Goal: Information Seeking & Learning: Learn about a topic

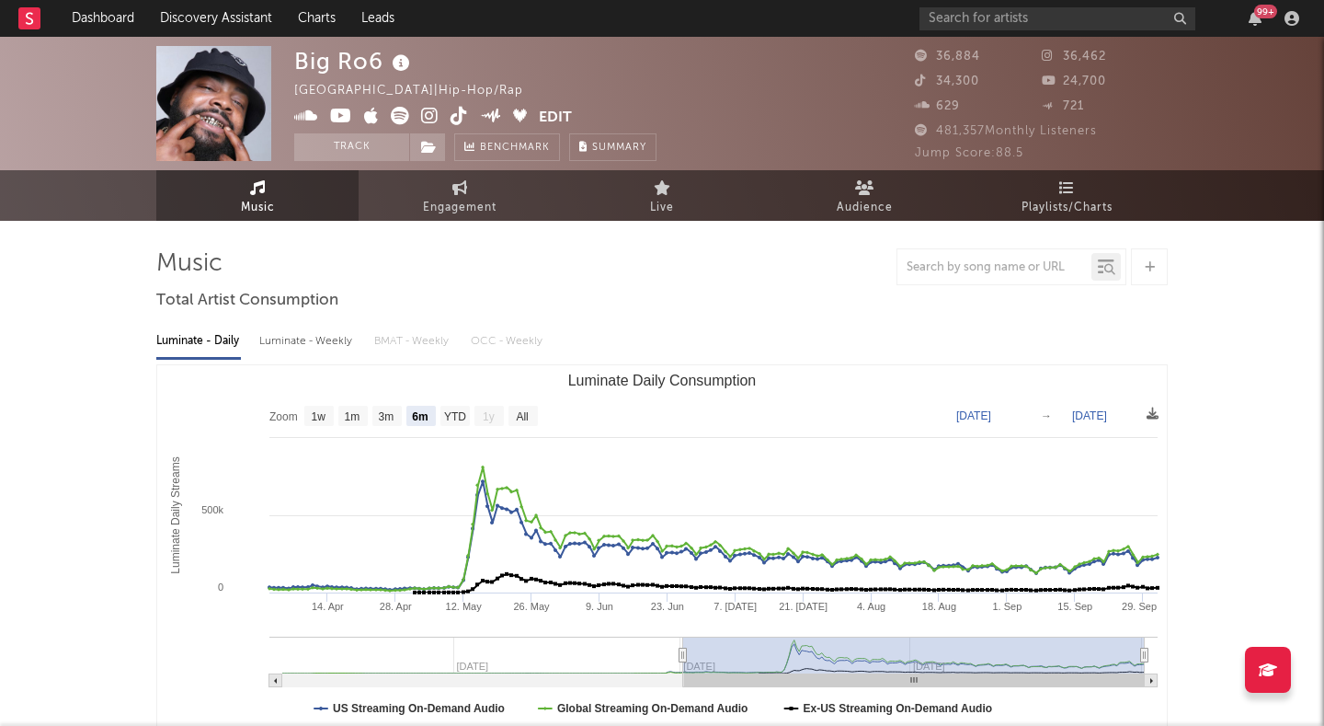
select select "6m"
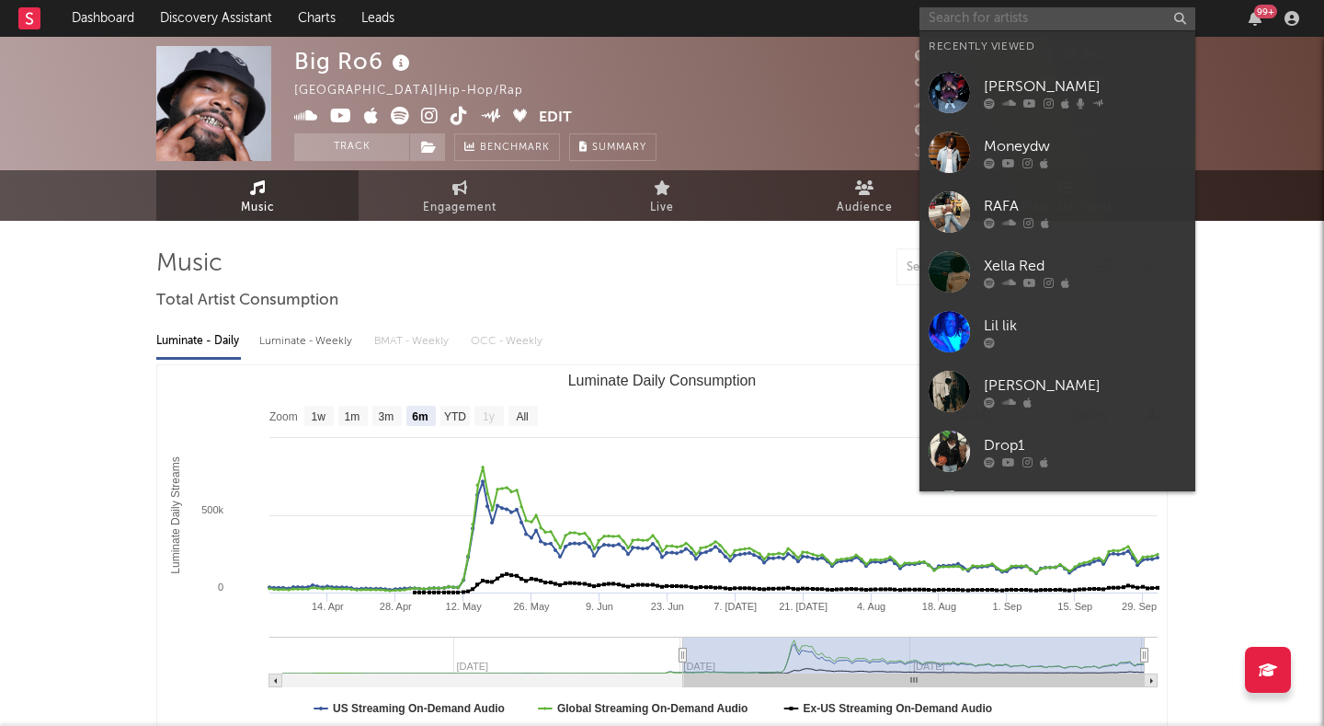
click at [1003, 12] on input "text" at bounding box center [1058, 18] width 276 height 23
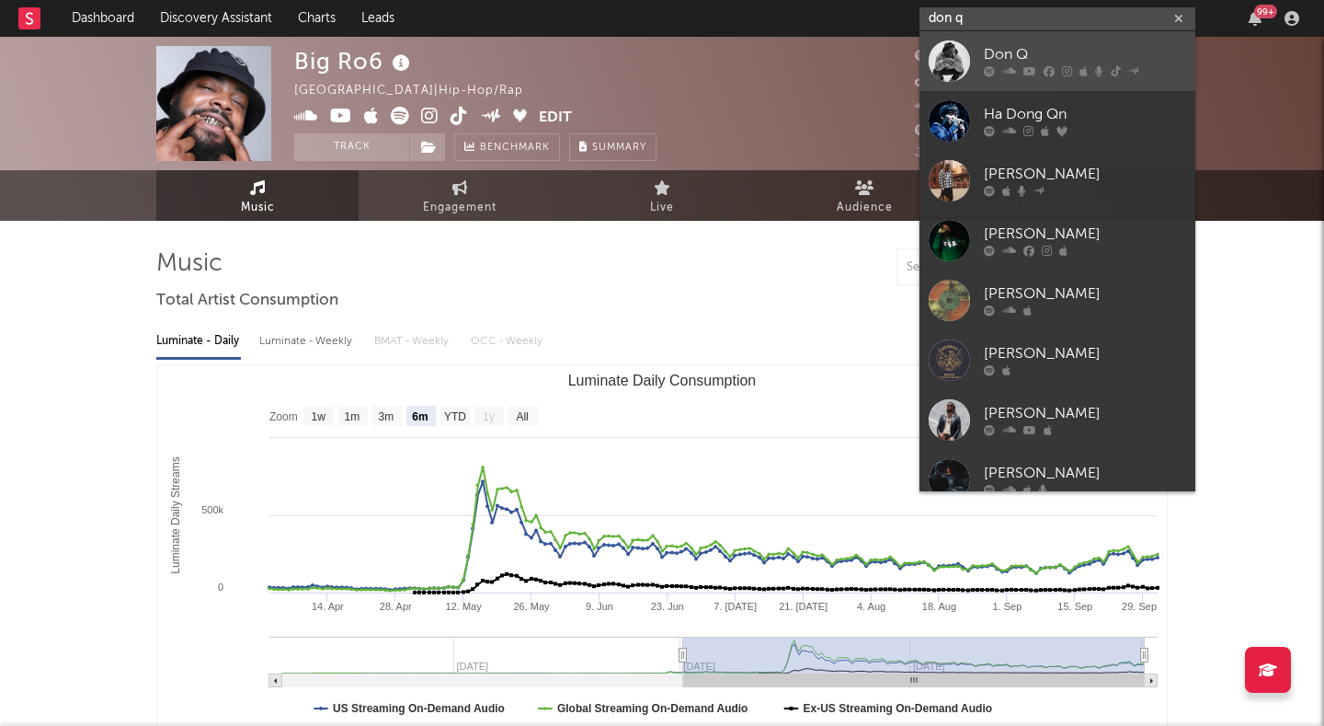
type input "don q"
click at [1019, 51] on div "Don Q" at bounding box center [1085, 55] width 202 height 22
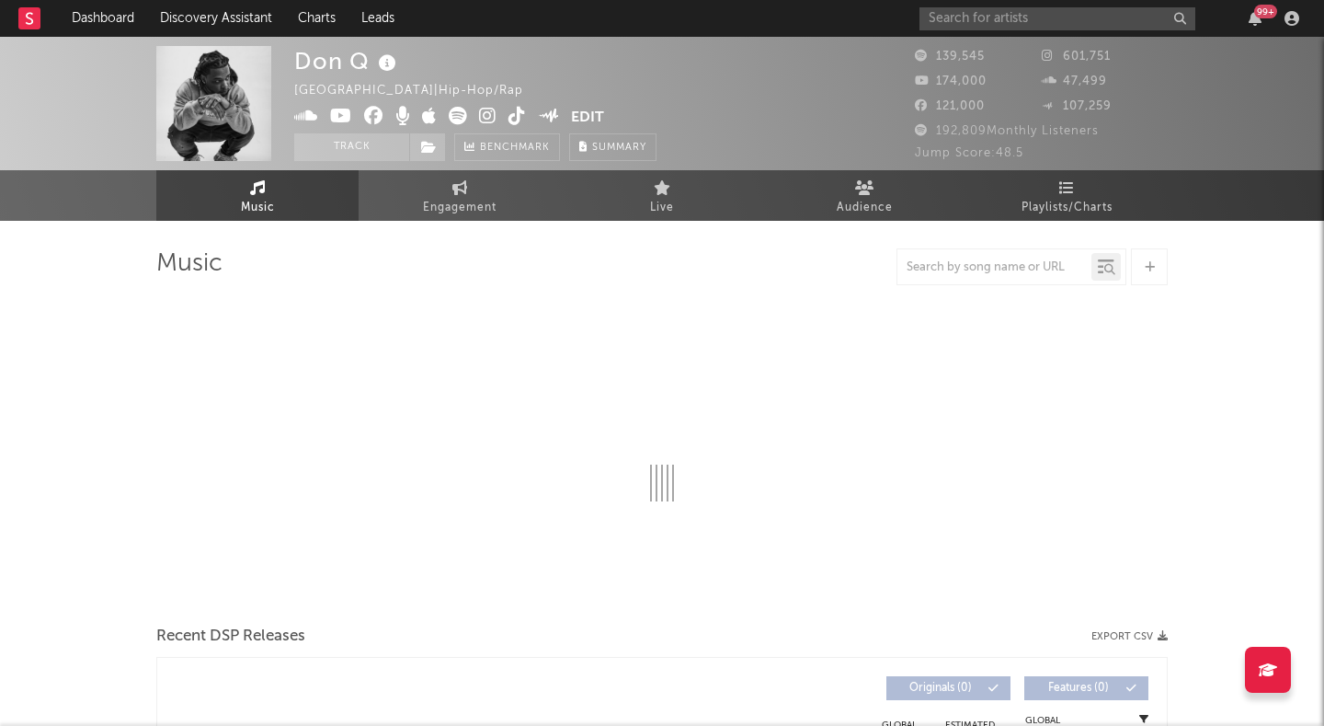
select select "6m"
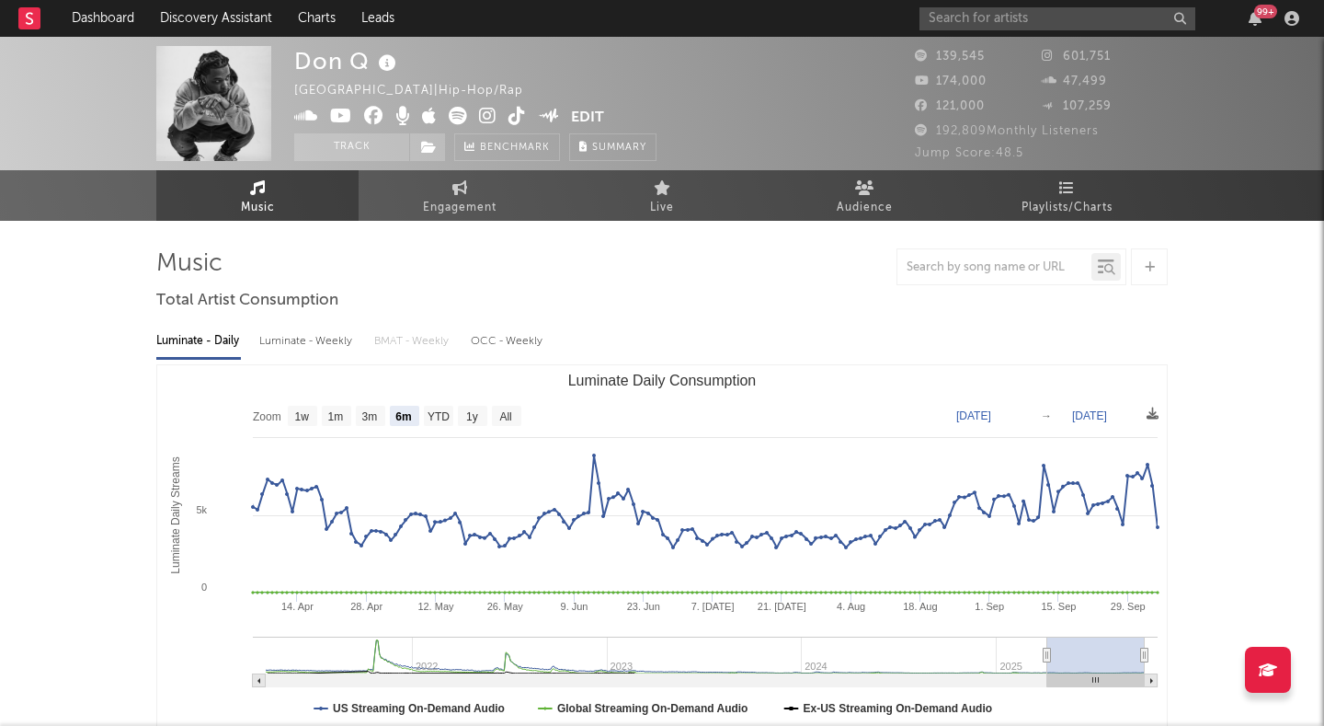
click at [341, 337] on div "Luminate - Weekly" at bounding box center [307, 341] width 97 height 31
select select "6m"
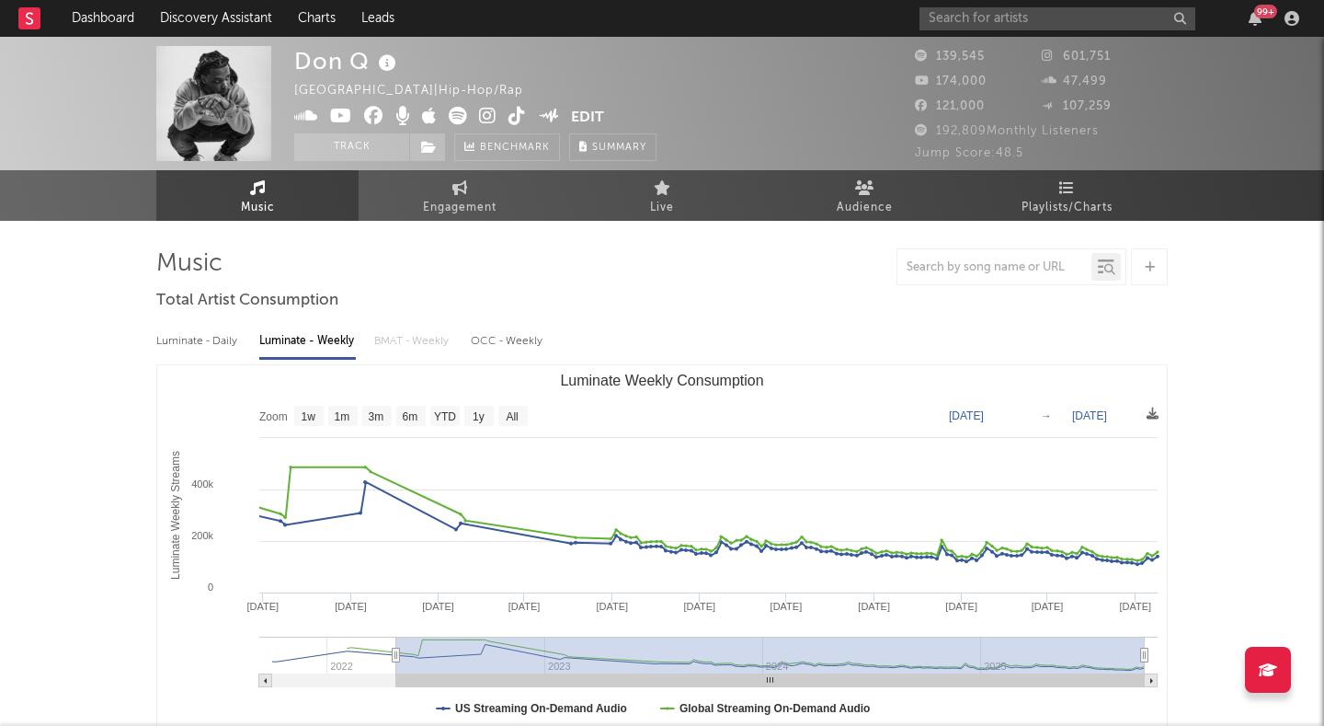
drag, startPoint x: 1034, startPoint y: 649, endPoint x: 393, endPoint y: 618, distance: 641.8
click at [393, 618] on icon "Created with Highcharts 10.3.3 Luminate Weekly Streams Luminate Weekly Consumpt…" at bounding box center [662, 549] width 1010 height 368
click at [393, 618] on rect "Luminate Weekly Consumption" at bounding box center [662, 549] width 1010 height 368
type input "2021-10-24"
select select "All"
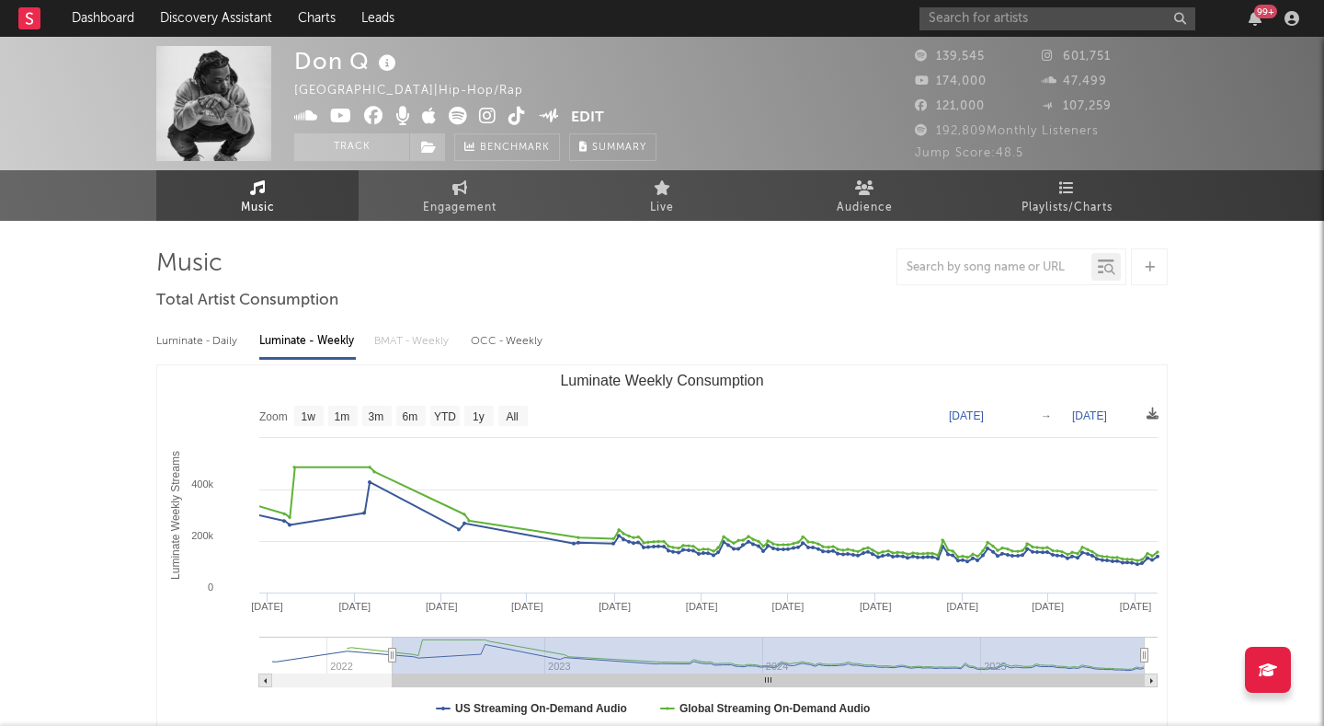
type input "2021-09-30"
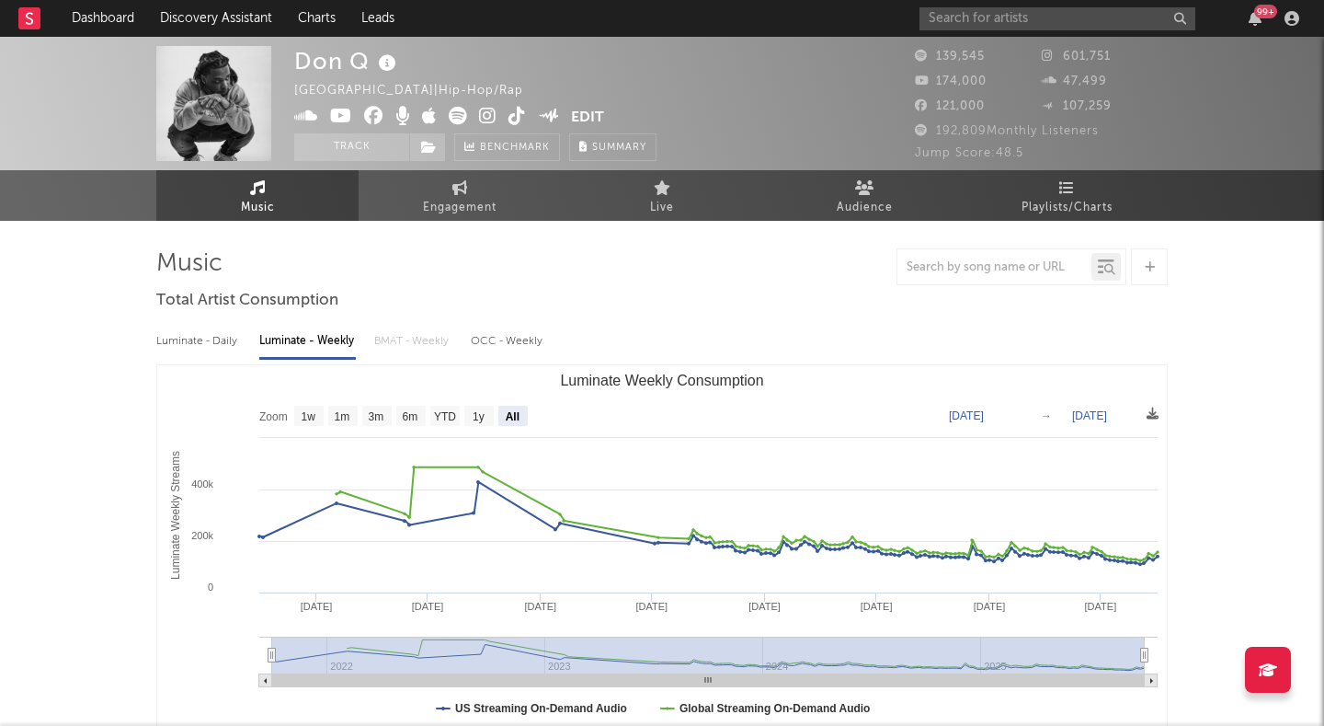
drag, startPoint x: 392, startPoint y: 657, endPoint x: 112, endPoint y: 650, distance: 279.7
click at [1069, 15] on input "text" at bounding box center [1058, 18] width 276 height 23
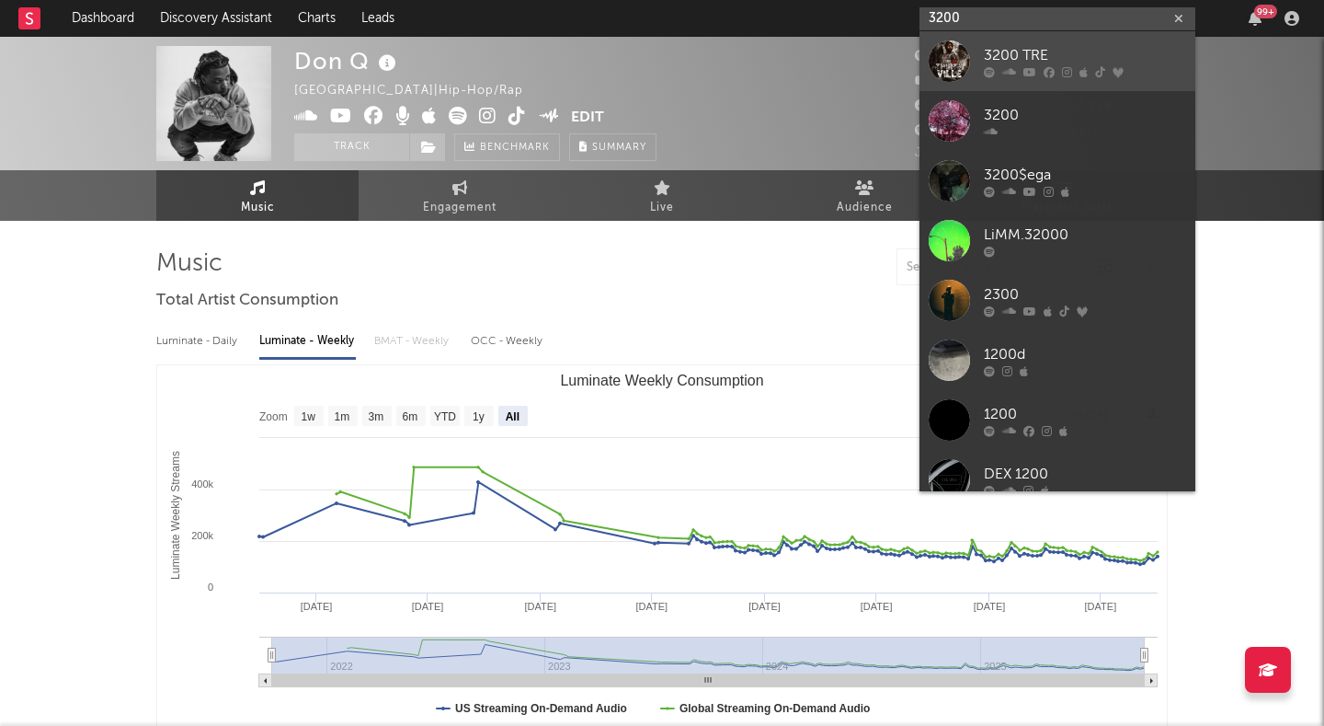
type input "3200"
click at [1044, 63] on div "3200 TRE" at bounding box center [1085, 55] width 202 height 22
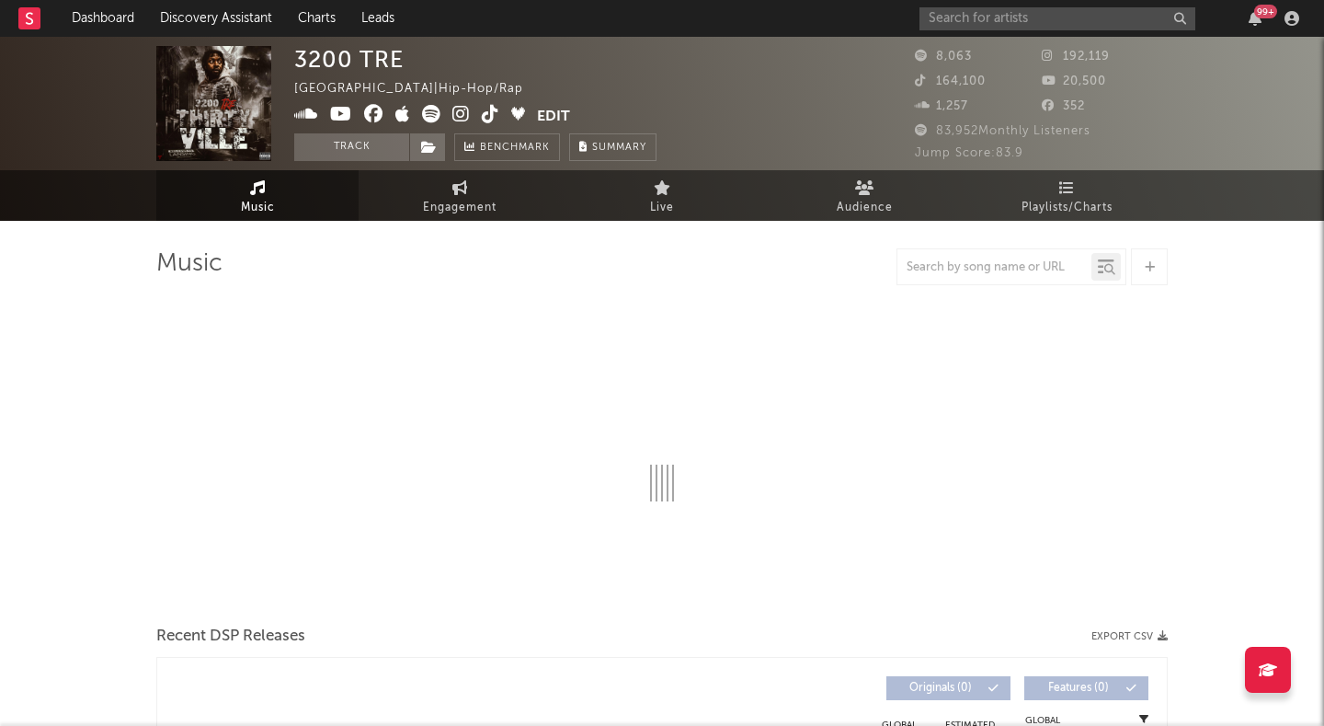
select select "6m"
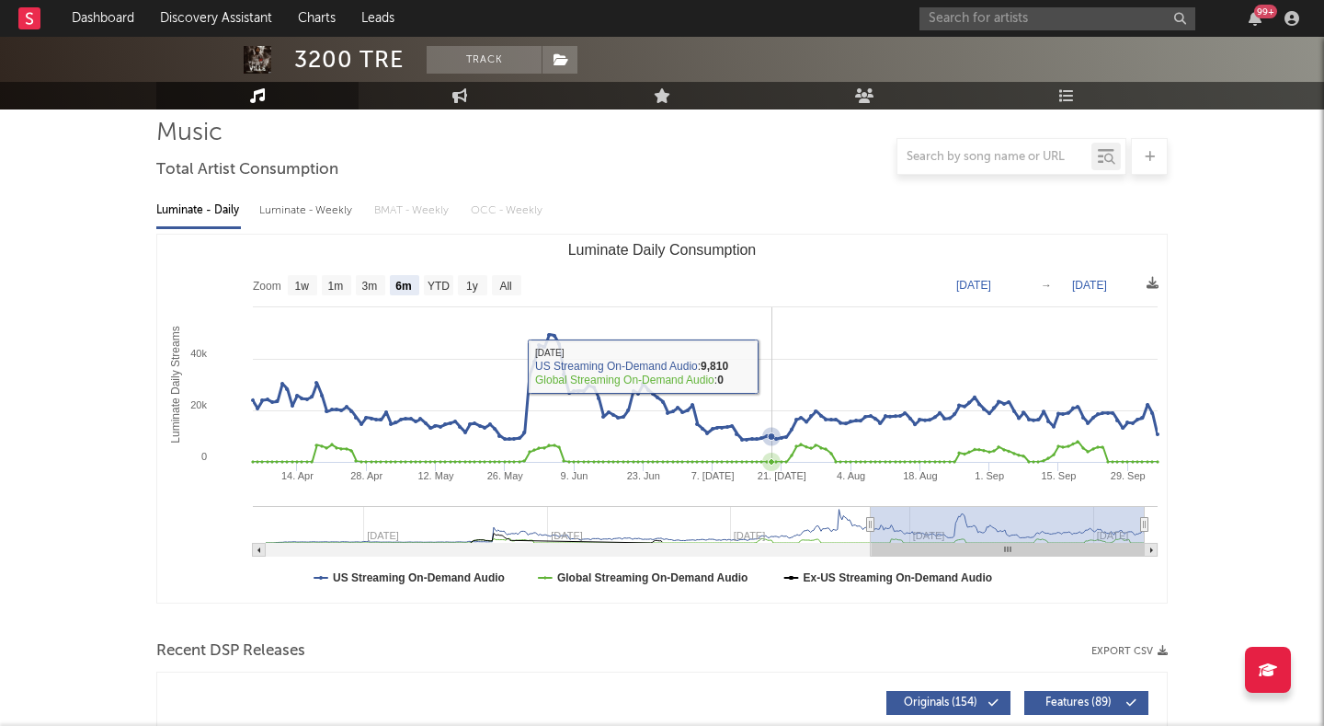
scroll to position [204, 0]
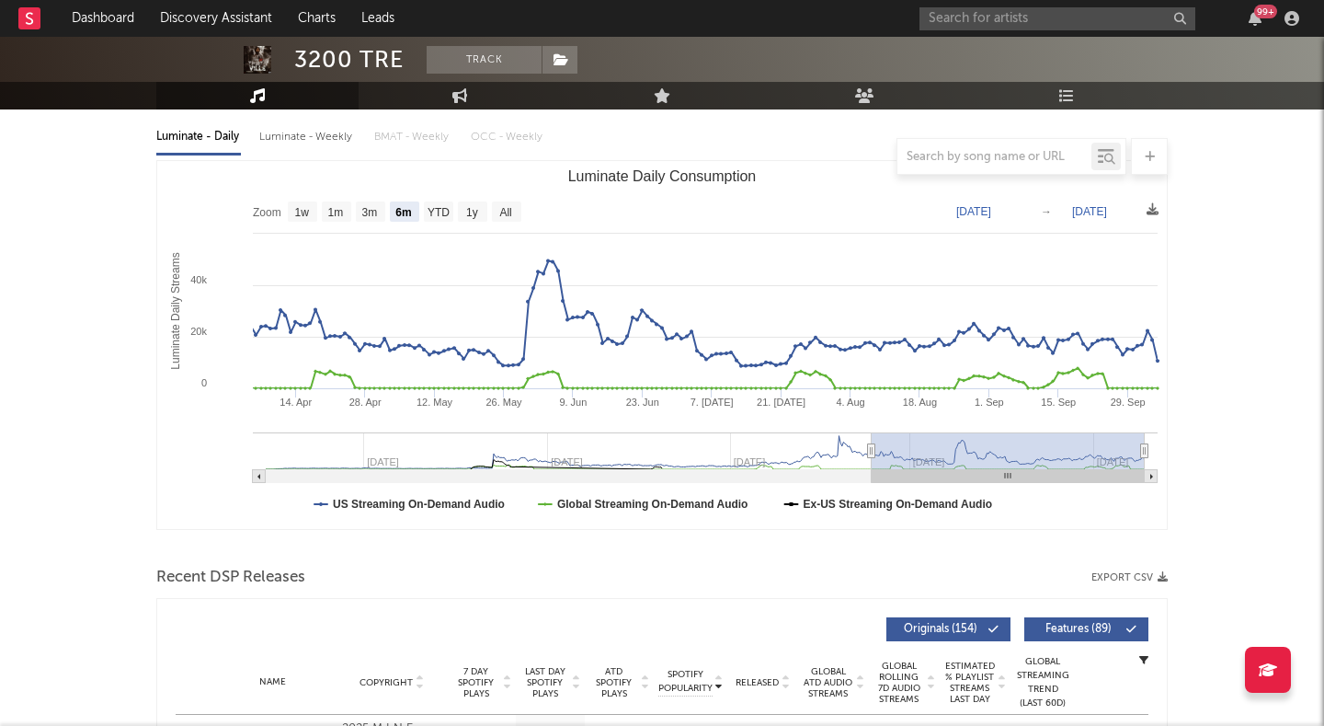
type input "2024-06-06"
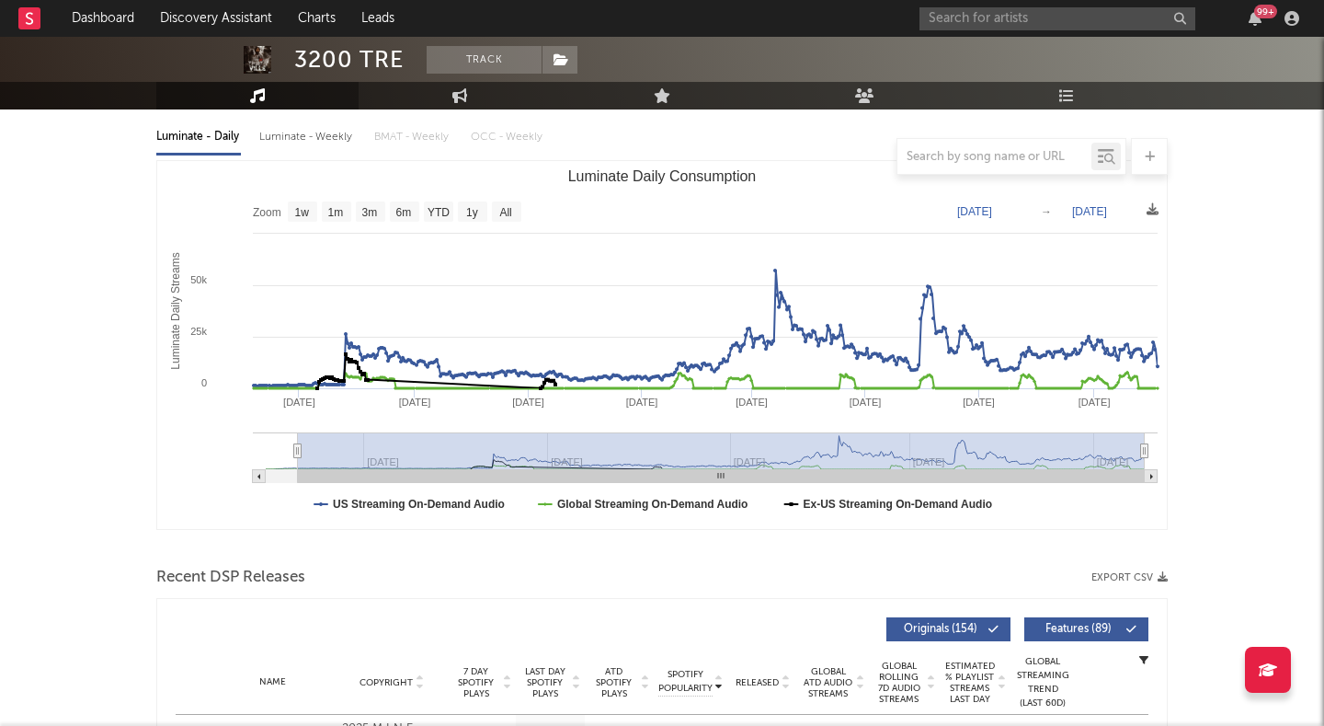
select select "All"
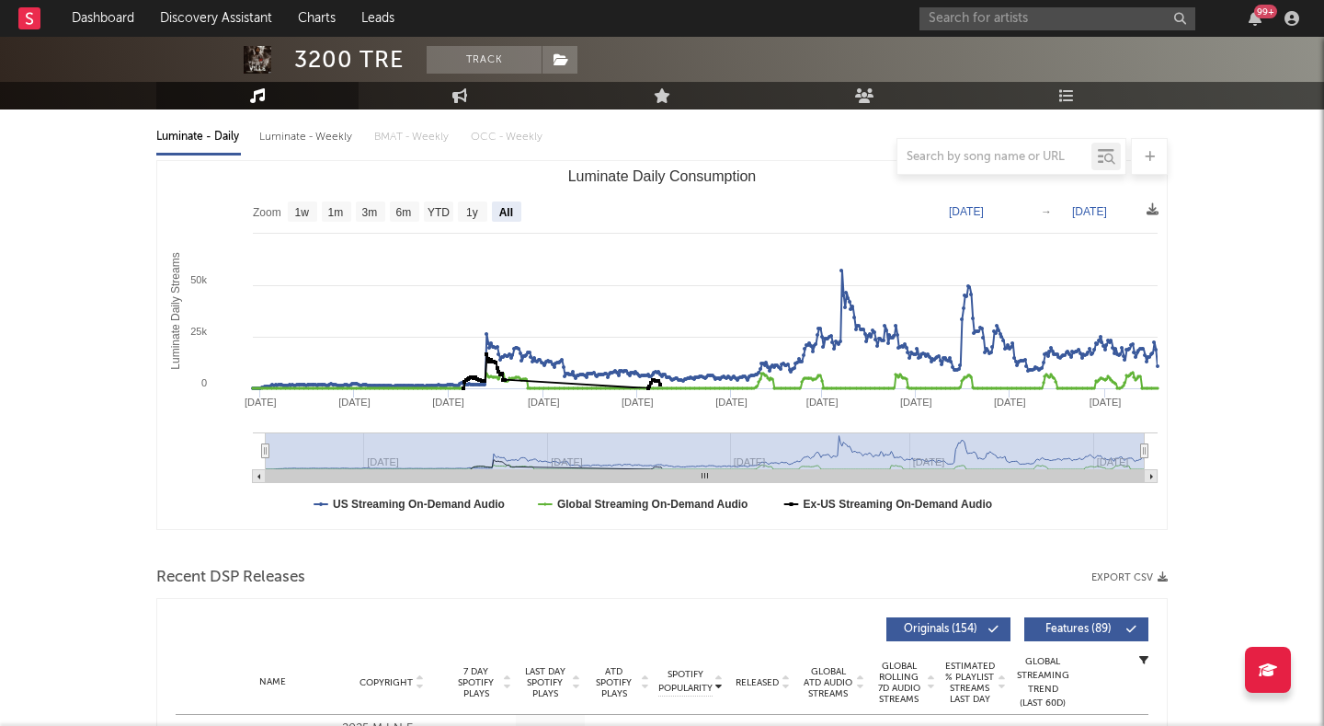
drag, startPoint x: 872, startPoint y: 451, endPoint x: 201, endPoint y: 511, distance: 673.2
click at [201, 511] on icon "Created with Highcharts 10.3.3 Luminate Daily Streams Luminate Daily Consumptio…" at bounding box center [662, 345] width 1010 height 368
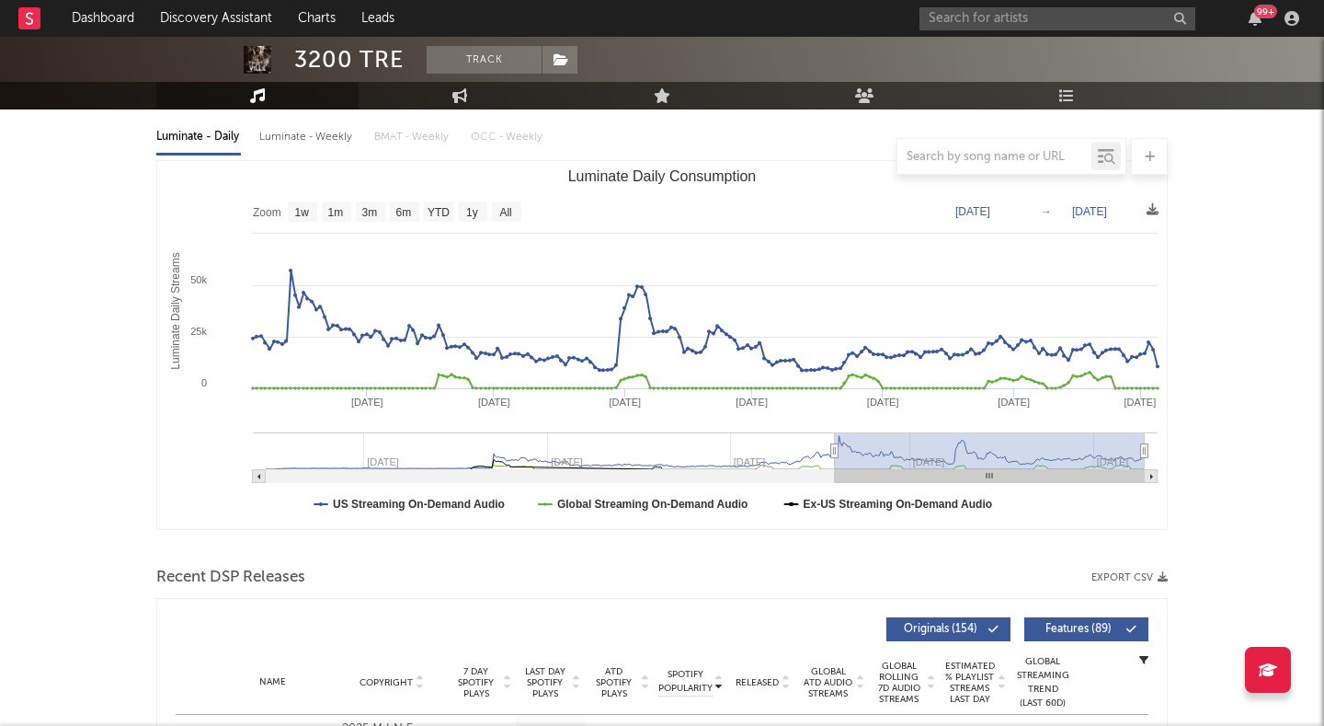
drag, startPoint x: 261, startPoint y: 450, endPoint x: 833, endPoint y: 525, distance: 577.0
click at [833, 525] on icon "Created with Highcharts 10.3.3 Luminate Daily Streams Luminate Daily Consumptio…" at bounding box center [662, 345] width 1010 height 368
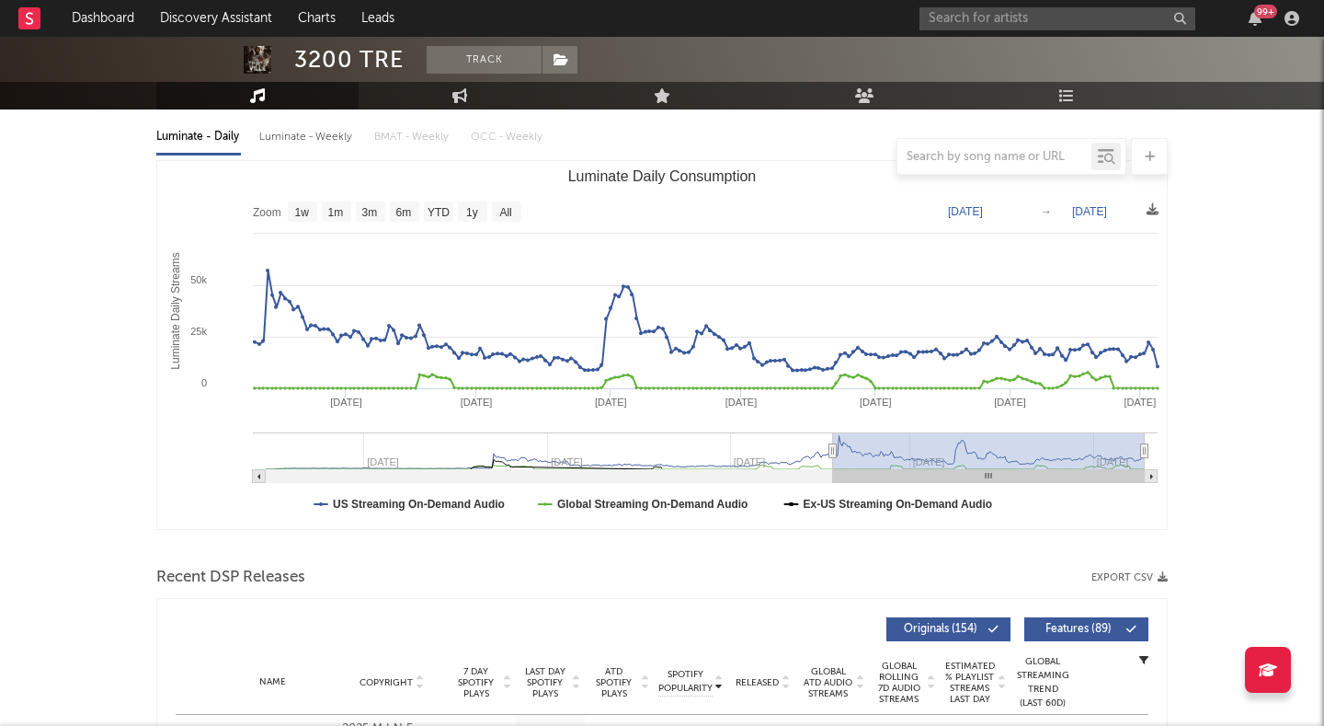
type input "2025-03-31"
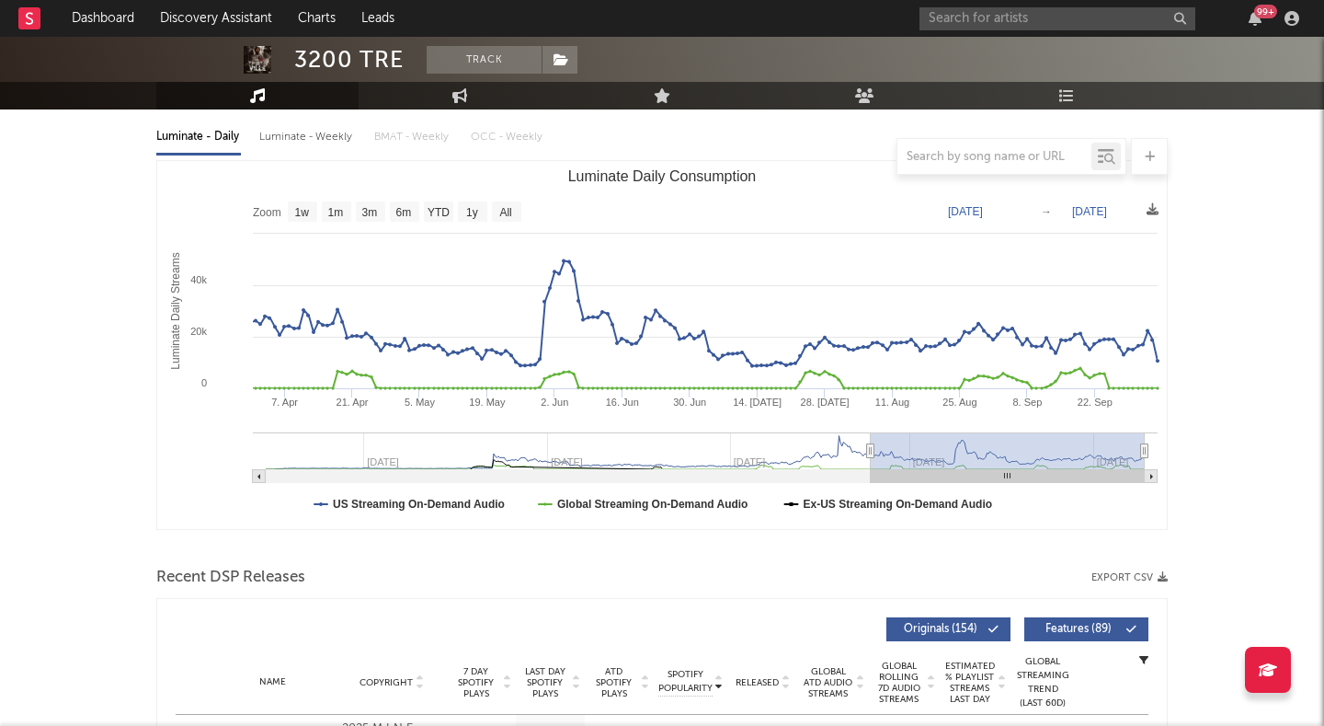
select select "6m"
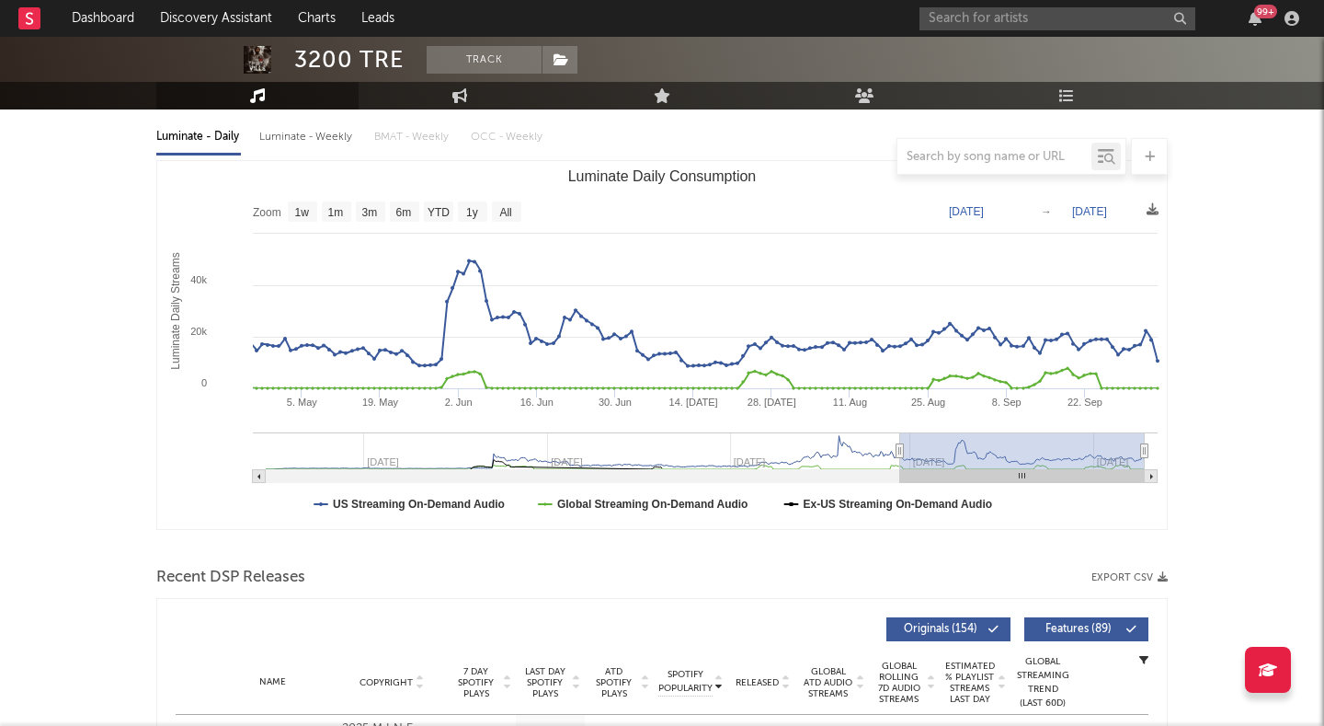
type input "2025-04-20"
select select "6m"
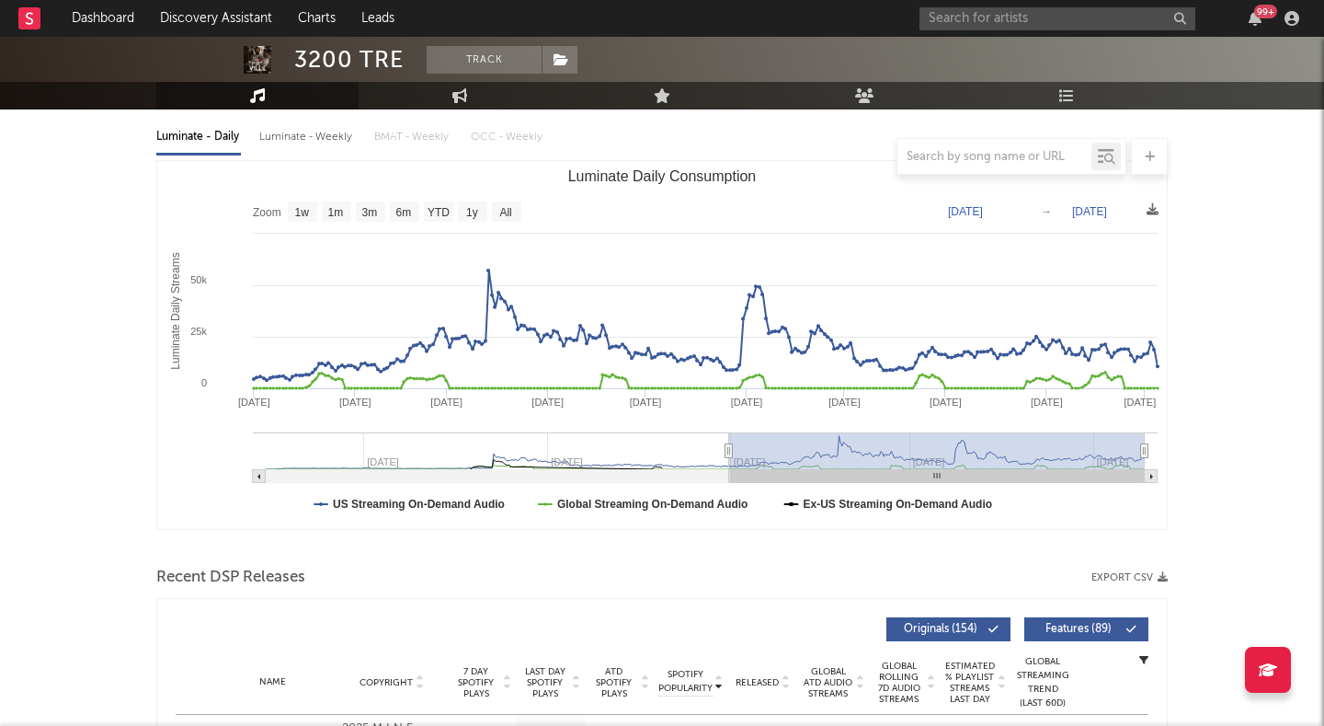
type input "2024-12-30"
drag, startPoint x: 835, startPoint y: 455, endPoint x: 729, endPoint y: 439, distance: 107.1
click at [729, 439] on g "Luminate Daily Consumption" at bounding box center [705, 457] width 905 height 51
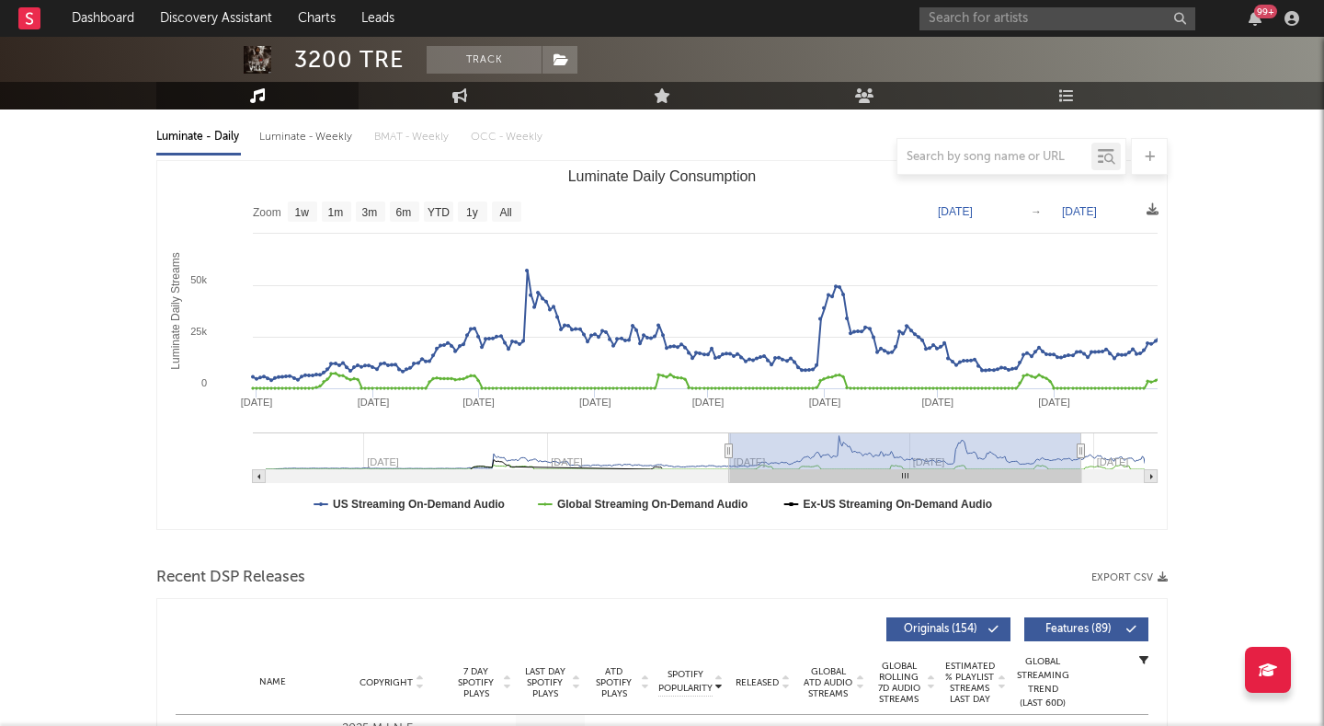
type input "[DATE]"
select select "6m"
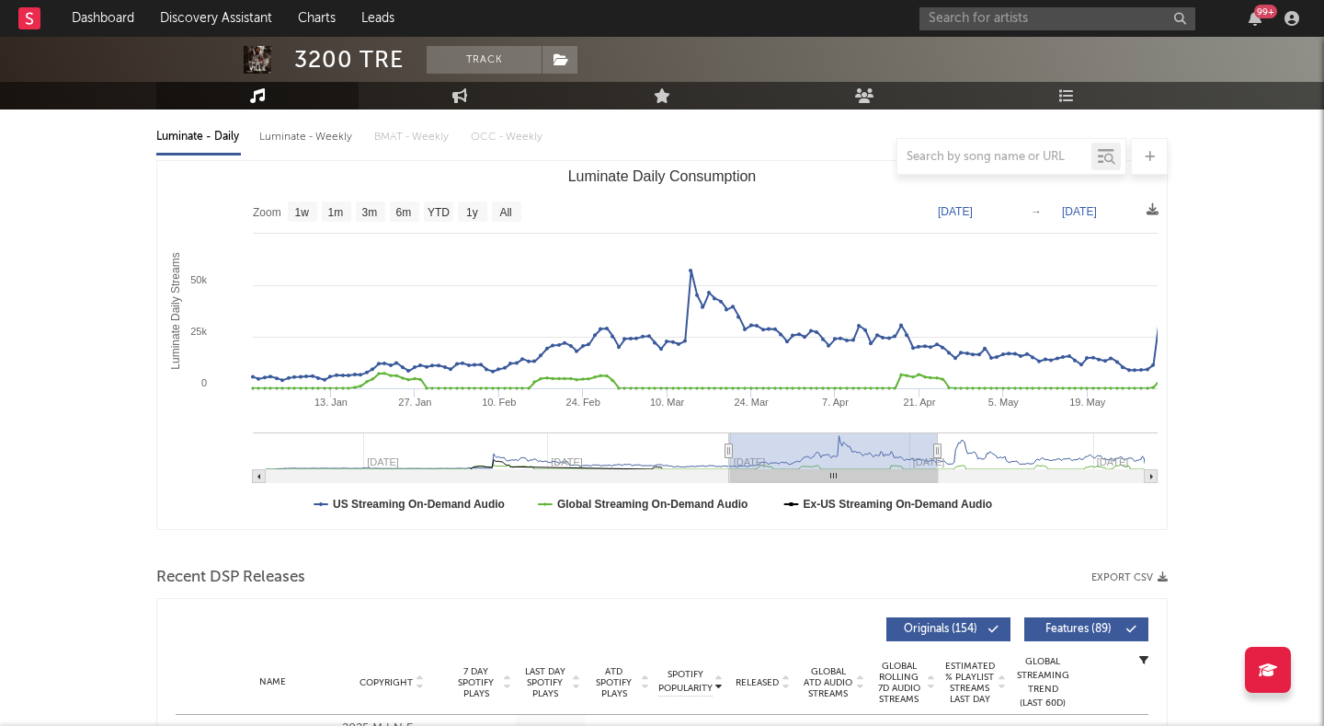
type input "2025-04-07"
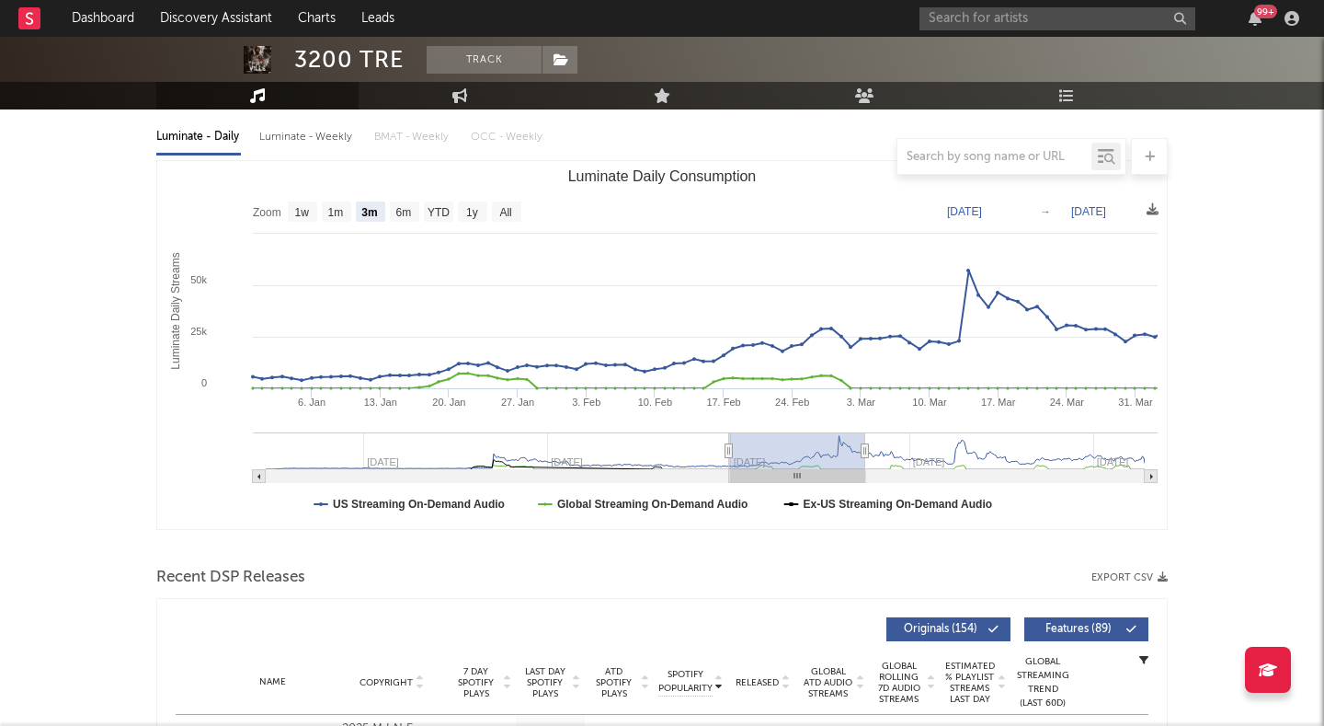
select select "3m"
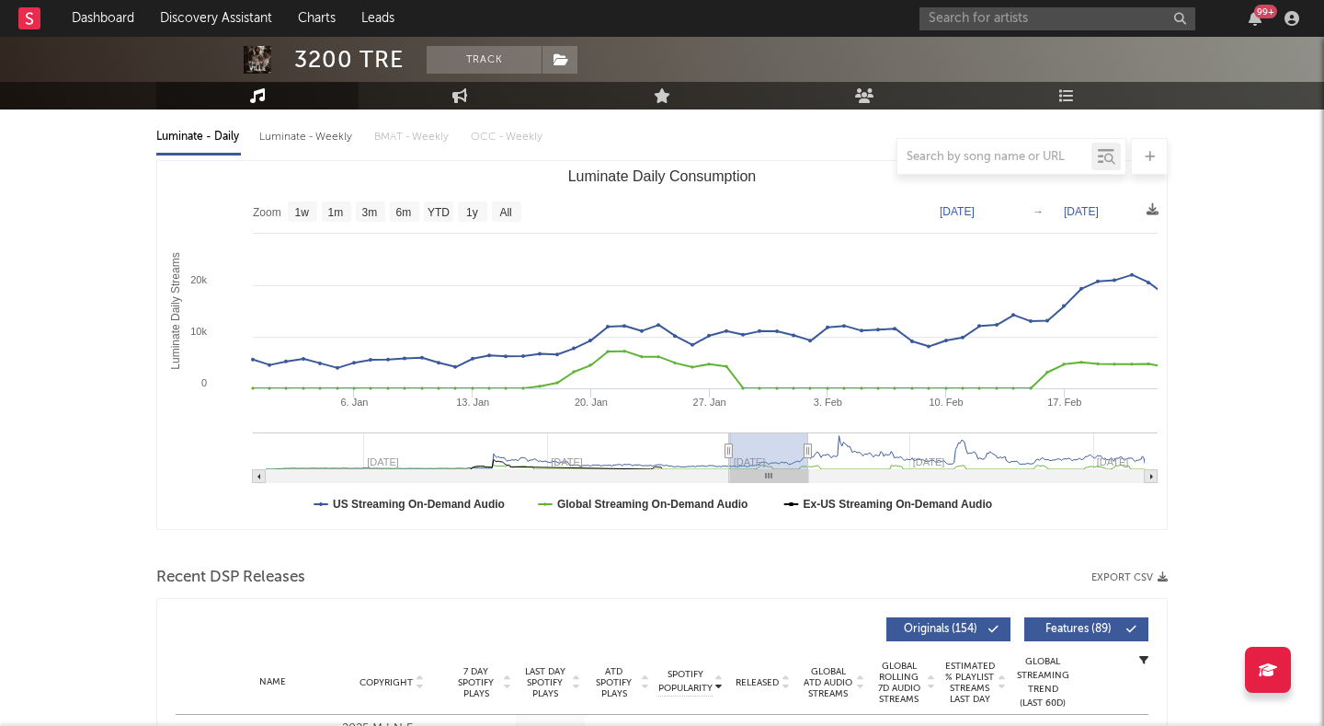
drag, startPoint x: 1144, startPoint y: 447, endPoint x: 805, endPoint y: 457, distance: 339.5
click at [805, 457] on icon "Luminate Daily Consumption" at bounding box center [808, 451] width 7 height 14
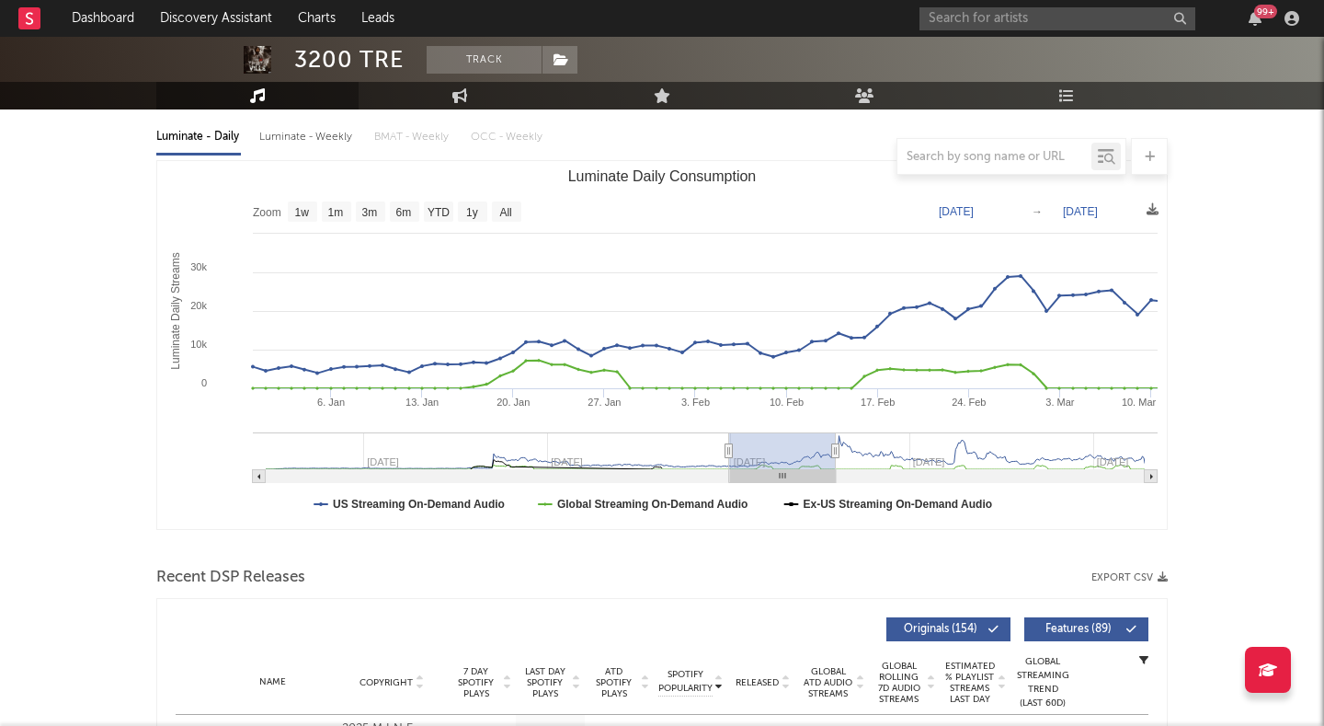
type input "[DATE]"
select select "3m"
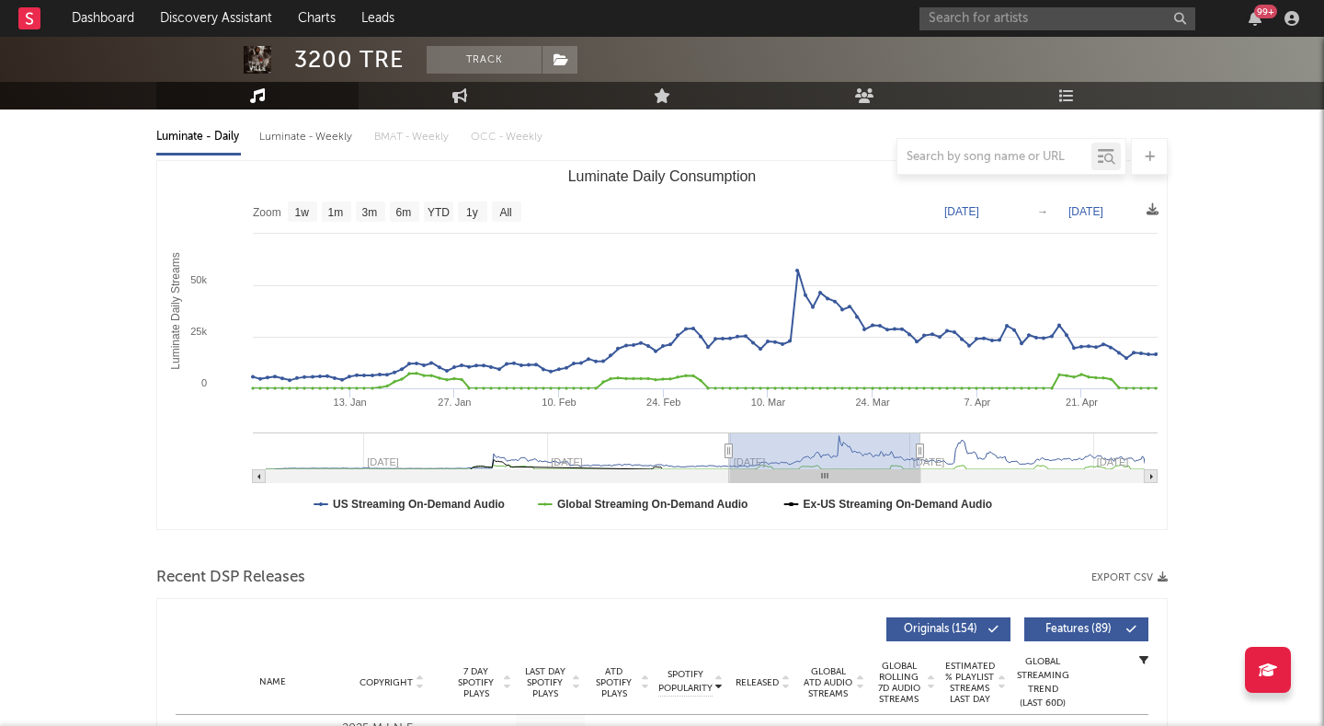
type input "[DATE]"
select select "6m"
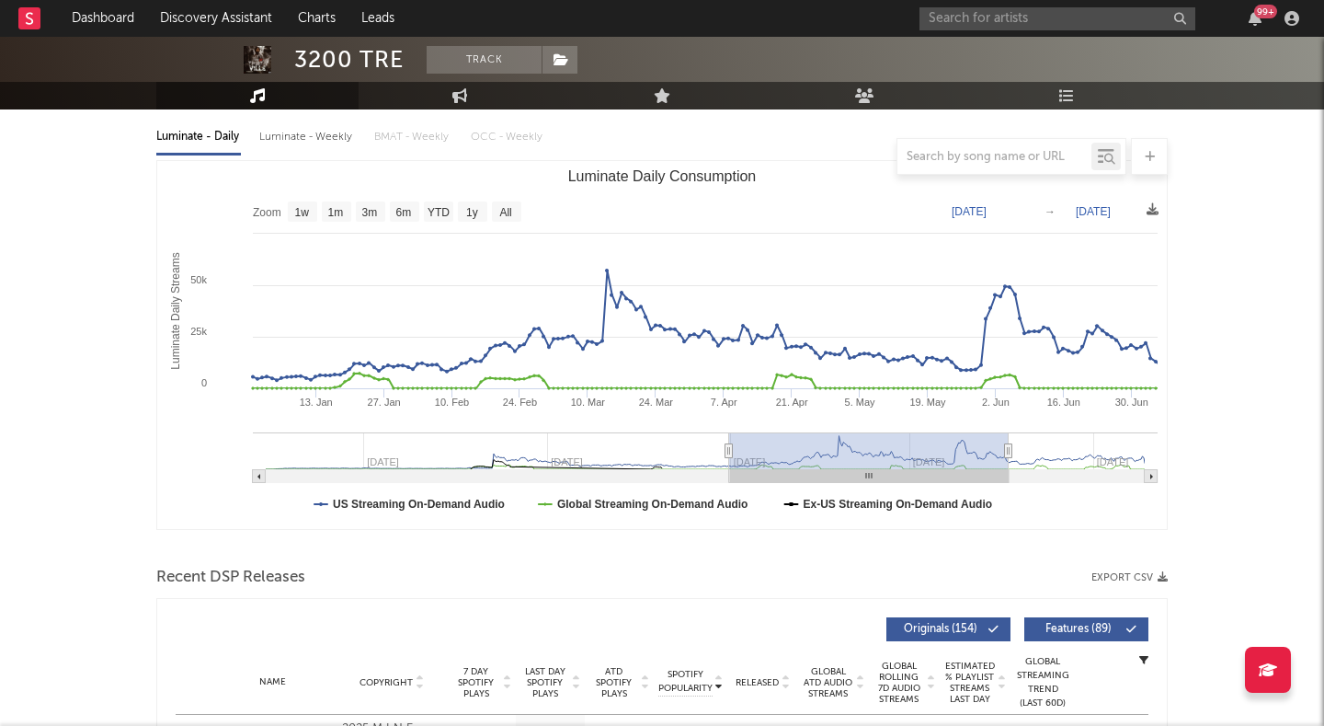
drag, startPoint x: 805, startPoint y: 450, endPoint x: 1009, endPoint y: 450, distance: 204.2
click at [1009, 450] on icon "Luminate Daily Consumption" at bounding box center [1008, 451] width 7 height 14
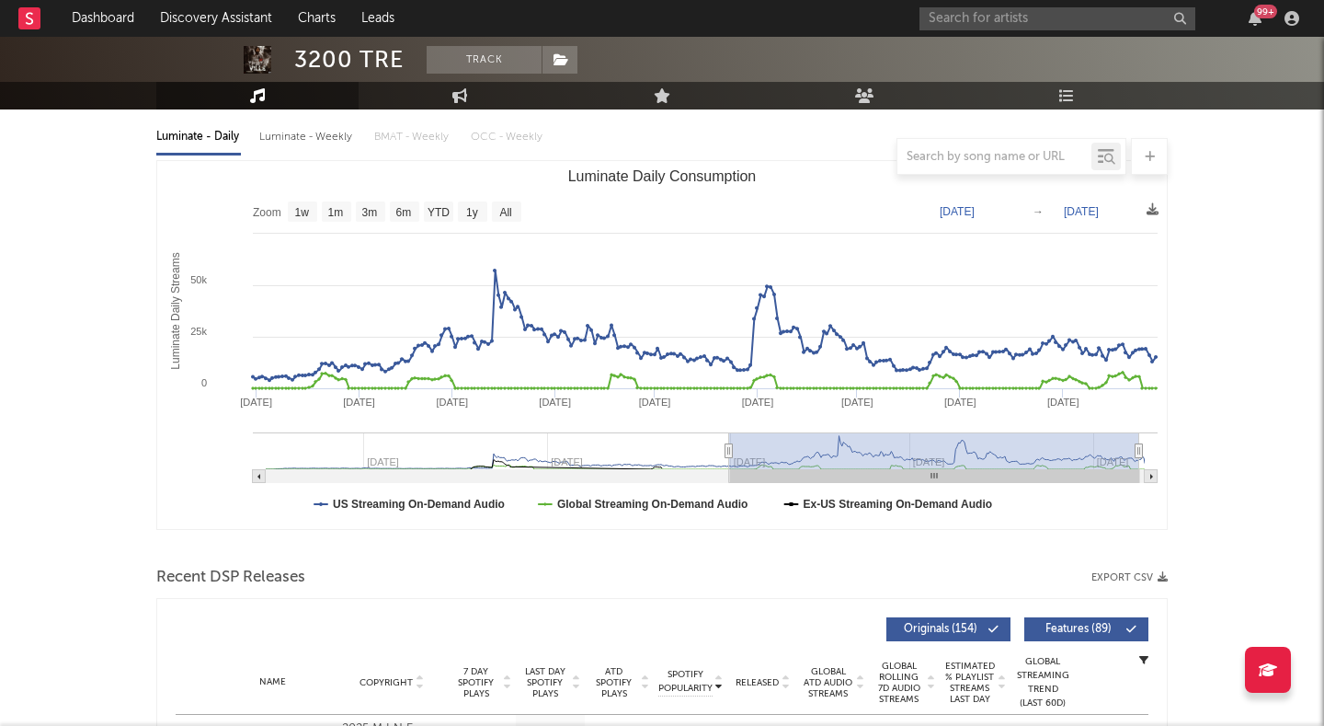
type input "[DATE]"
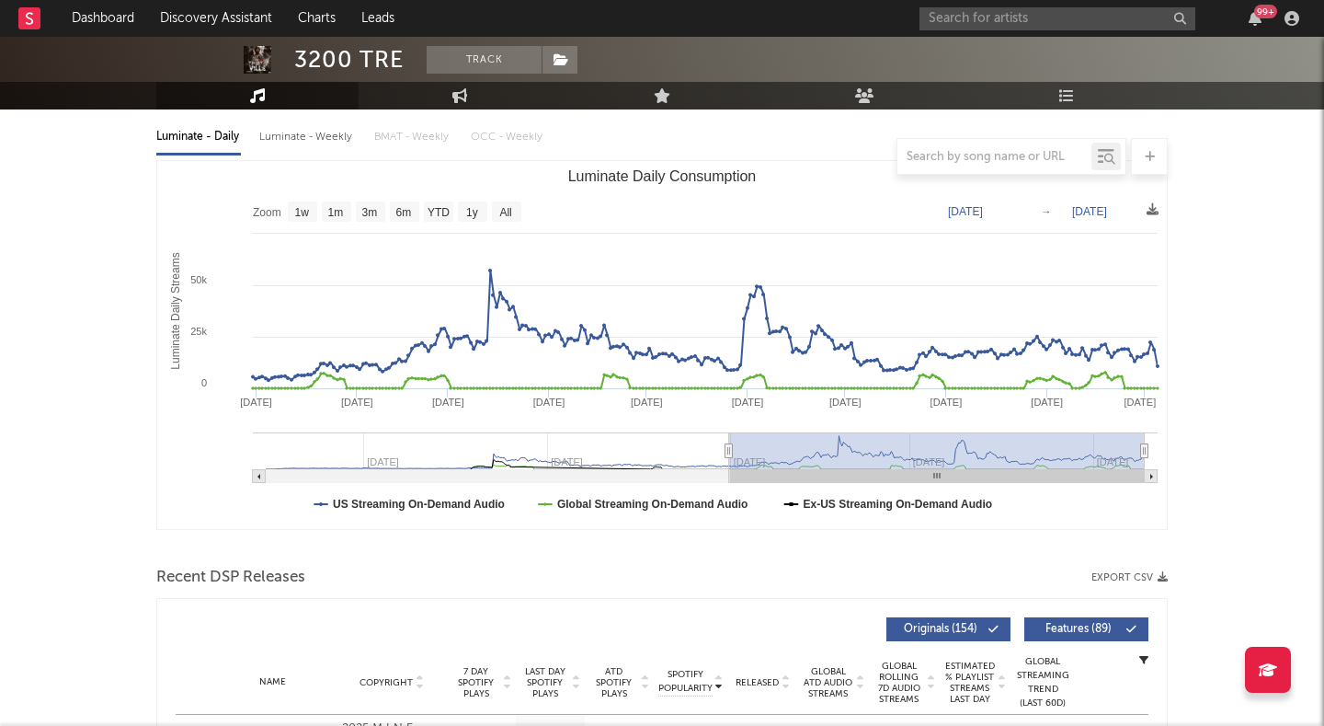
drag, startPoint x: 1009, startPoint y: 450, endPoint x: 1175, endPoint y: 454, distance: 165.6
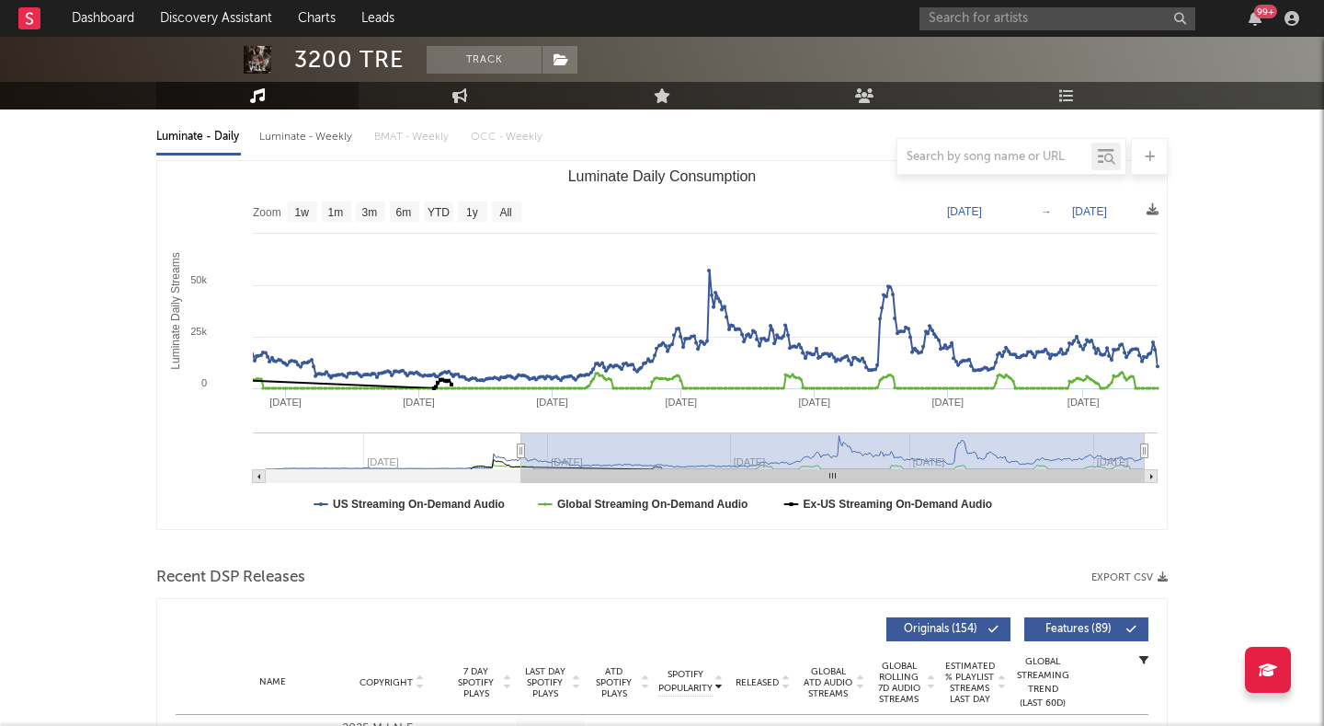
drag, startPoint x: 728, startPoint y: 455, endPoint x: 520, endPoint y: 446, distance: 209.0
click at [520, 446] on icon "Luminate Daily Consumption" at bounding box center [521, 451] width 7 height 14
drag, startPoint x: 523, startPoint y: 445, endPoint x: 548, endPoint y: 446, distance: 24.9
click at [548, 446] on rect "Luminate Daily Consumption" at bounding box center [832, 450] width 625 height 37
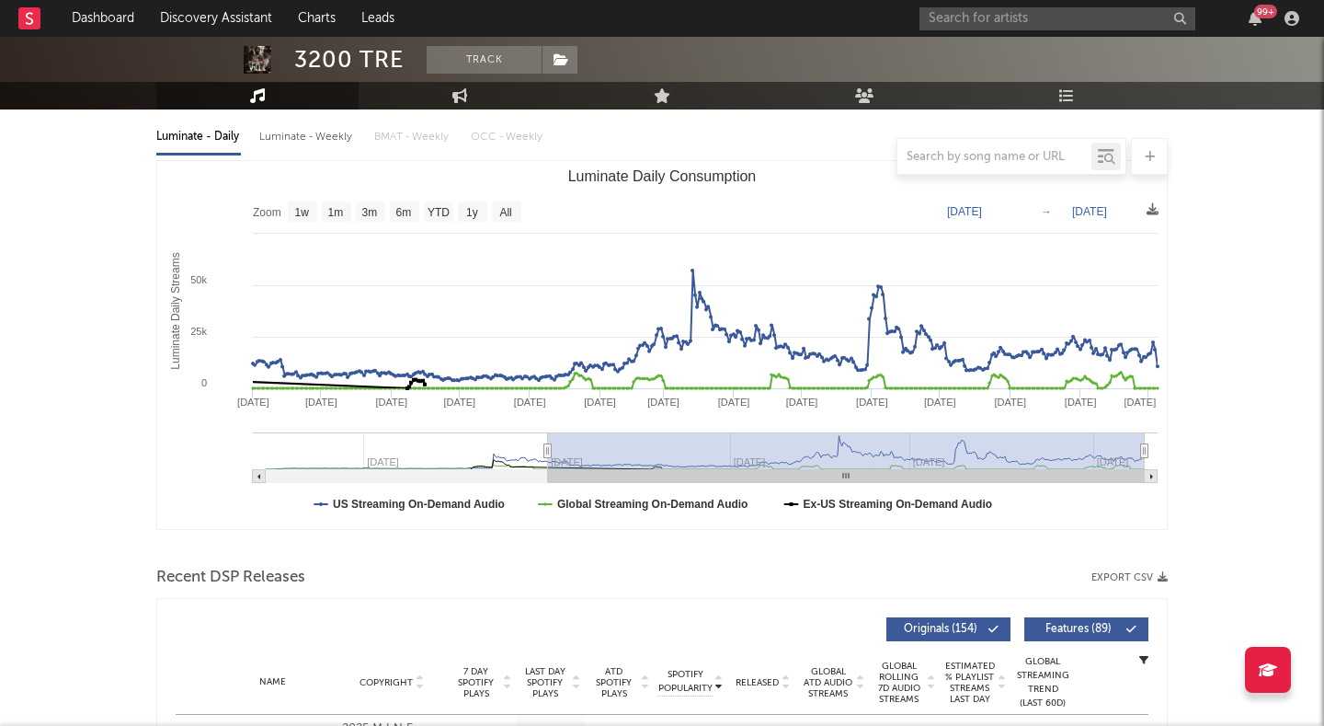
drag, startPoint x: 518, startPoint y: 448, endPoint x: 548, endPoint y: 445, distance: 30.5
click at [548, 445] on icon "Luminate Daily Consumption" at bounding box center [547, 451] width 7 height 14
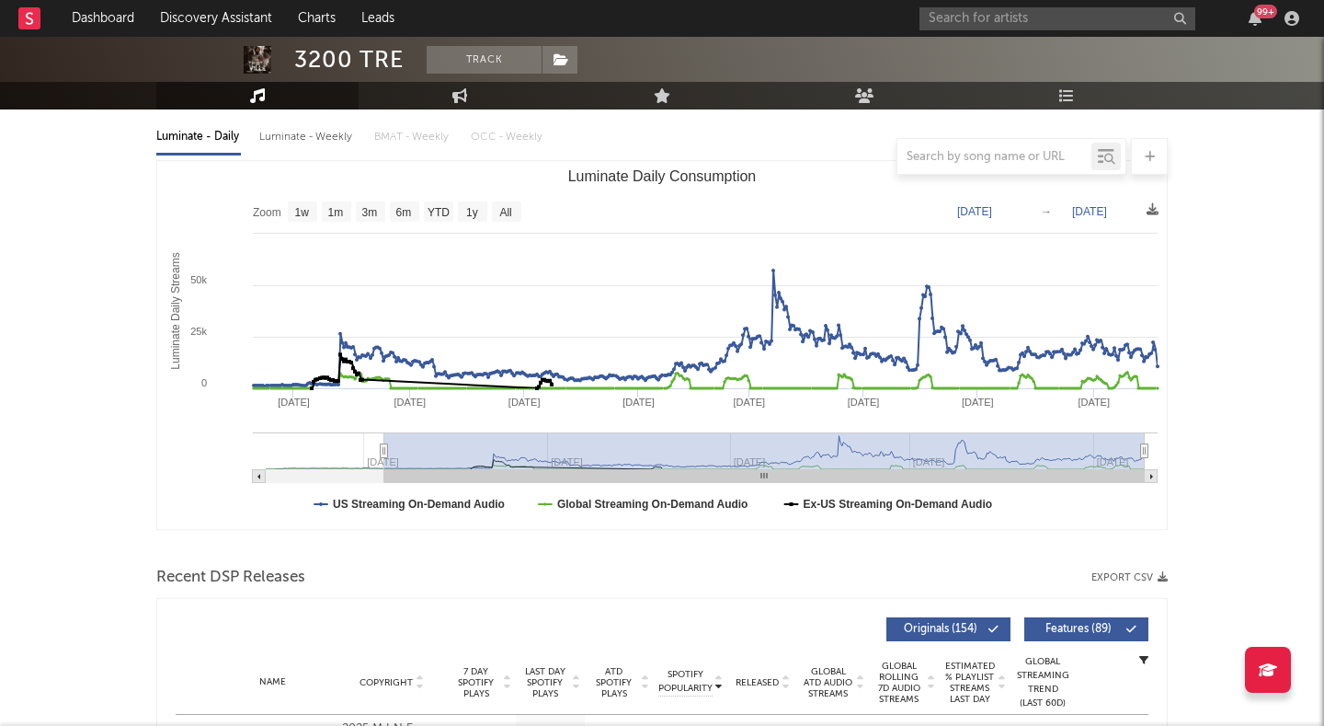
type input "2024-03-08"
select select "All"
type input "2024-02-25"
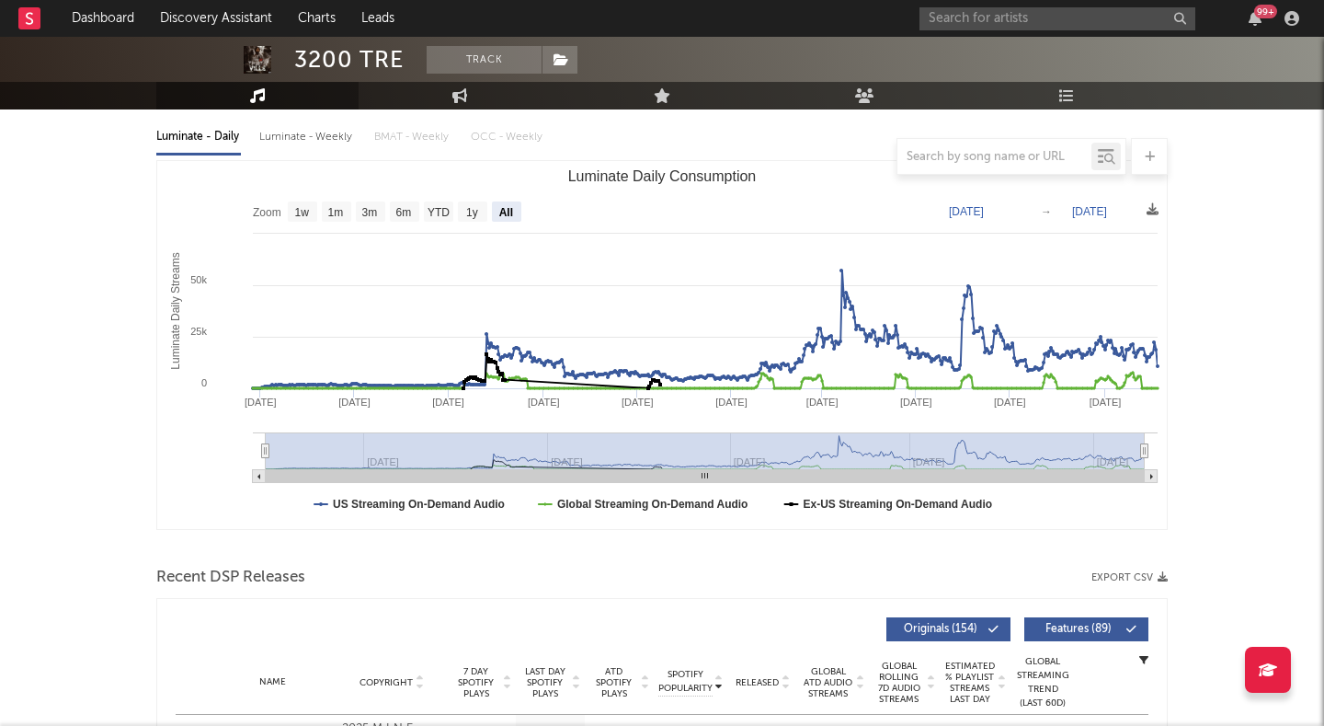
drag, startPoint x: 545, startPoint y: 448, endPoint x: 221, endPoint y: 441, distance: 324.8
click at [221, 441] on icon "Created with Highcharts 10.3.3 Luminate Daily Streams Luminate Daily Consumptio…" at bounding box center [662, 345] width 1010 height 368
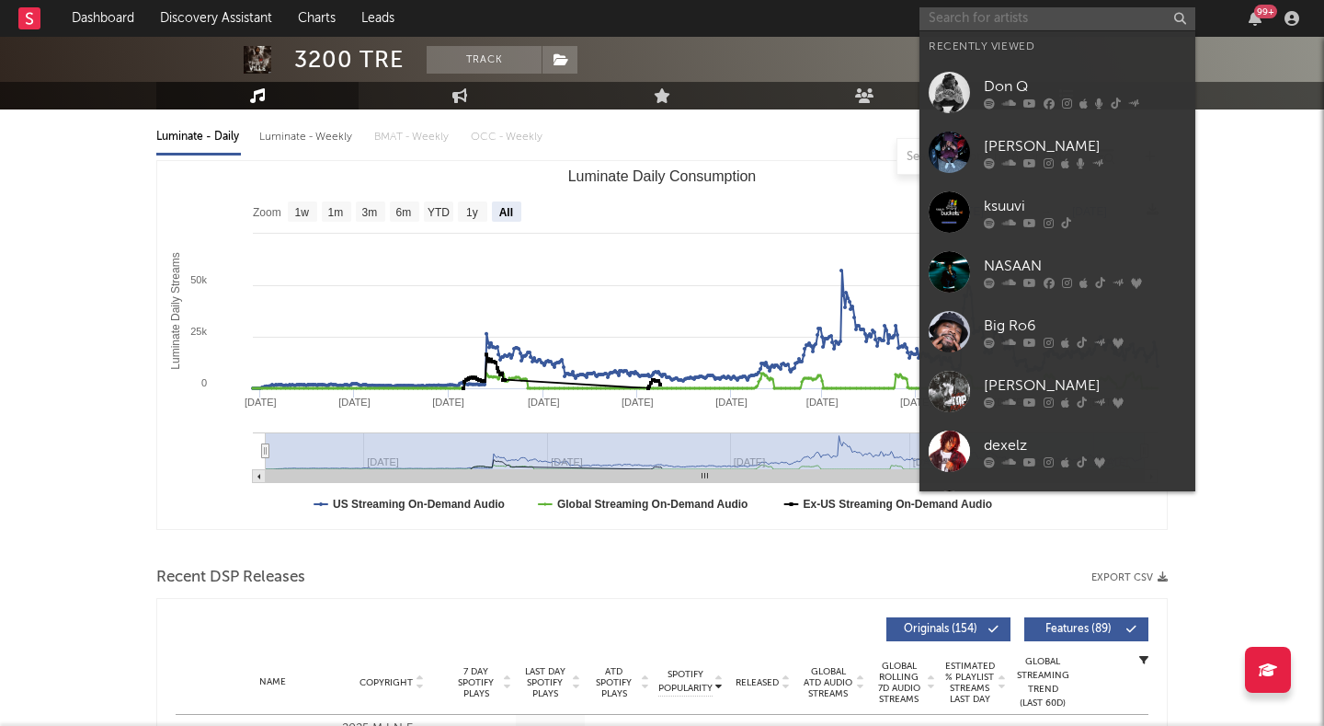
click at [1060, 16] on input "text" at bounding box center [1058, 18] width 276 height 23
click at [1001, 145] on div "[PERSON_NAME]" at bounding box center [1085, 146] width 202 height 22
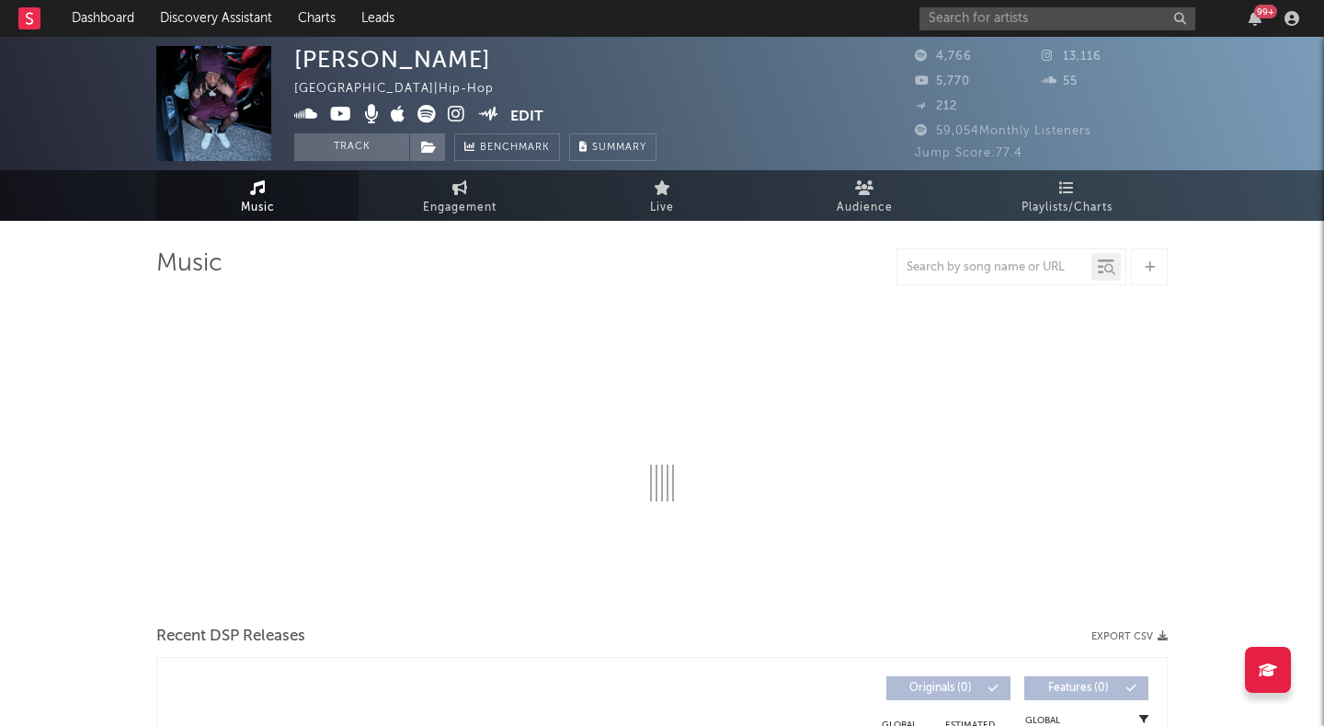
select select "6m"
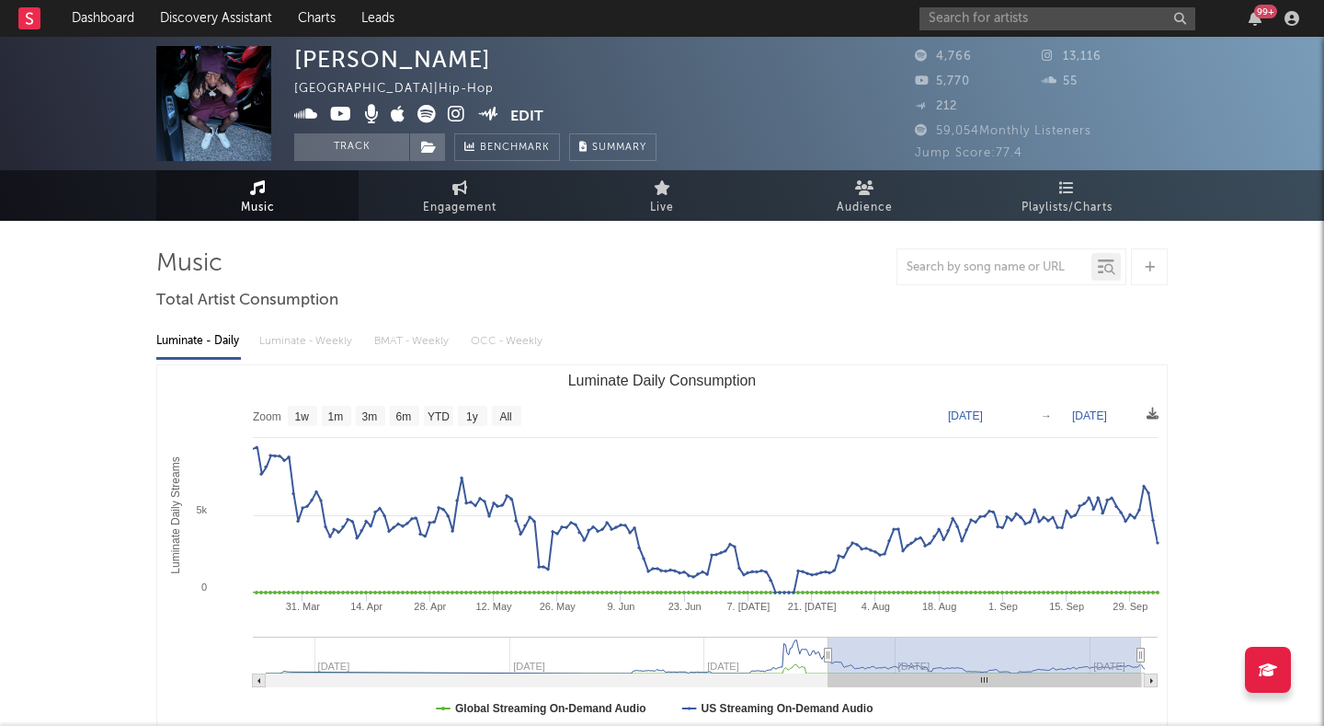
type input "2025-03-31"
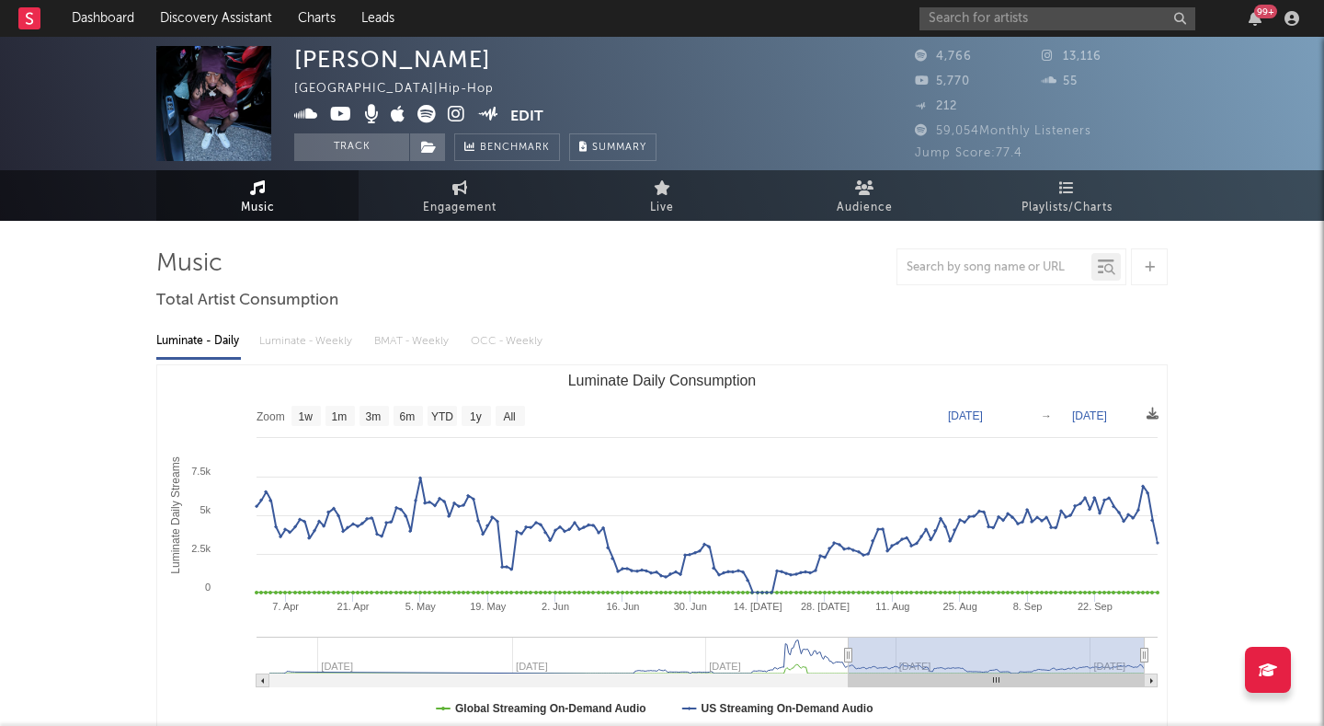
select select "6m"
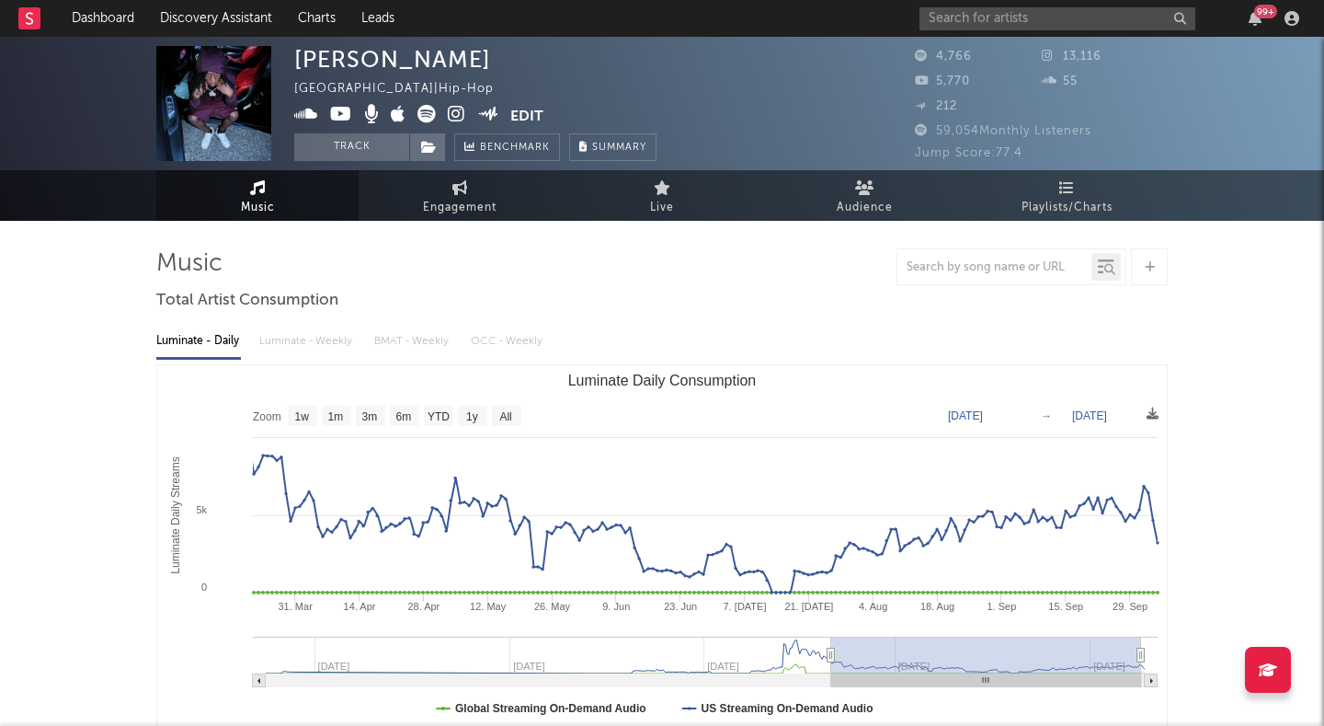
drag, startPoint x: 858, startPoint y: 653, endPoint x: 831, endPoint y: 600, distance: 59.6
click at [831, 600] on icon "Created with Highcharts 10.3.3 Luminate Daily Streams Luminate Daily Consumptio…" at bounding box center [662, 549] width 1010 height 368
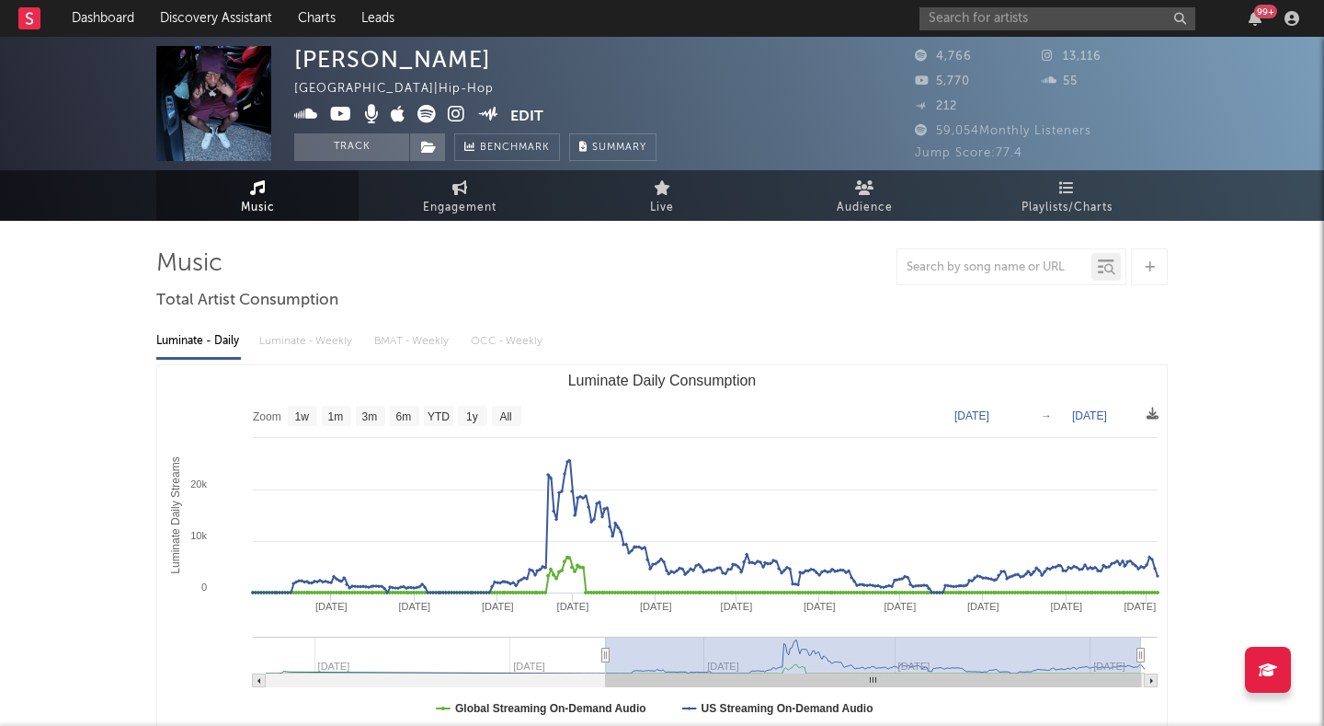
drag, startPoint x: 830, startPoint y: 654, endPoint x: 602, endPoint y: 655, distance: 227.2
click at [602, 655] on icon "Luminate Daily Consumption" at bounding box center [605, 655] width 7 height 14
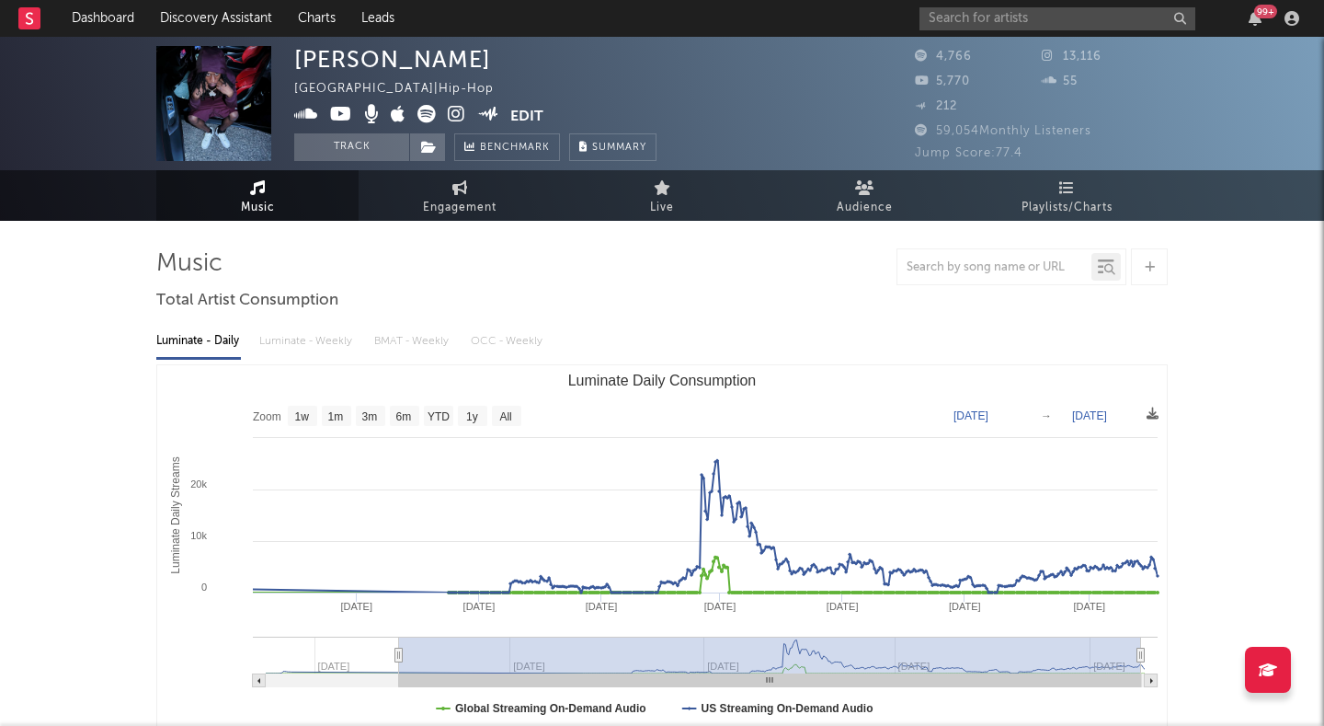
drag, startPoint x: 602, startPoint y: 655, endPoint x: 357, endPoint y: 650, distance: 245.6
click at [395, 650] on icon "Luminate Daily Consumption" at bounding box center [398, 655] width 7 height 14
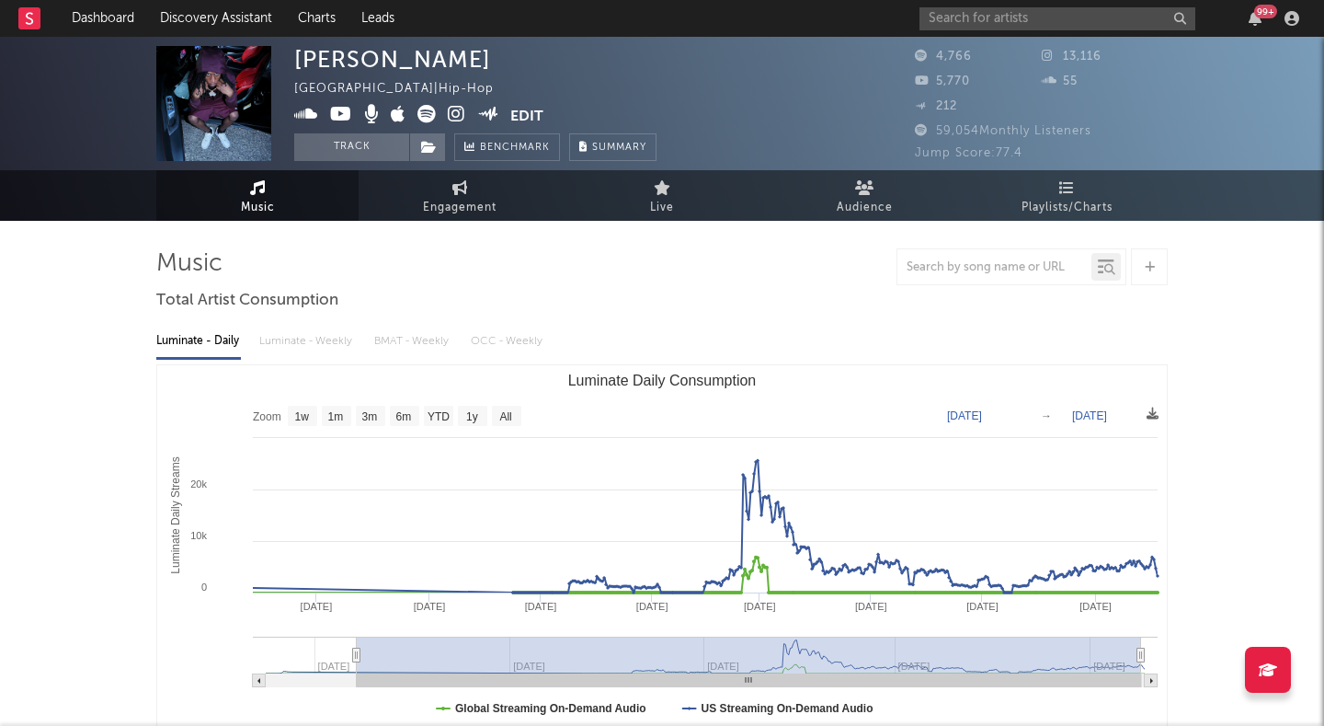
type input "2024-04-04"
select select "All"
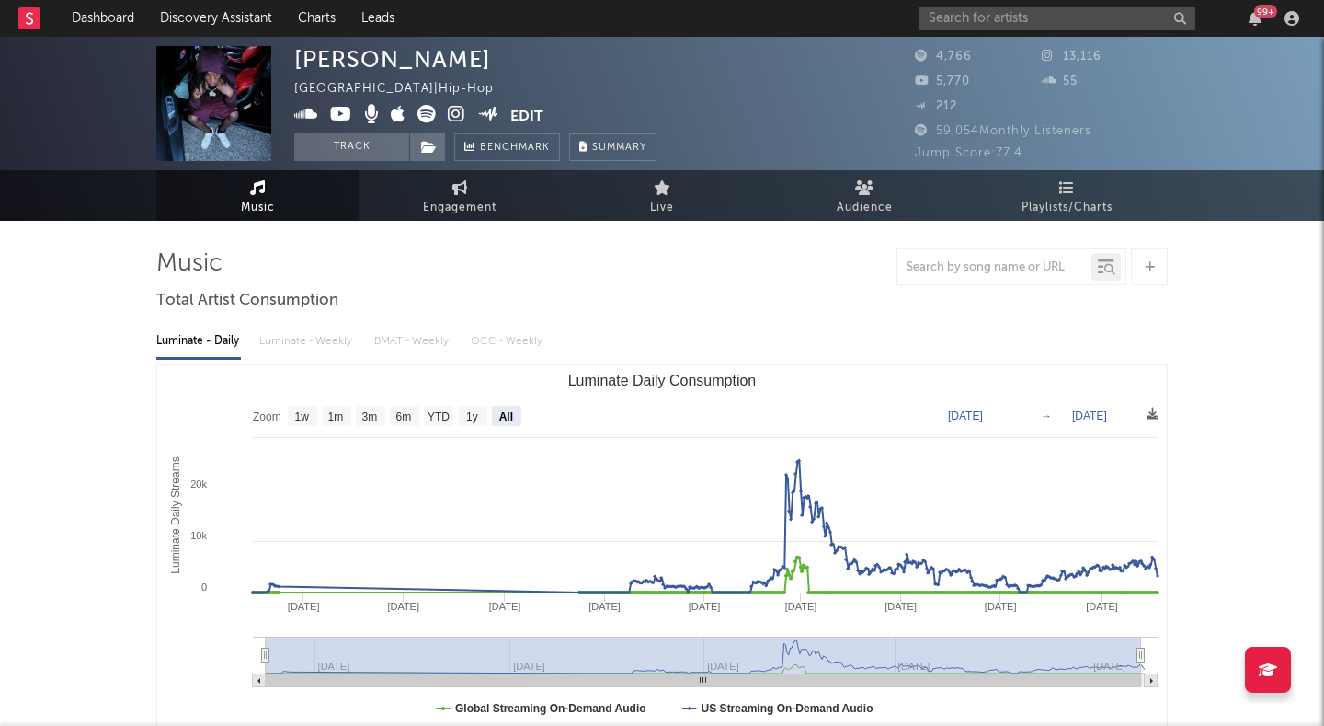
drag, startPoint x: 357, startPoint y: 650, endPoint x: 248, endPoint y: 648, distance: 108.5
click at [248, 648] on icon "Created with Highcharts 10.3.3 Luminate Daily Streams Luminate Daily Consumptio…" at bounding box center [662, 549] width 1010 height 368
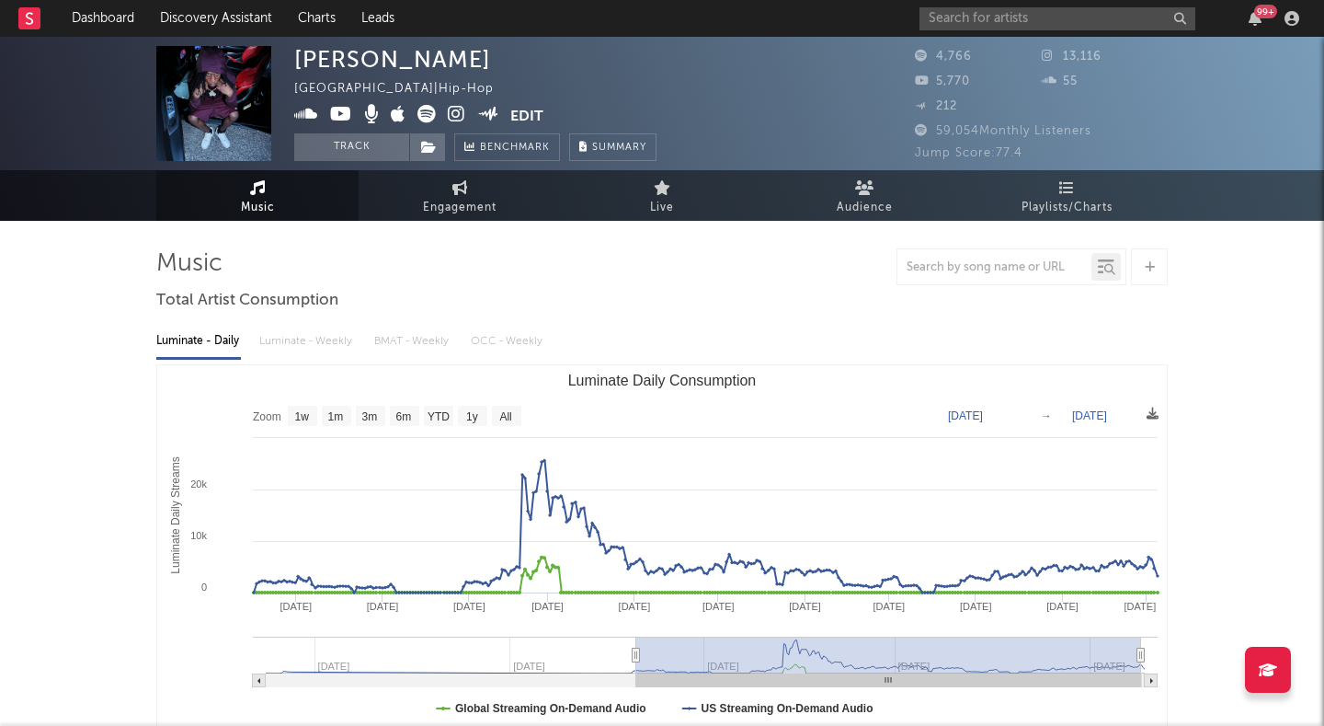
type input "2024-11-30"
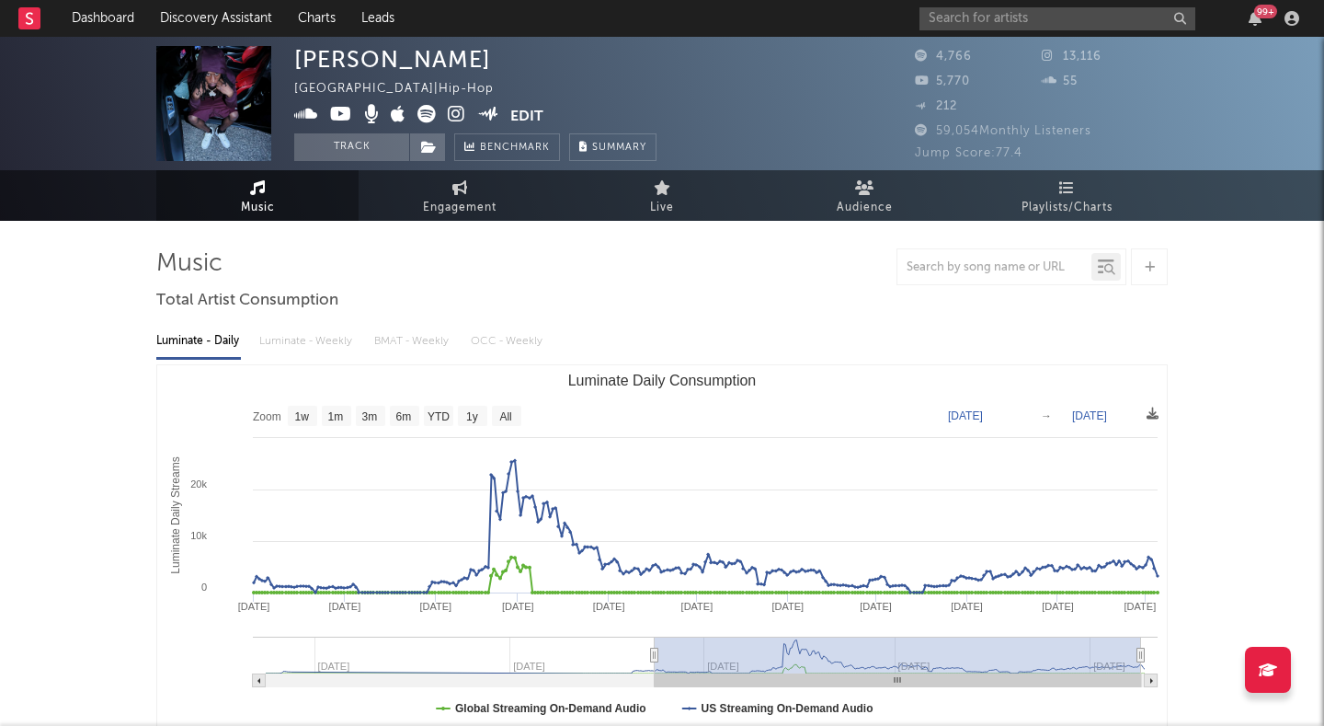
drag, startPoint x: 265, startPoint y: 650, endPoint x: 655, endPoint y: 645, distance: 390.0
click at [655, 645] on g "Luminate Daily Consumption" at bounding box center [705, 661] width 905 height 51
type input "[DATE]"
type input "2024-12-02"
type input "[DATE]"
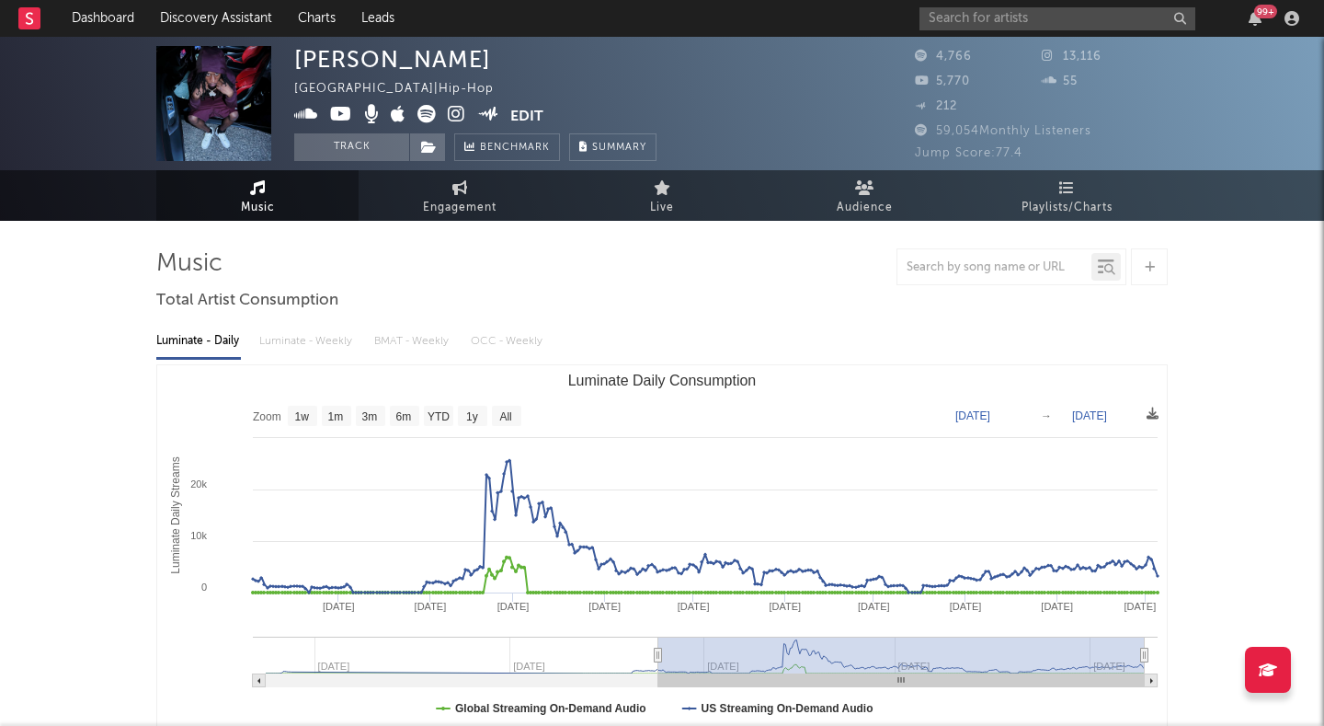
drag, startPoint x: 655, startPoint y: 645, endPoint x: 705, endPoint y: 644, distance: 49.7
click at [705, 644] on rect "Luminate Daily Consumption" at bounding box center [902, 654] width 487 height 37
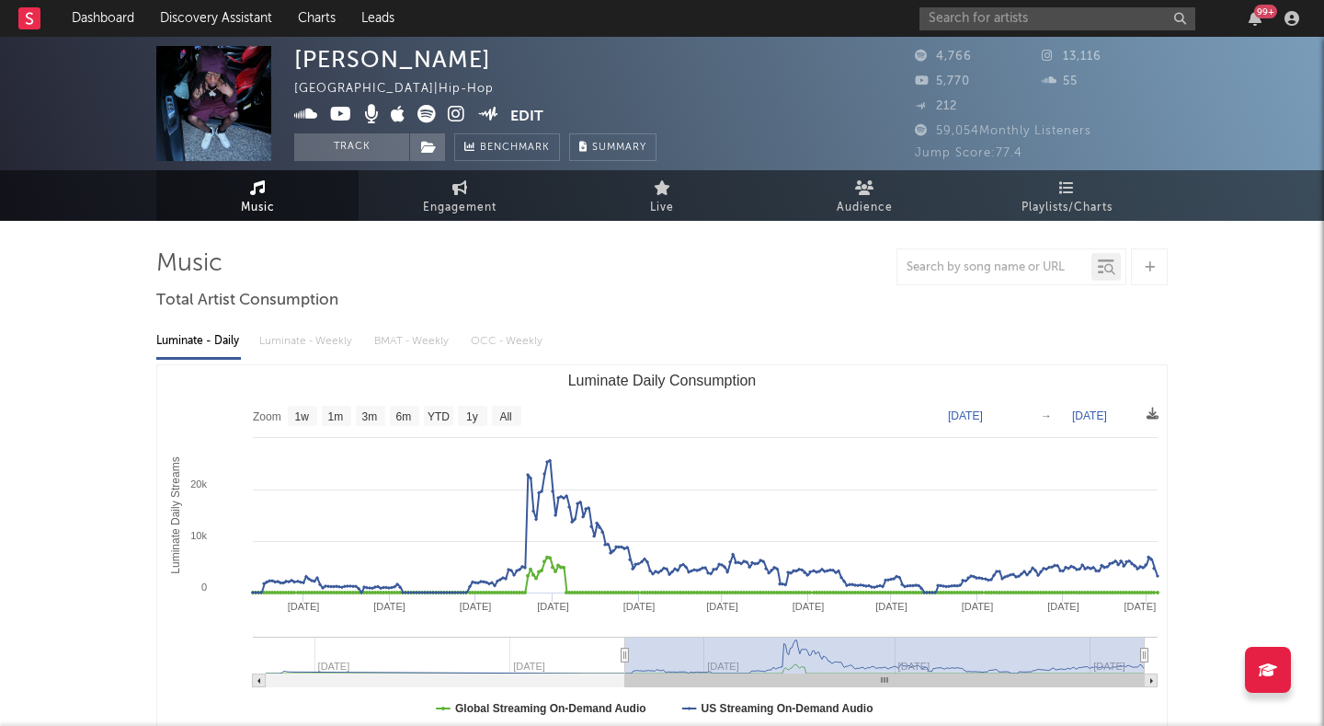
drag, startPoint x: 655, startPoint y: 650, endPoint x: 614, endPoint y: 656, distance: 40.8
click at [622, 656] on icon "Luminate Daily Consumption" at bounding box center [625, 655] width 7 height 14
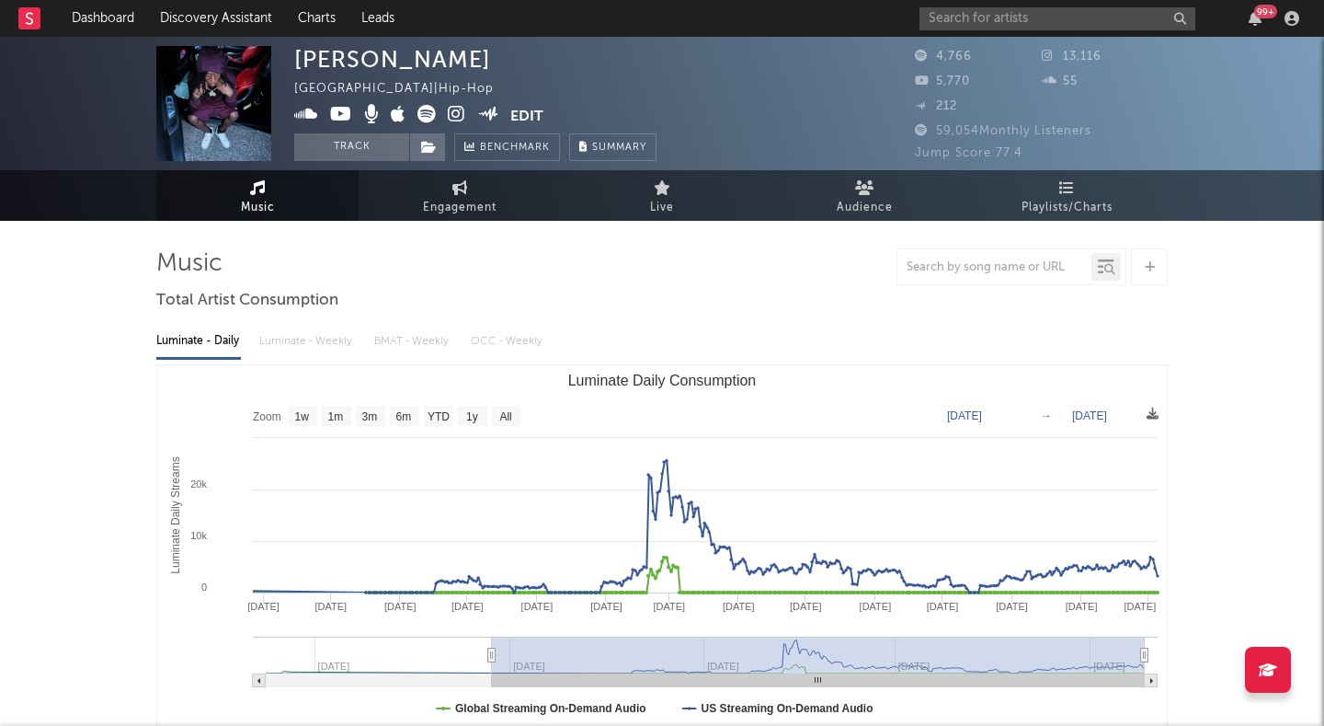
drag, startPoint x: 614, startPoint y: 656, endPoint x: 464, endPoint y: 654, distance: 149.9
click at [488, 654] on icon "Luminate Daily Consumption" at bounding box center [491, 655] width 7 height 14
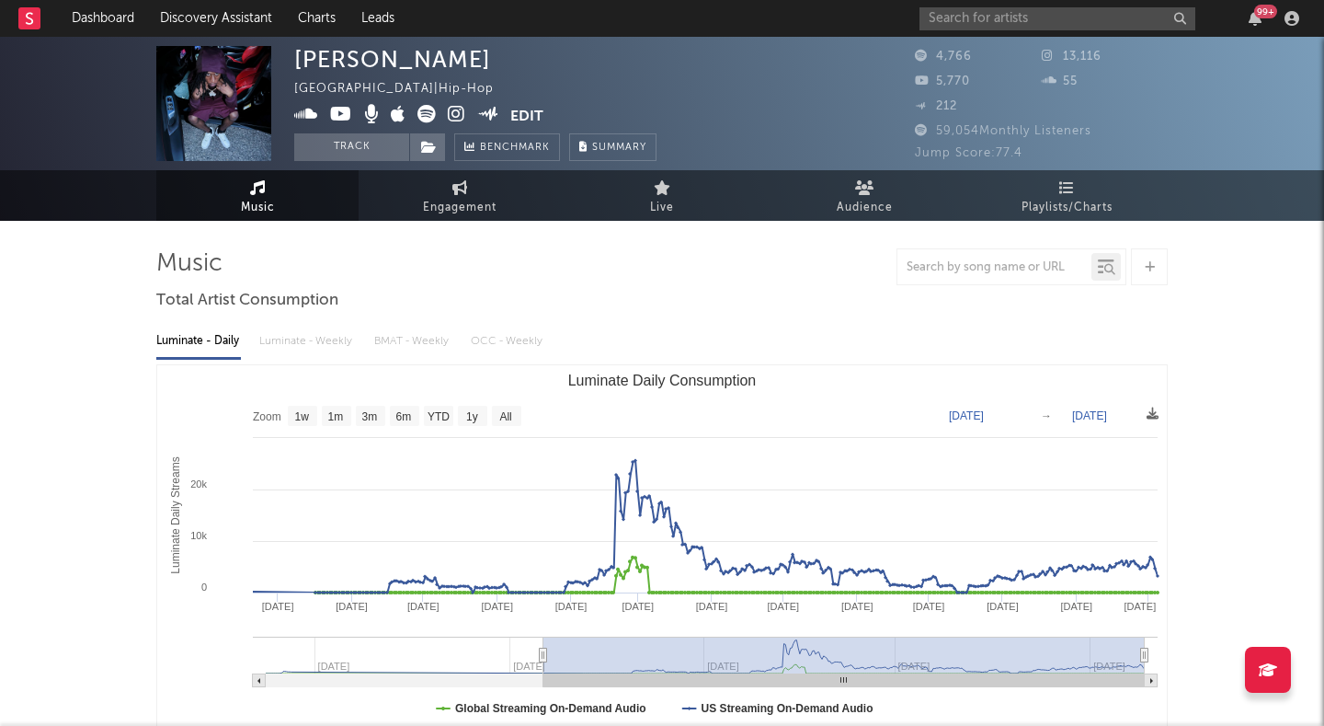
type input "2024-10-02"
select select "1y"
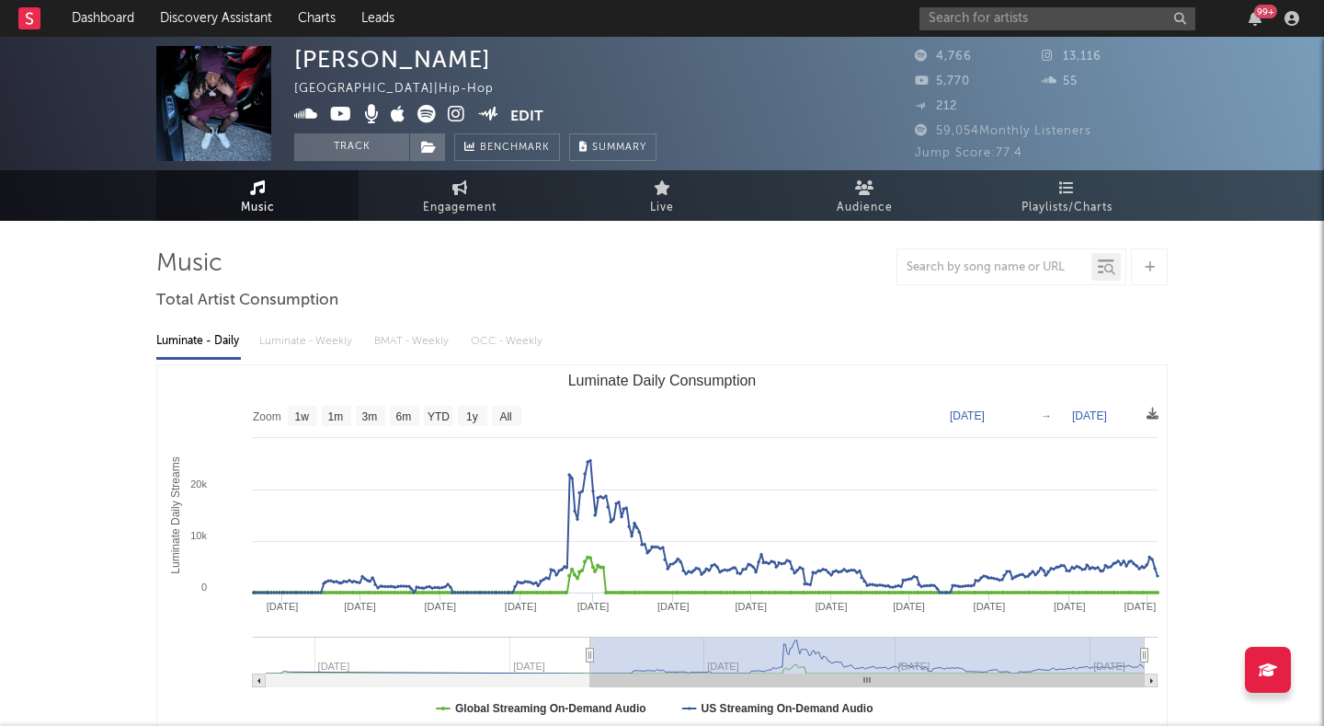
drag, startPoint x: 464, startPoint y: 654, endPoint x: 603, endPoint y: 633, distance: 140.5
click at [603, 633] on icon "Created with Highcharts 10.3.3 Luminate Daily Streams Luminate Daily Consumptio…" at bounding box center [662, 549] width 1010 height 368
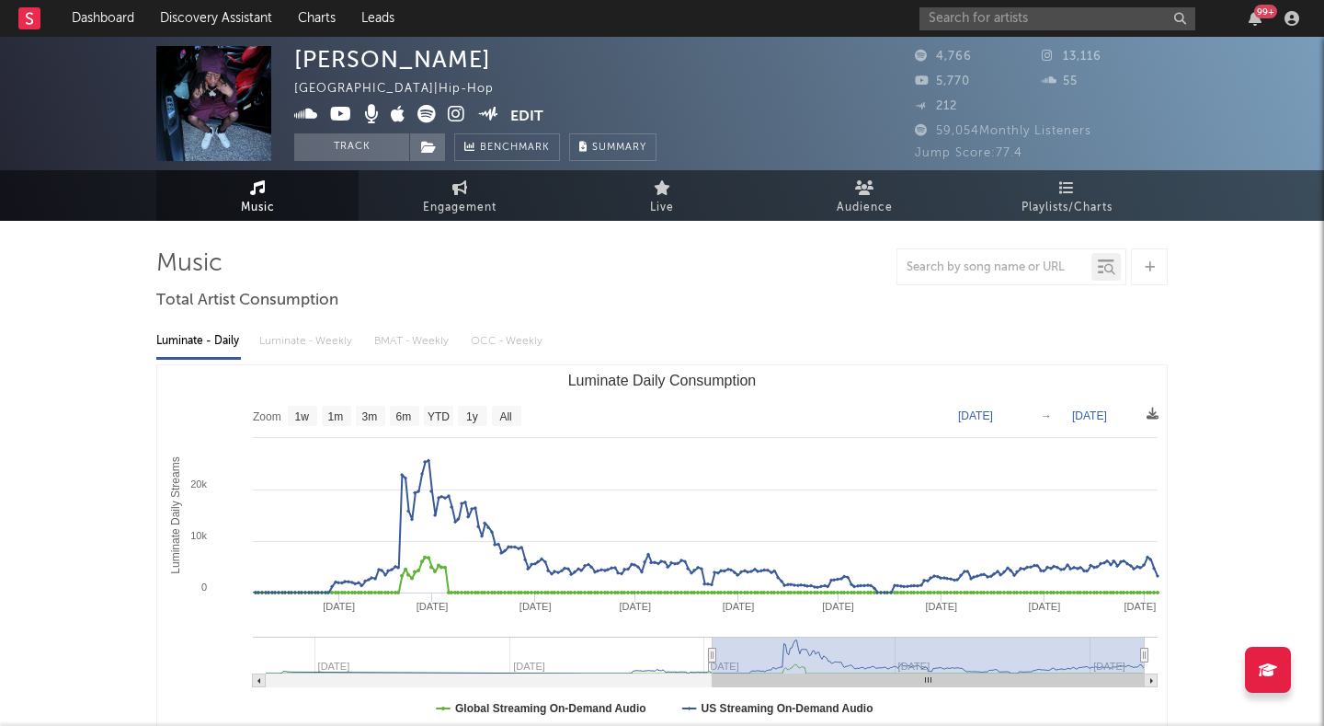
type input "2025-01-04"
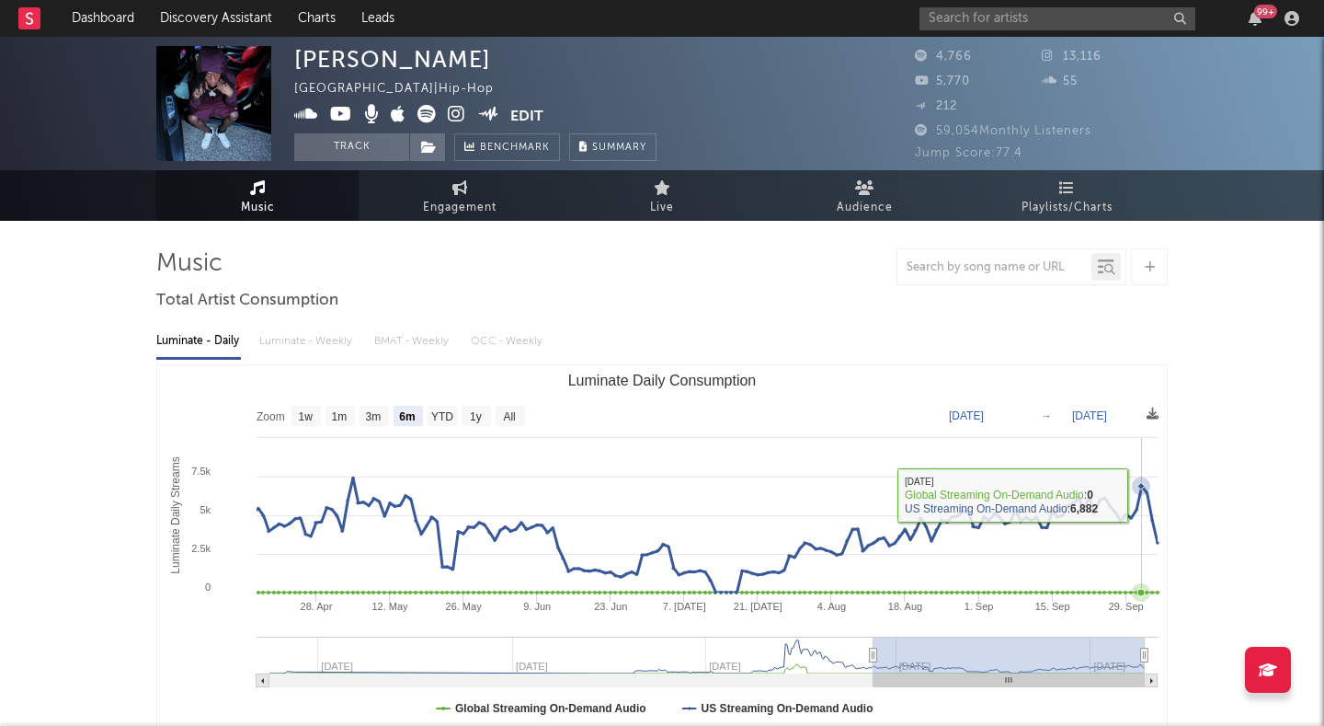
select select "6m"
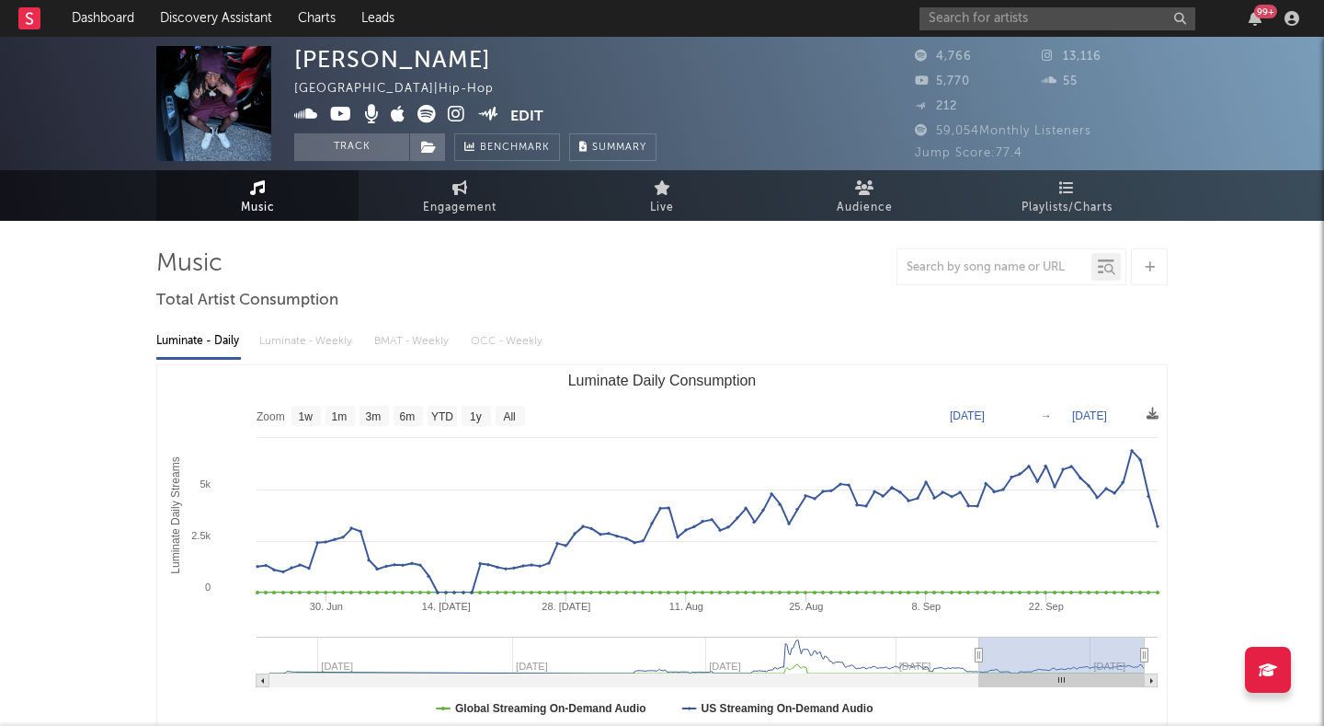
type input "[DATE]"
select select "3m"
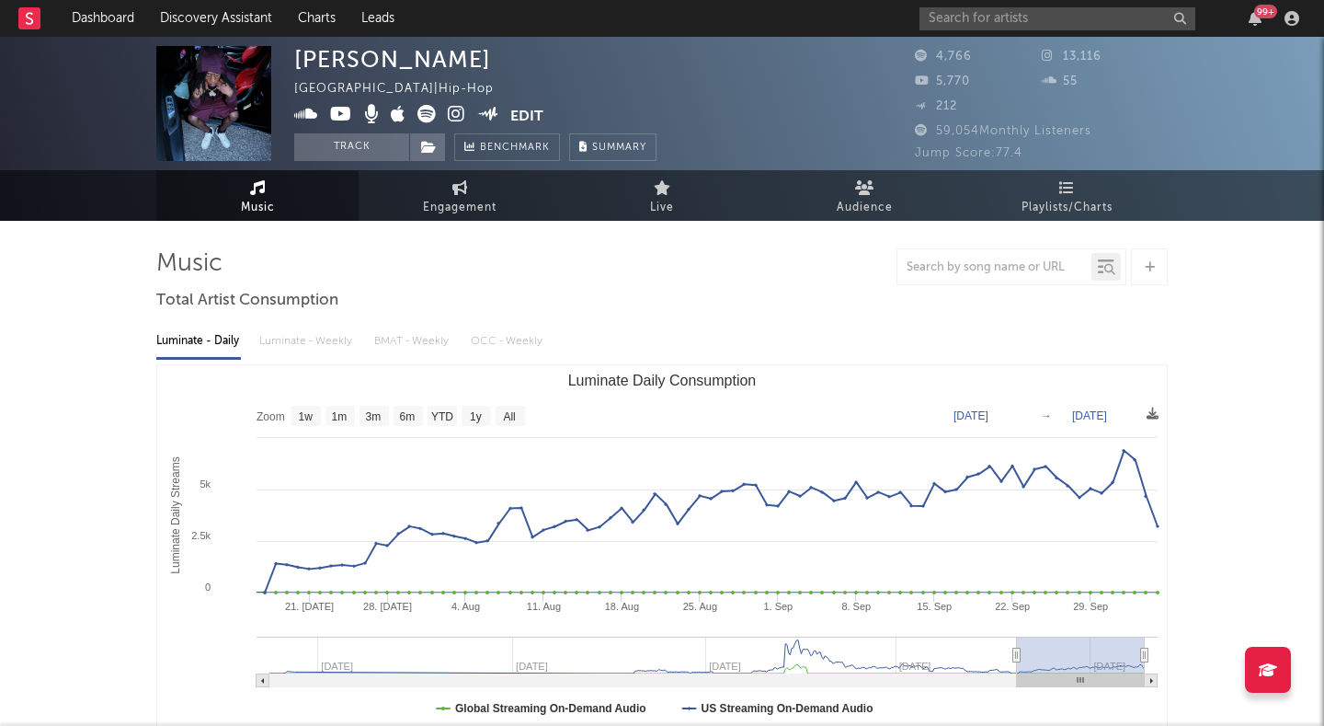
drag, startPoint x: 875, startPoint y: 653, endPoint x: 1017, endPoint y: 636, distance: 143.5
click at [1017, 636] on g "Luminate Daily Consumption" at bounding box center [707, 661] width 901 height 51
type input "[DATE]"
select select "3m"
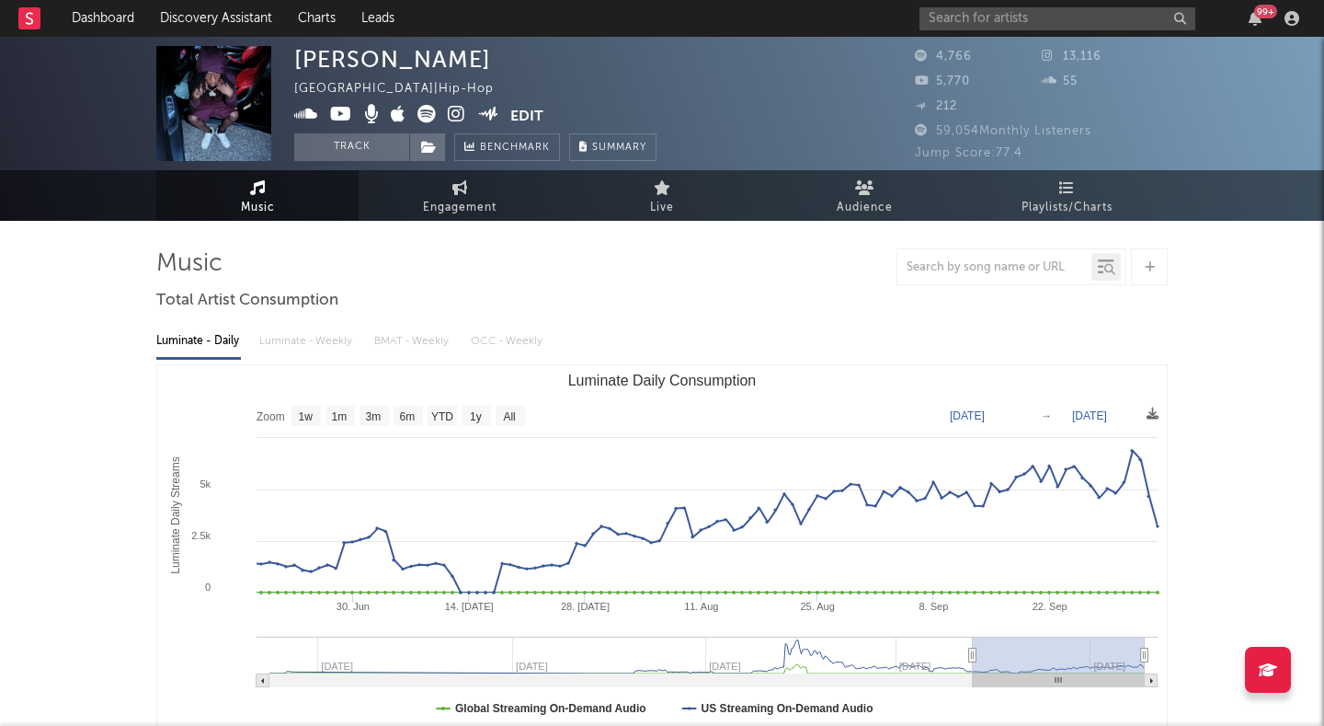
type input "[DATE]"
select select "6m"
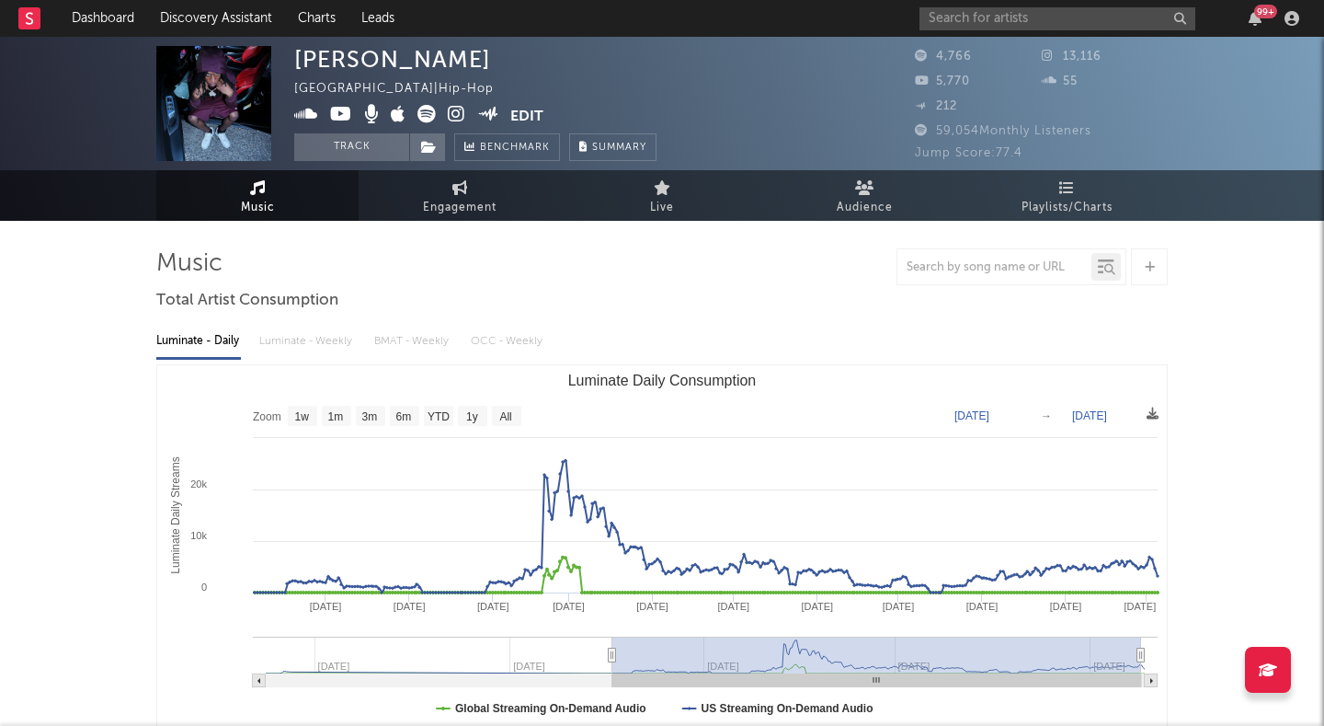
drag, startPoint x: 1015, startPoint y: 652, endPoint x: 631, endPoint y: 625, distance: 385.4
click at [628, 625] on icon "Created with Highcharts 10.3.3 Luminate Daily Streams Luminate Daily Consumptio…" at bounding box center [662, 549] width 1010 height 368
type input "[DATE]"
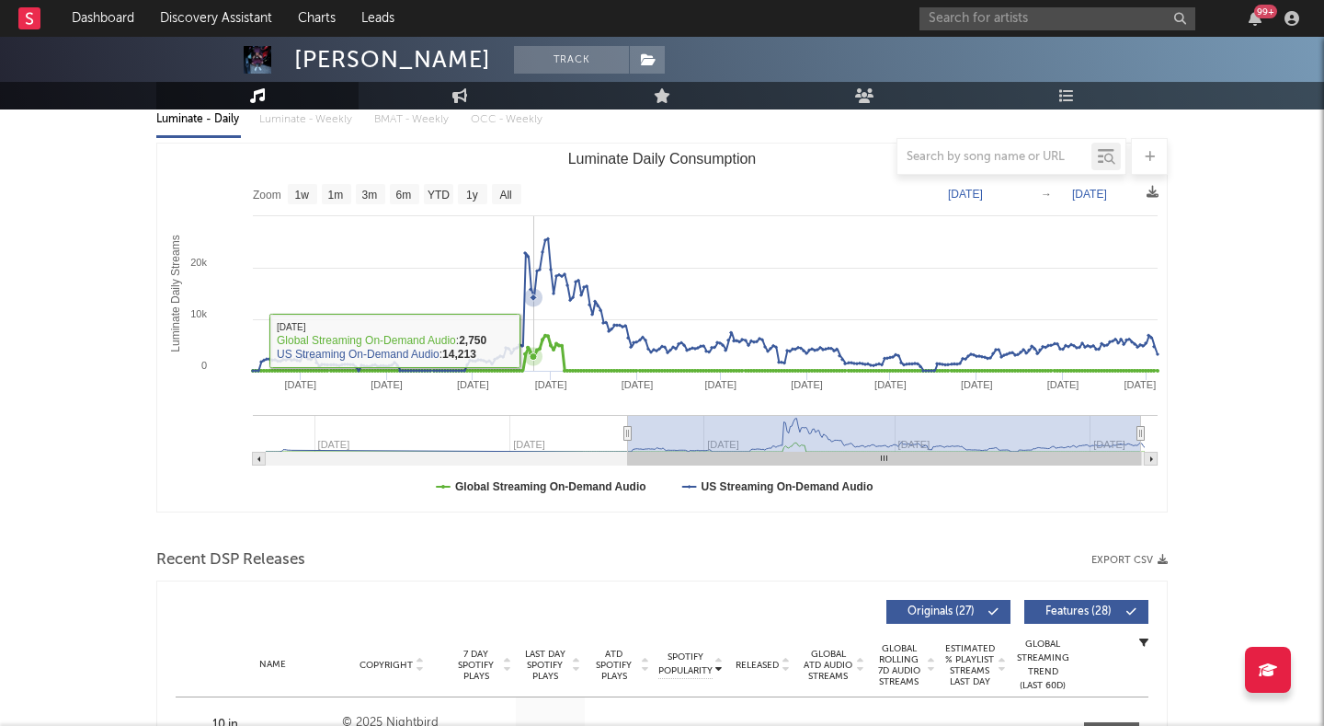
scroll to position [237, 0]
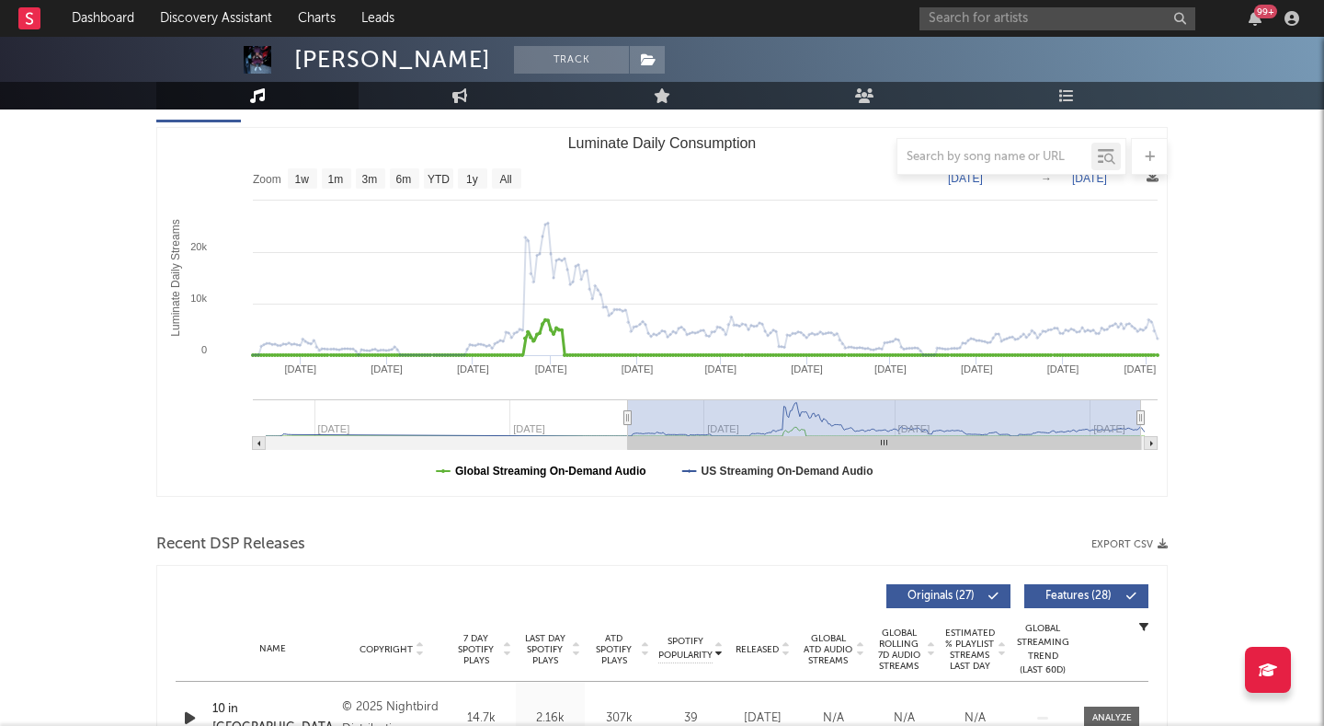
click at [528, 471] on text "Global Streaming On-Demand Audio" at bounding box center [550, 470] width 191 height 13
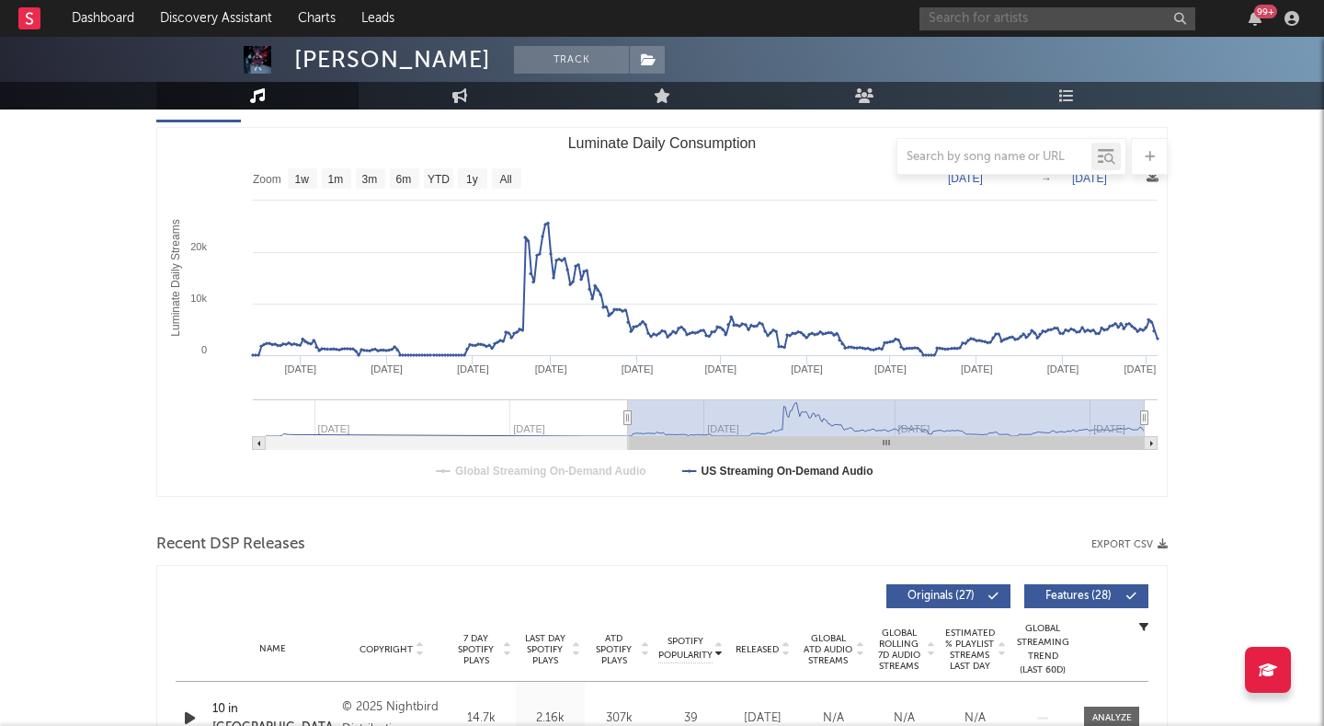
click at [980, 28] on input "text" at bounding box center [1058, 18] width 276 height 23
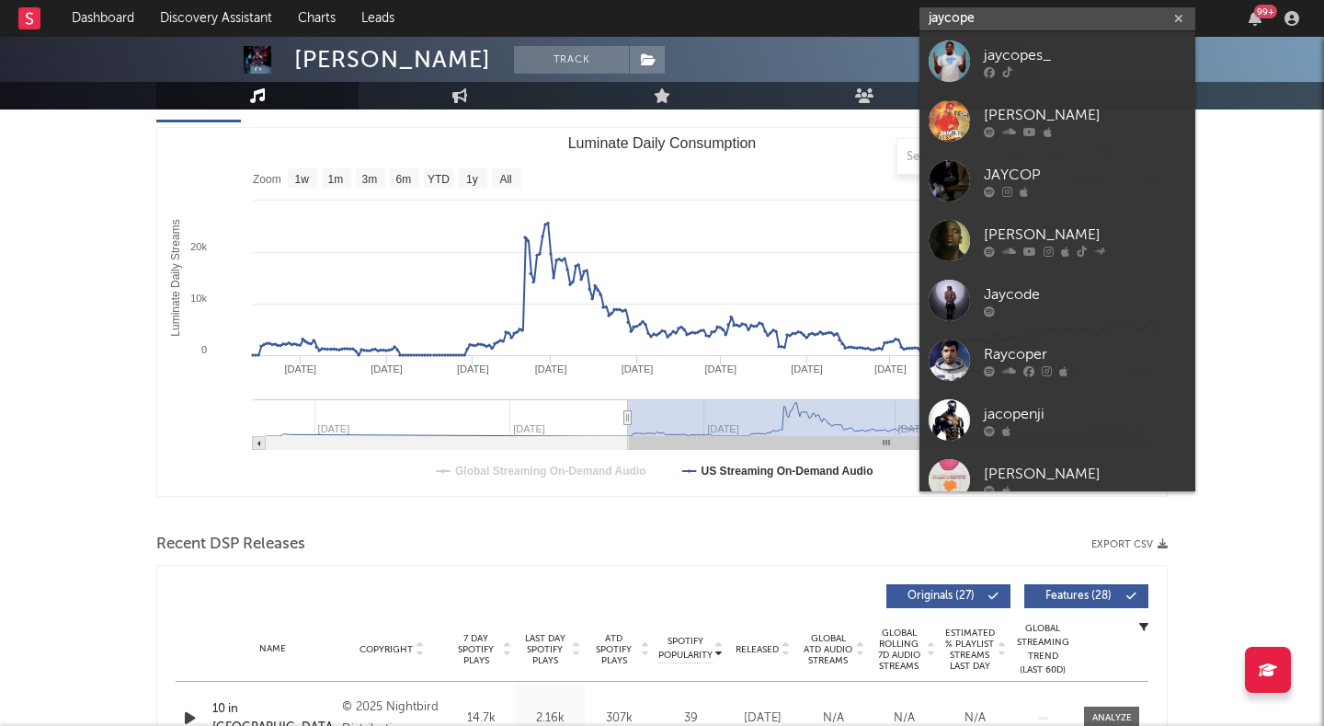
click at [958, 19] on input "jaycope" at bounding box center [1058, 18] width 276 height 23
paste input "brh"
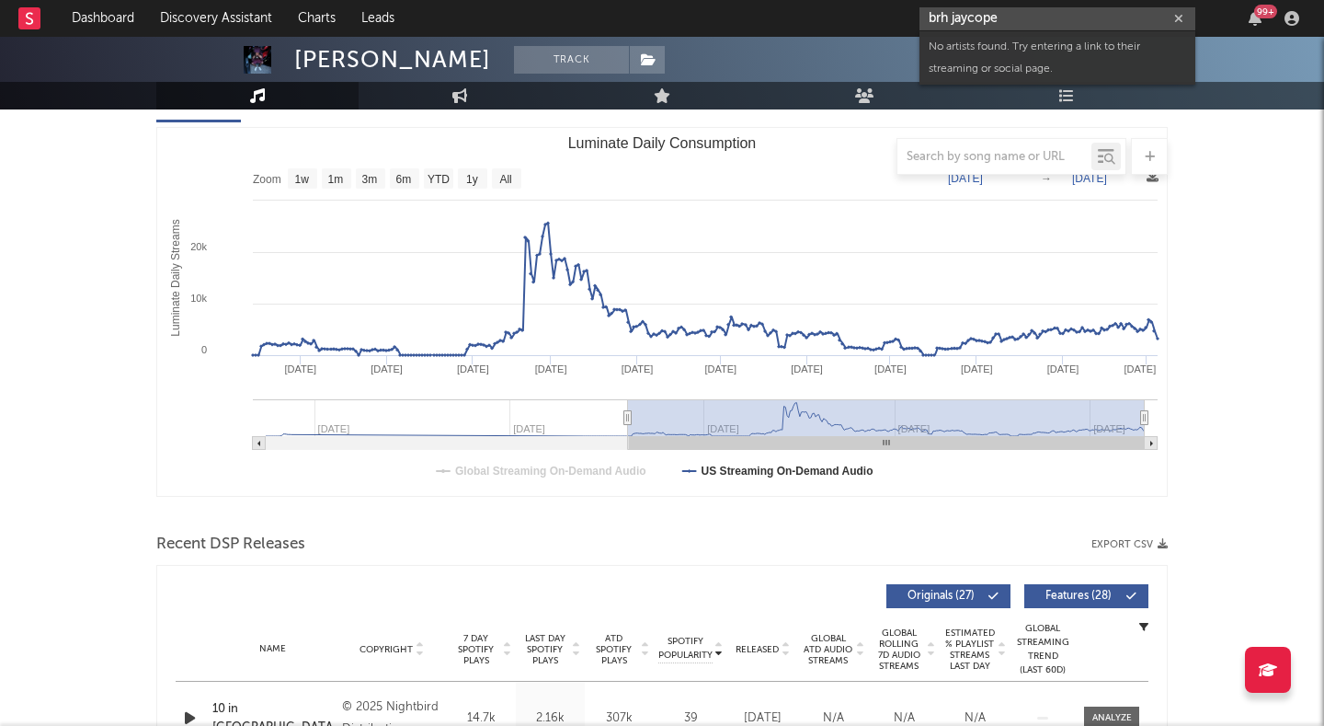
click at [987, 15] on input "brh jaycope" at bounding box center [1058, 18] width 276 height 23
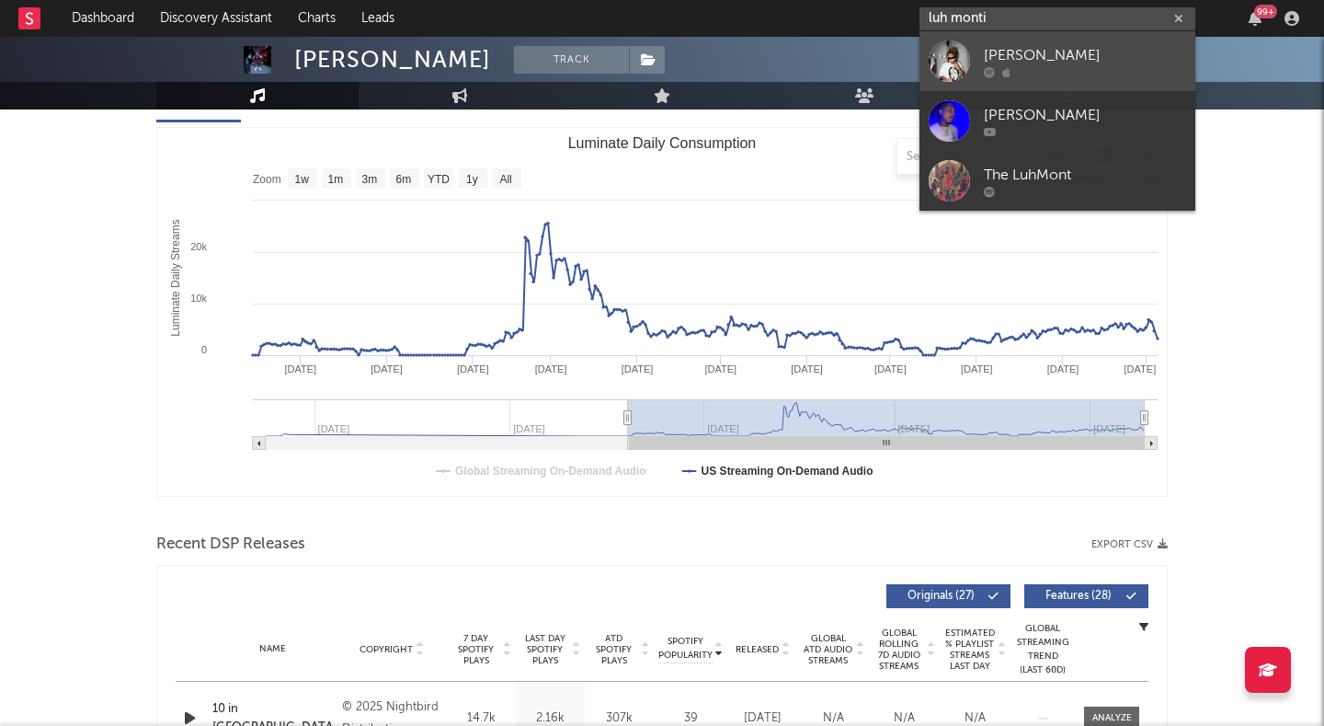
type input "luh monti"
click at [1006, 40] on link "[PERSON_NAME]" at bounding box center [1058, 61] width 276 height 60
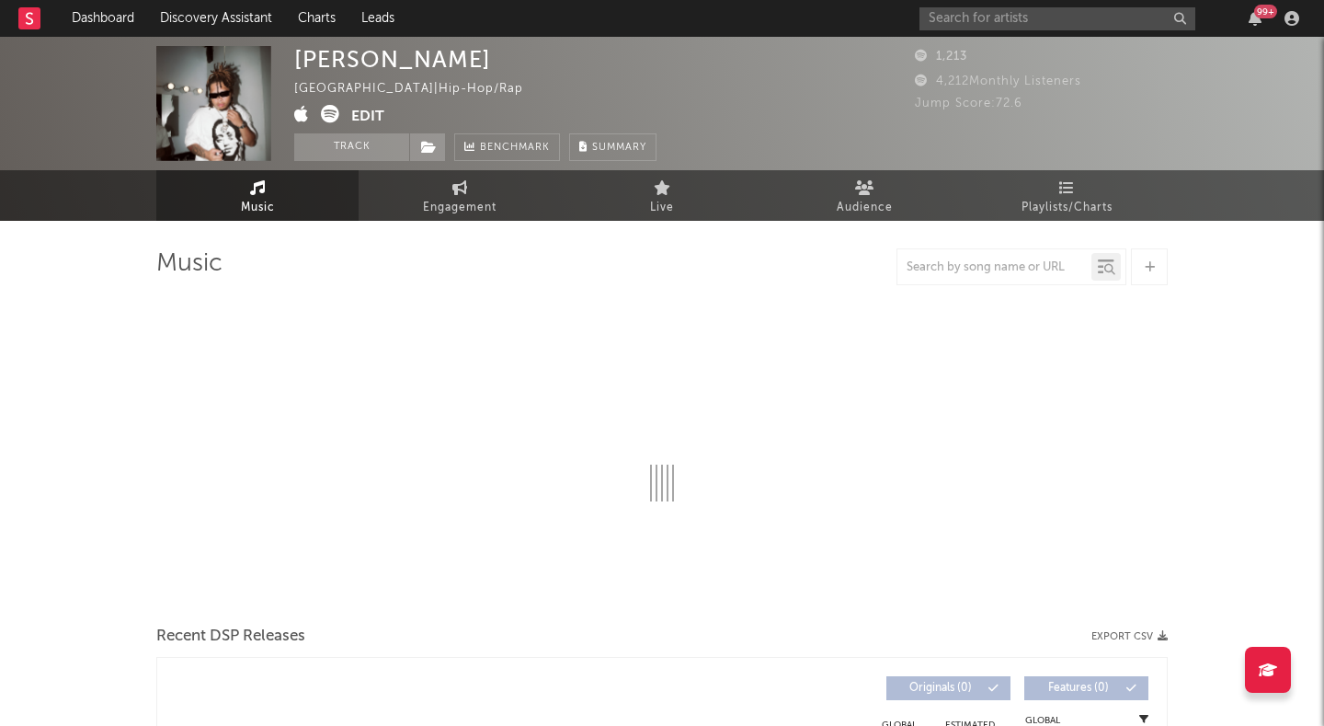
select select "1w"
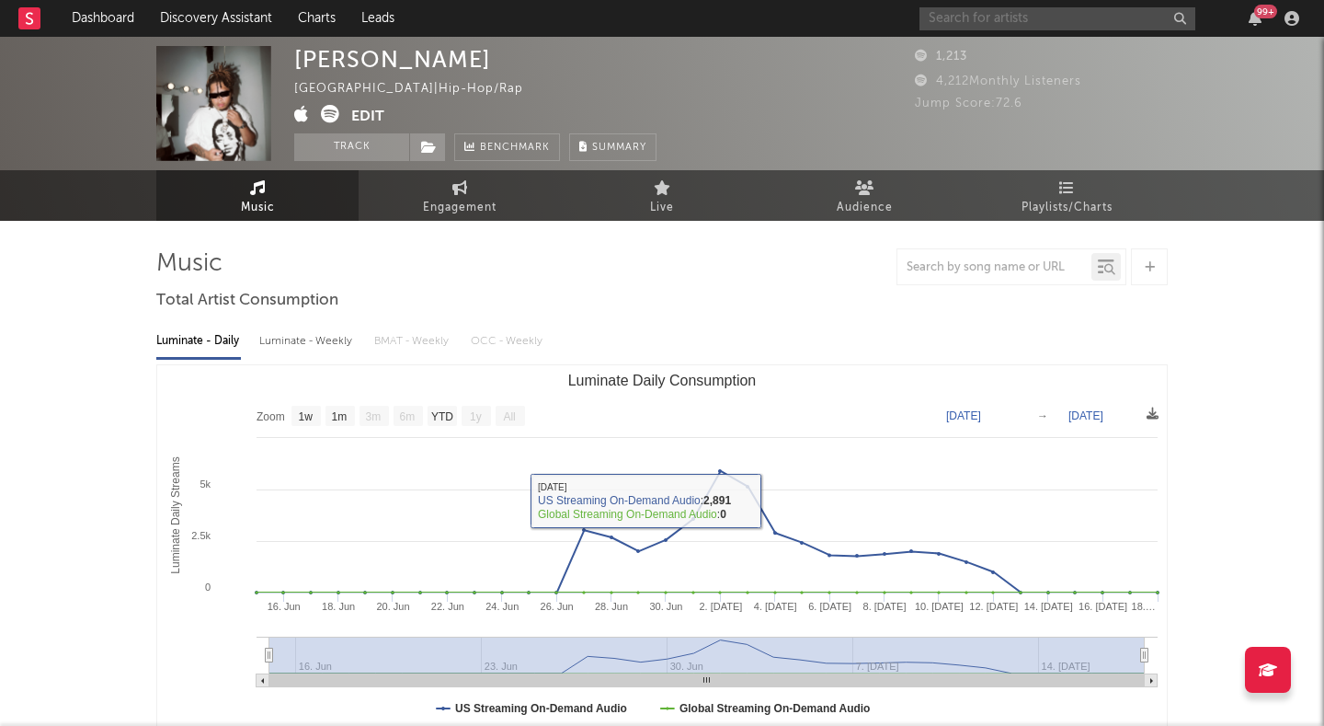
click at [967, 17] on input "text" at bounding box center [1058, 18] width 276 height 23
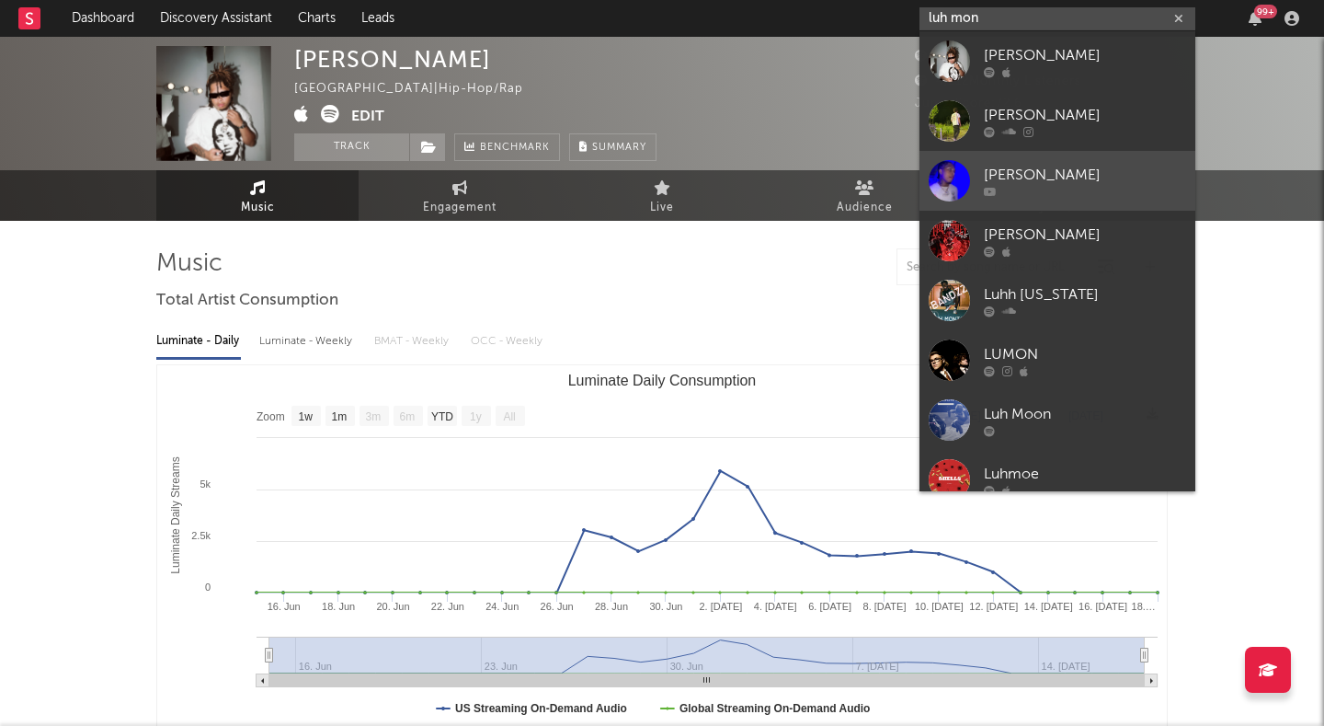
type input "luh mon"
click at [954, 161] on div at bounding box center [949, 180] width 41 height 41
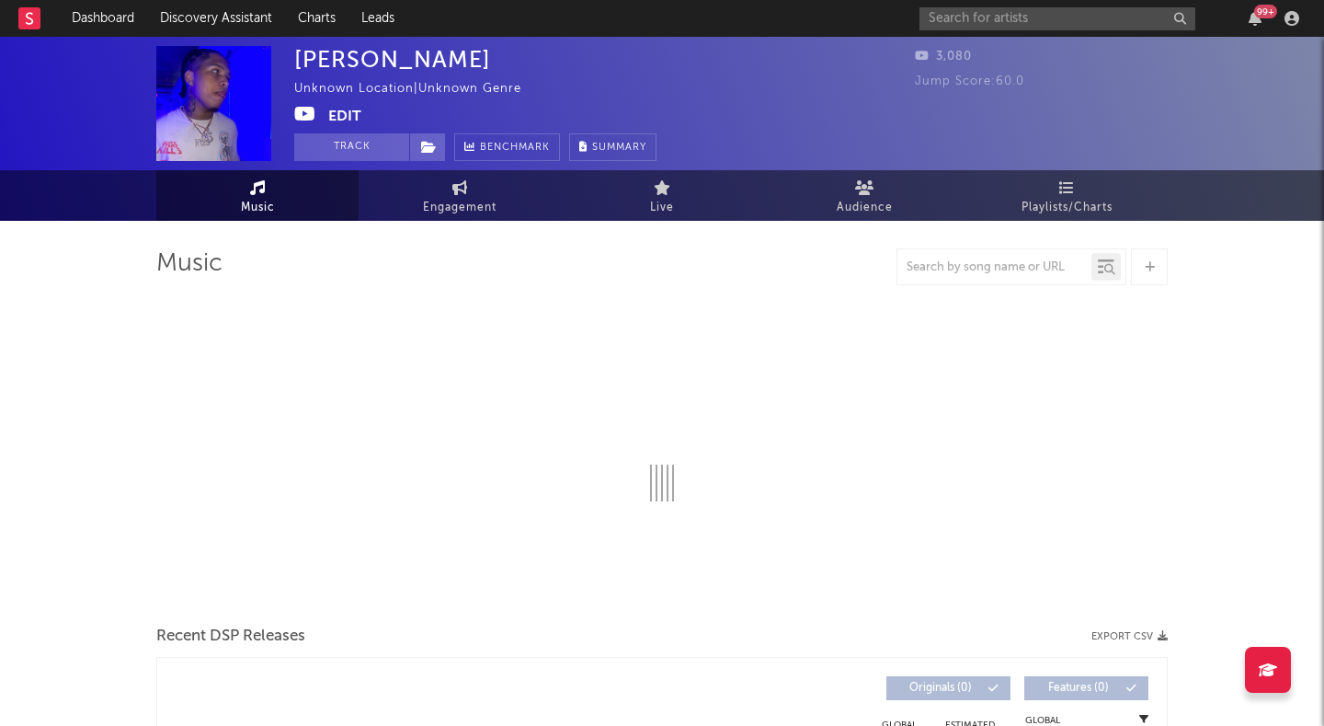
select select "1w"
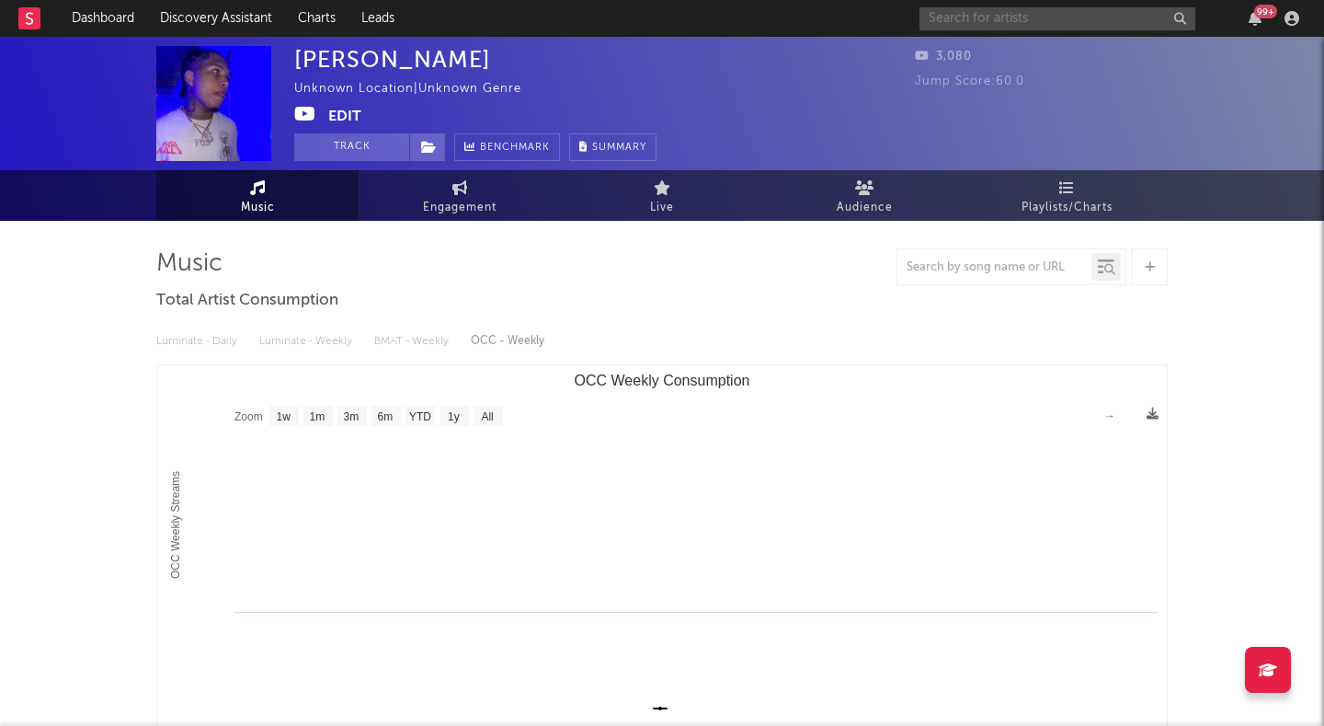
click at [995, 27] on input "text" at bounding box center [1058, 18] width 276 height 23
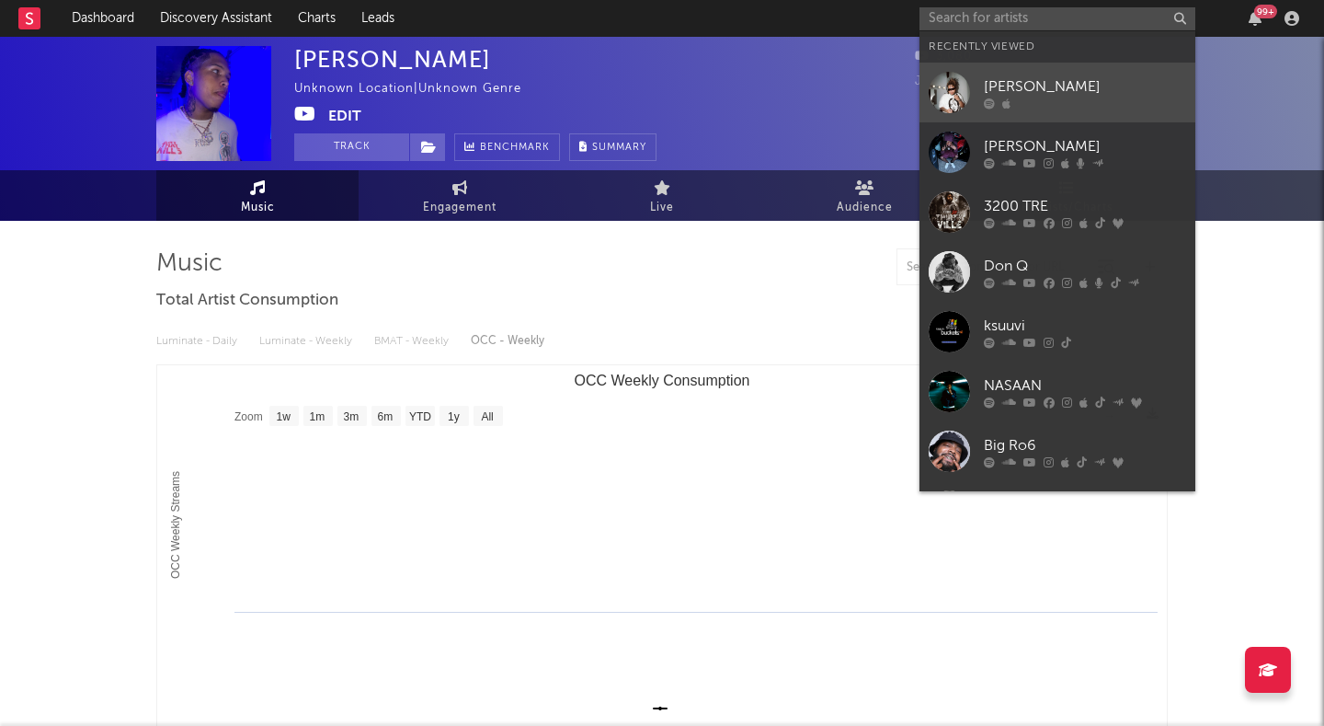
click at [1012, 75] on div "[PERSON_NAME]" at bounding box center [1085, 86] width 202 height 22
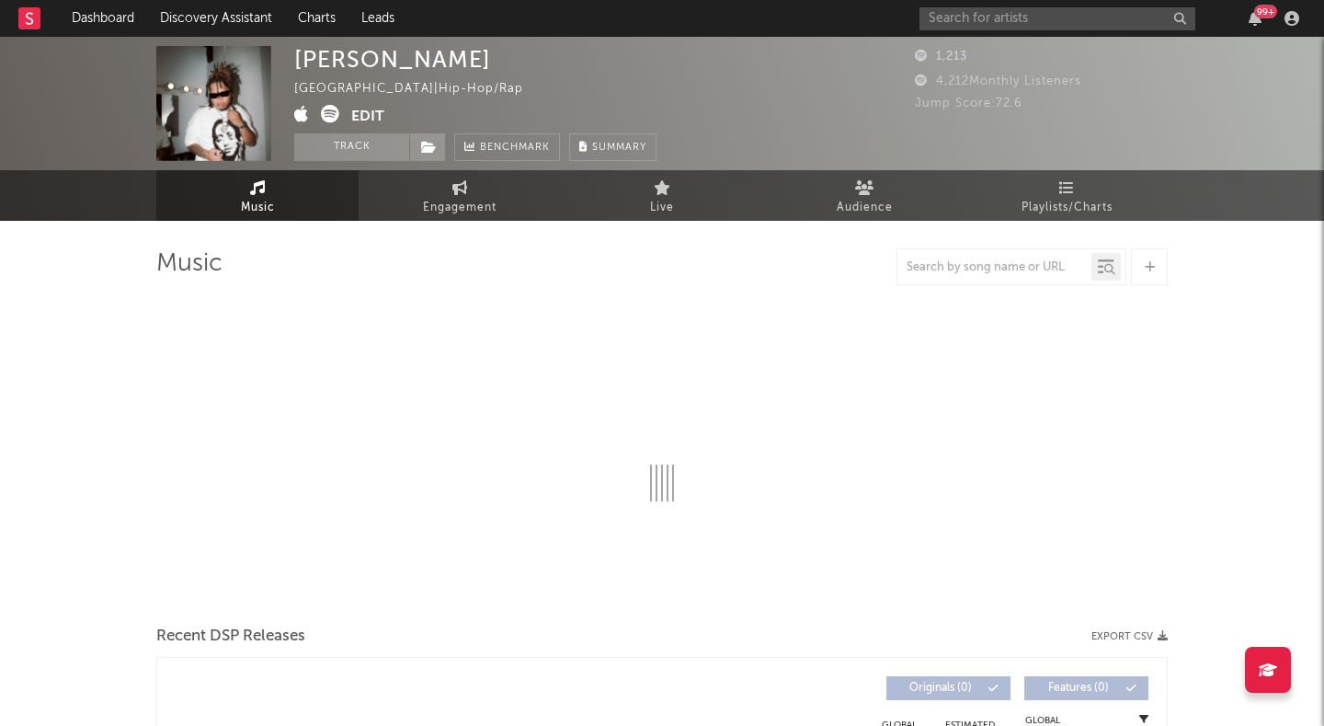
select select "1w"
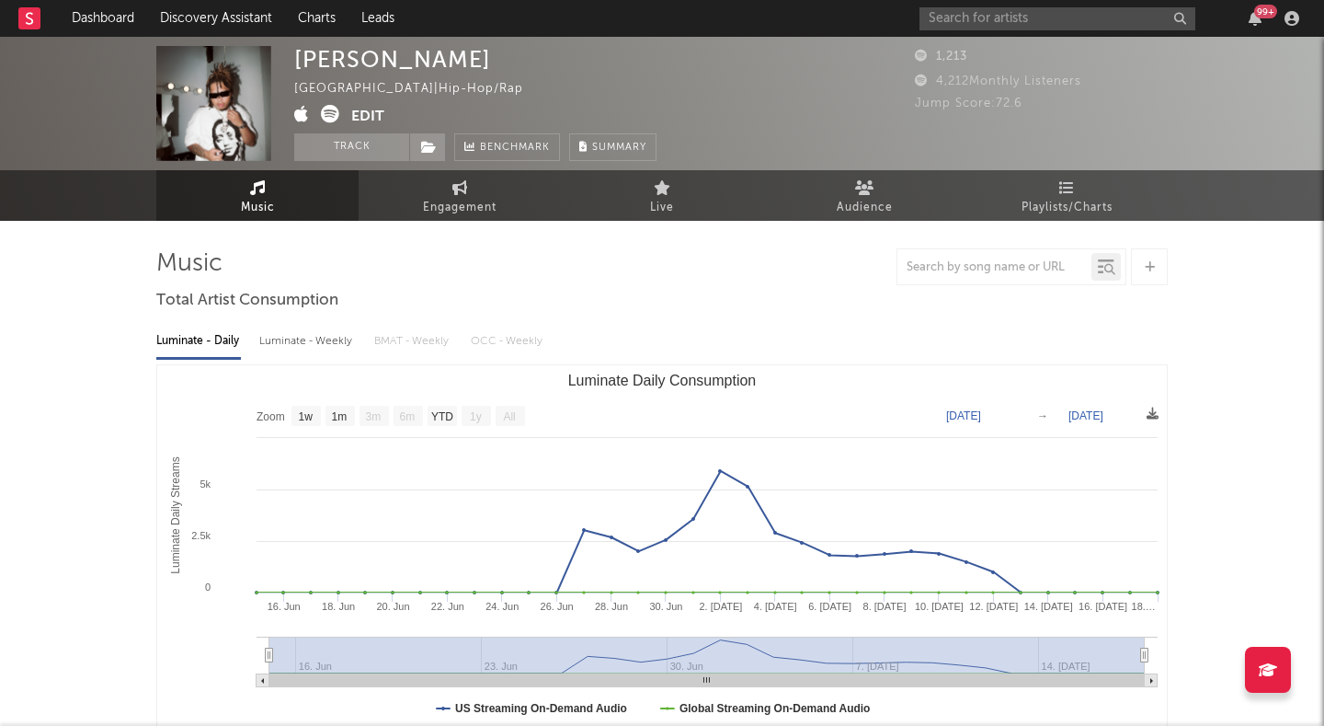
click at [335, 338] on div "Luminate - Weekly" at bounding box center [307, 341] width 97 height 31
select select "6m"
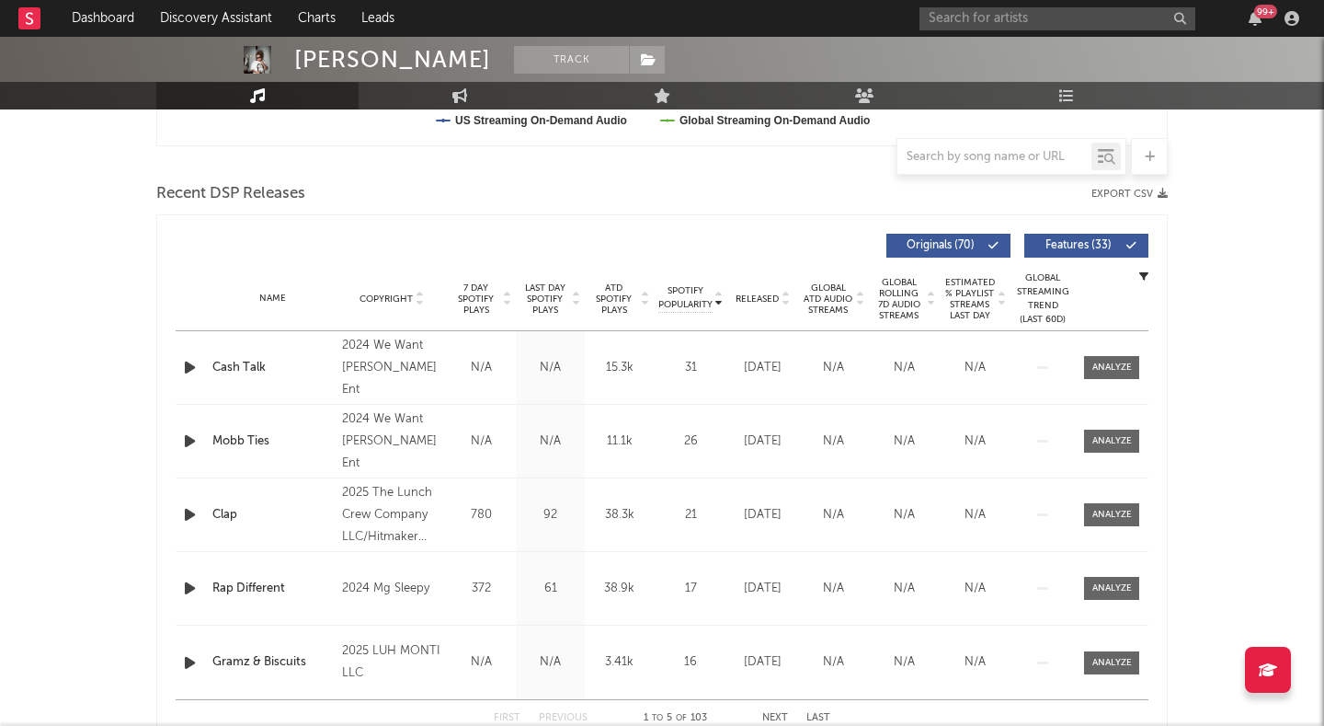
scroll to position [582, 0]
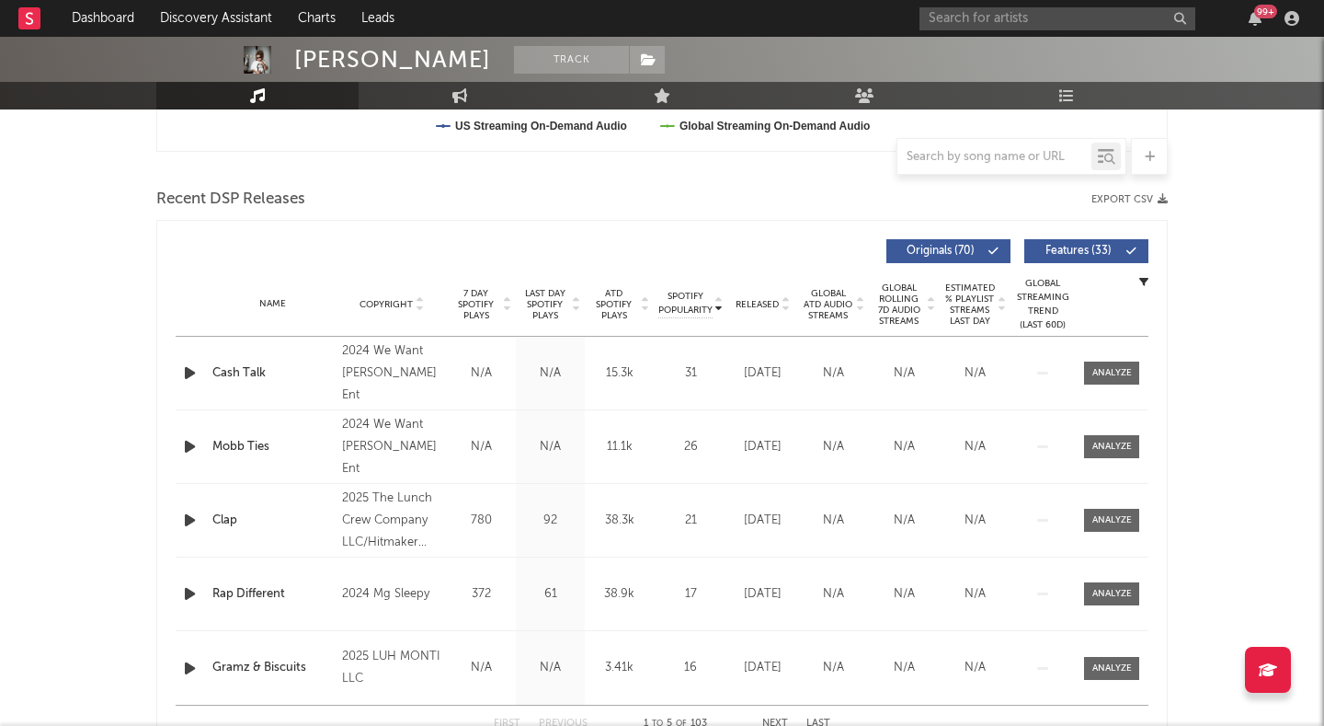
click at [764, 300] on span "Released" at bounding box center [757, 304] width 43 height 11
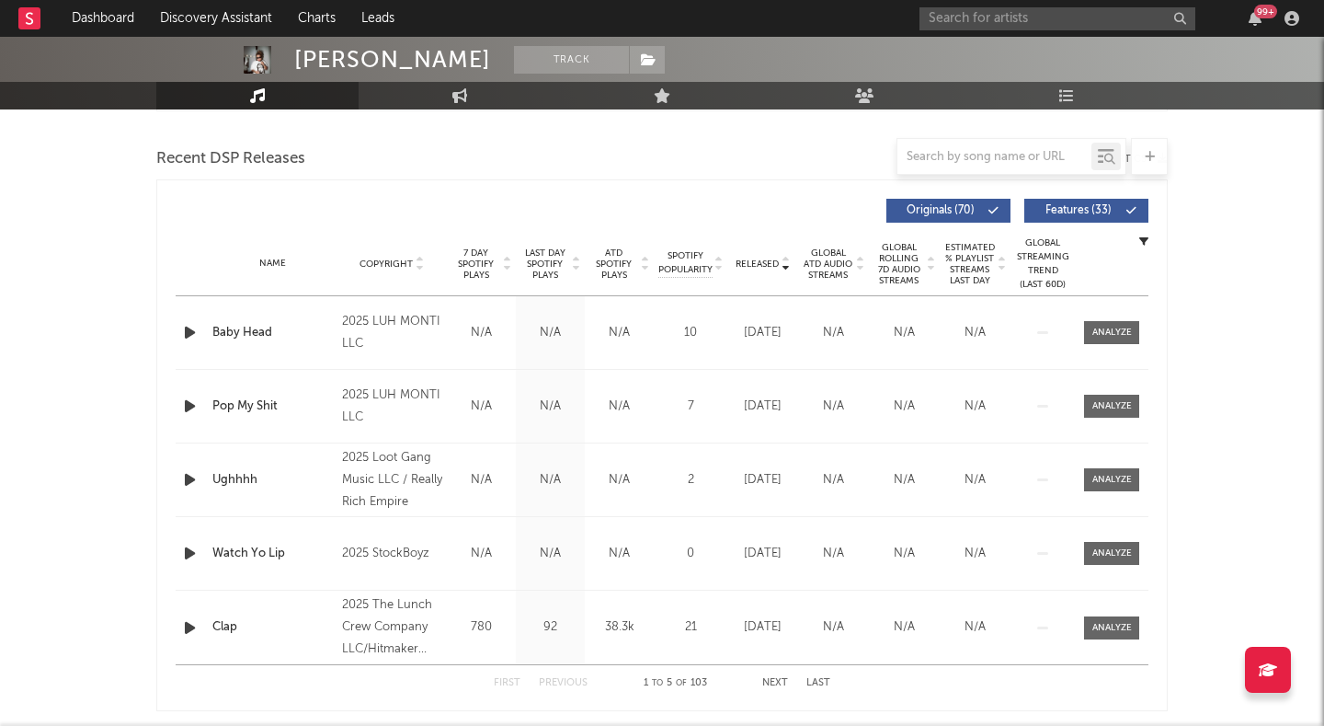
scroll to position [546, 0]
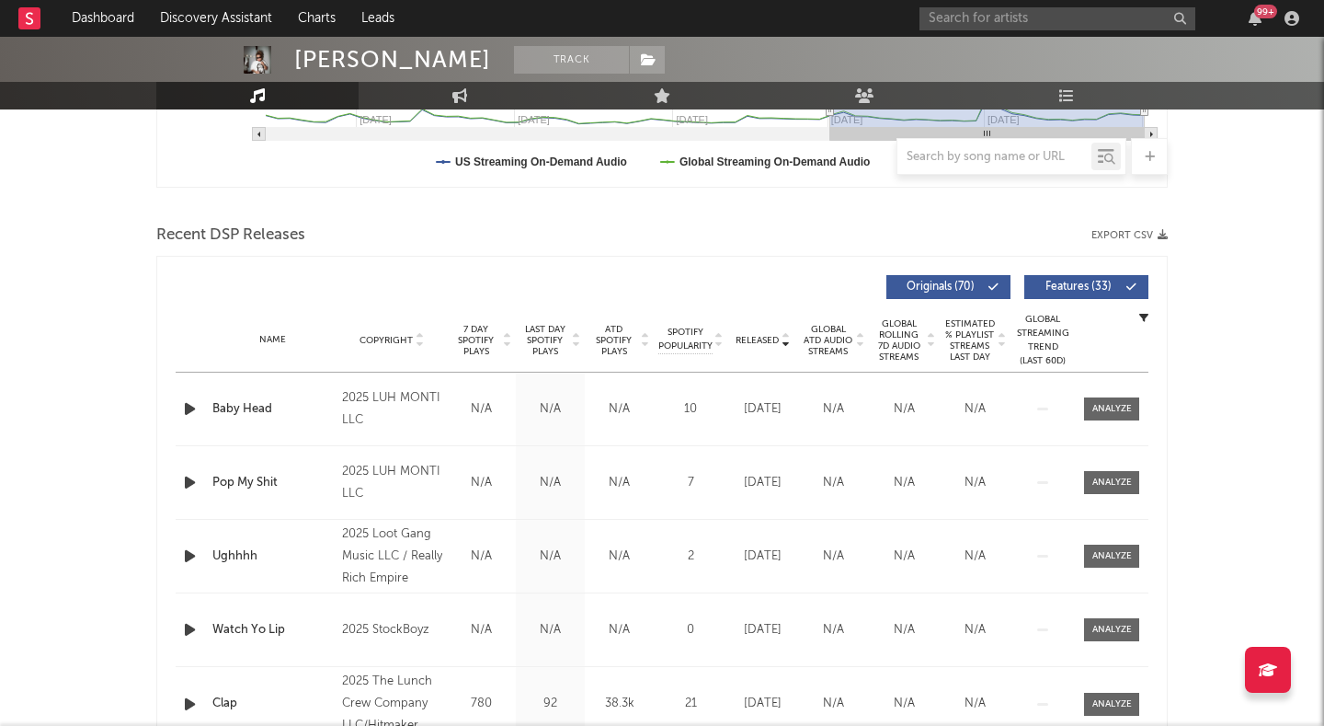
click at [1087, 286] on span "Features ( 33 )" at bounding box center [1079, 286] width 85 height 11
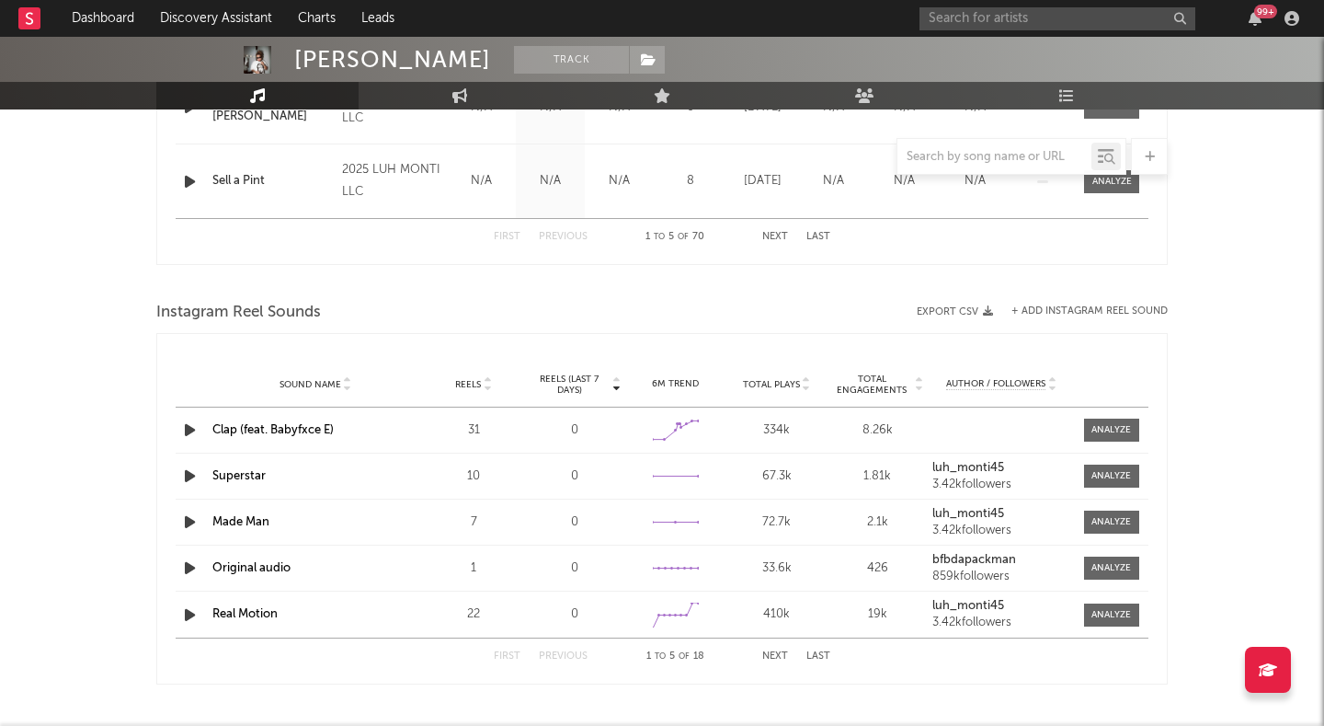
scroll to position [1115, 0]
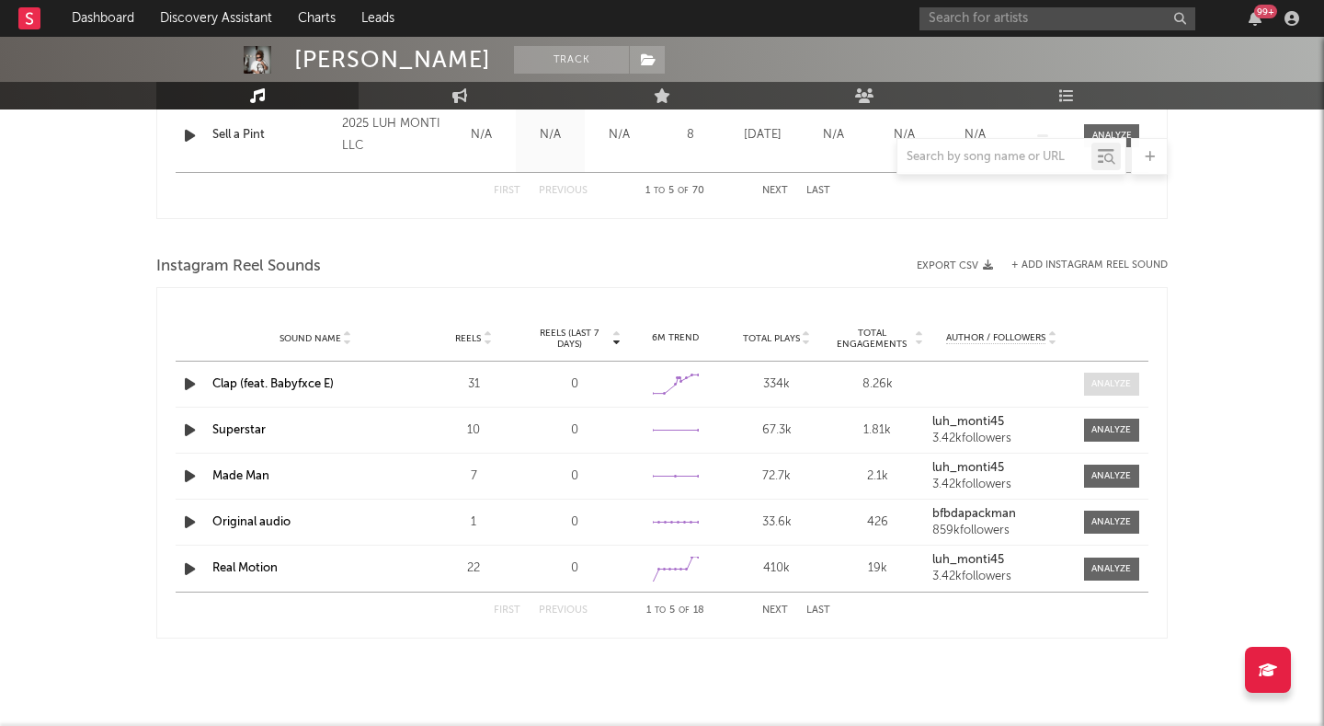
click at [1103, 381] on div at bounding box center [1112, 384] width 40 height 14
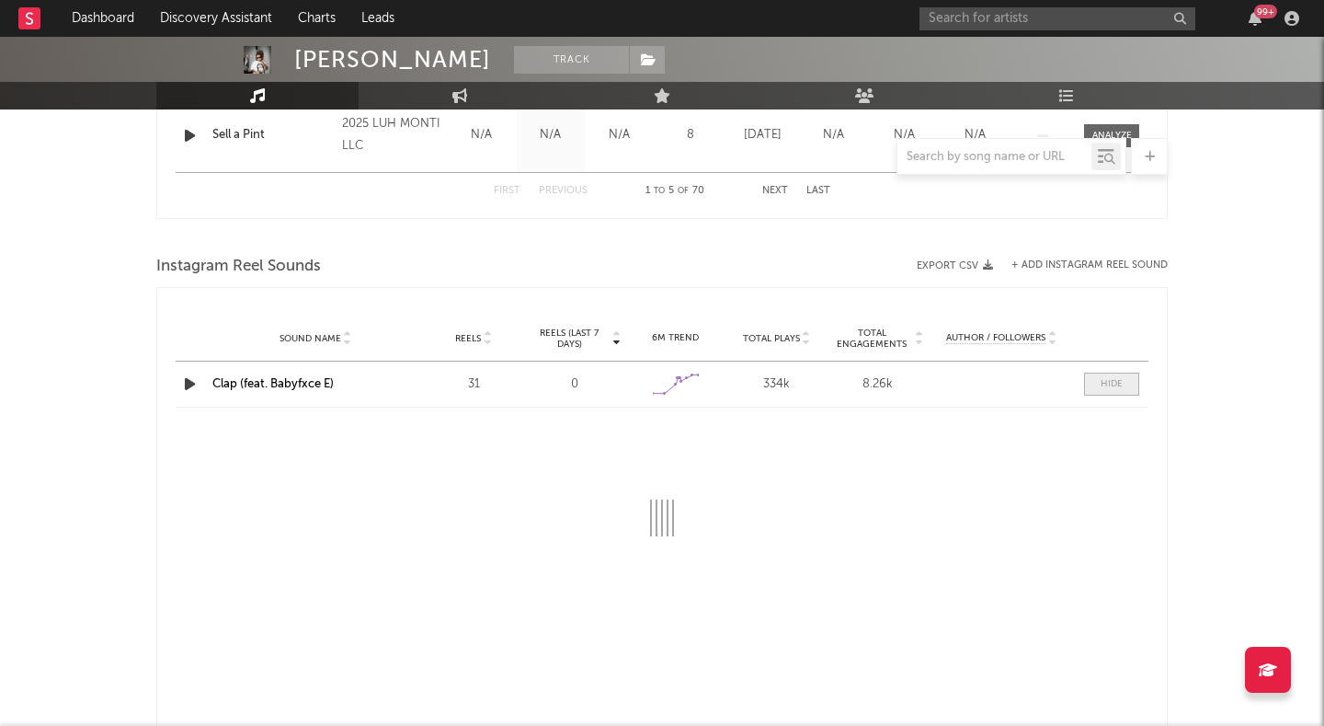
select select "1w"
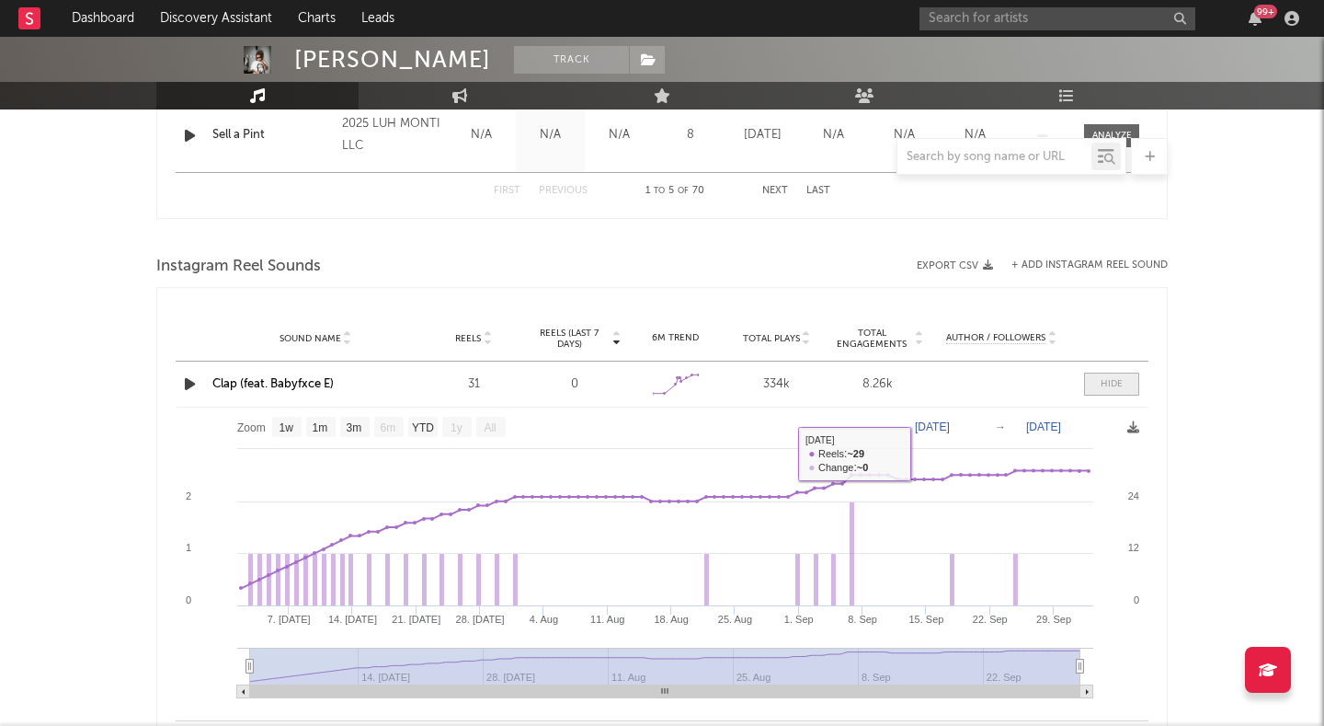
click at [1084, 388] on span at bounding box center [1111, 384] width 55 height 23
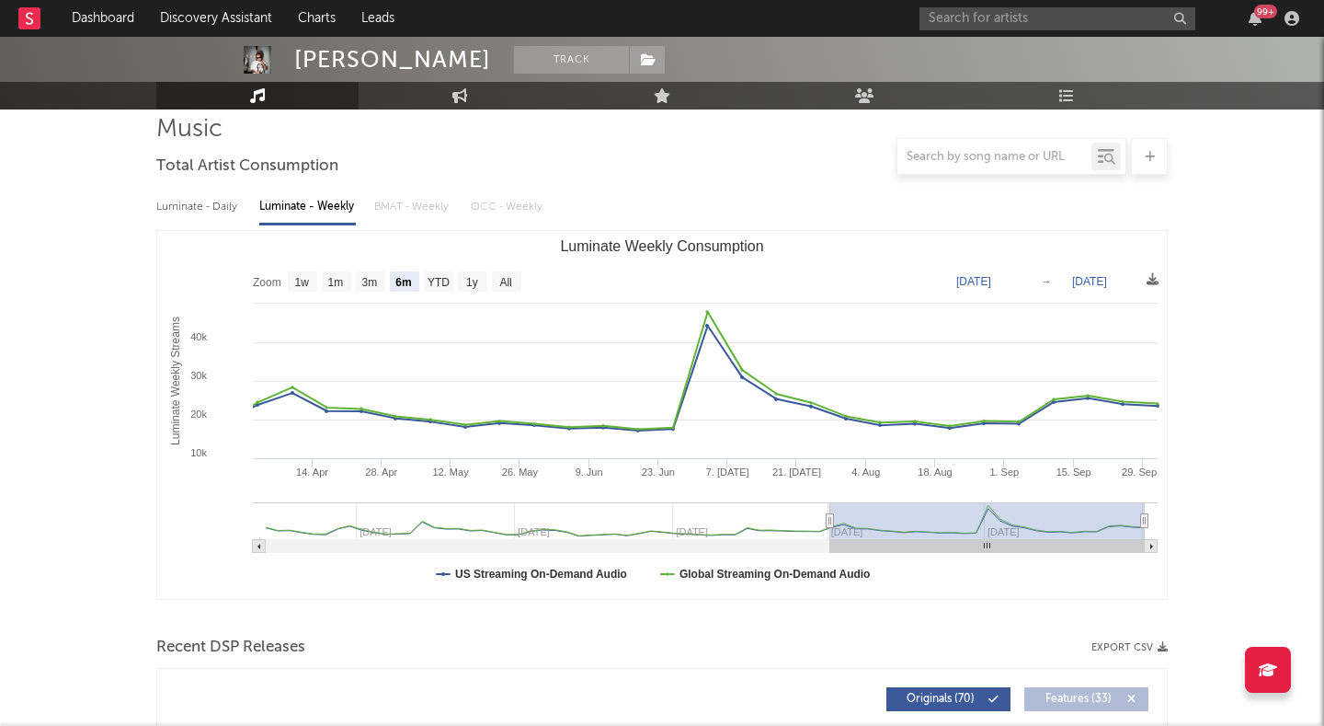
scroll to position [115, 0]
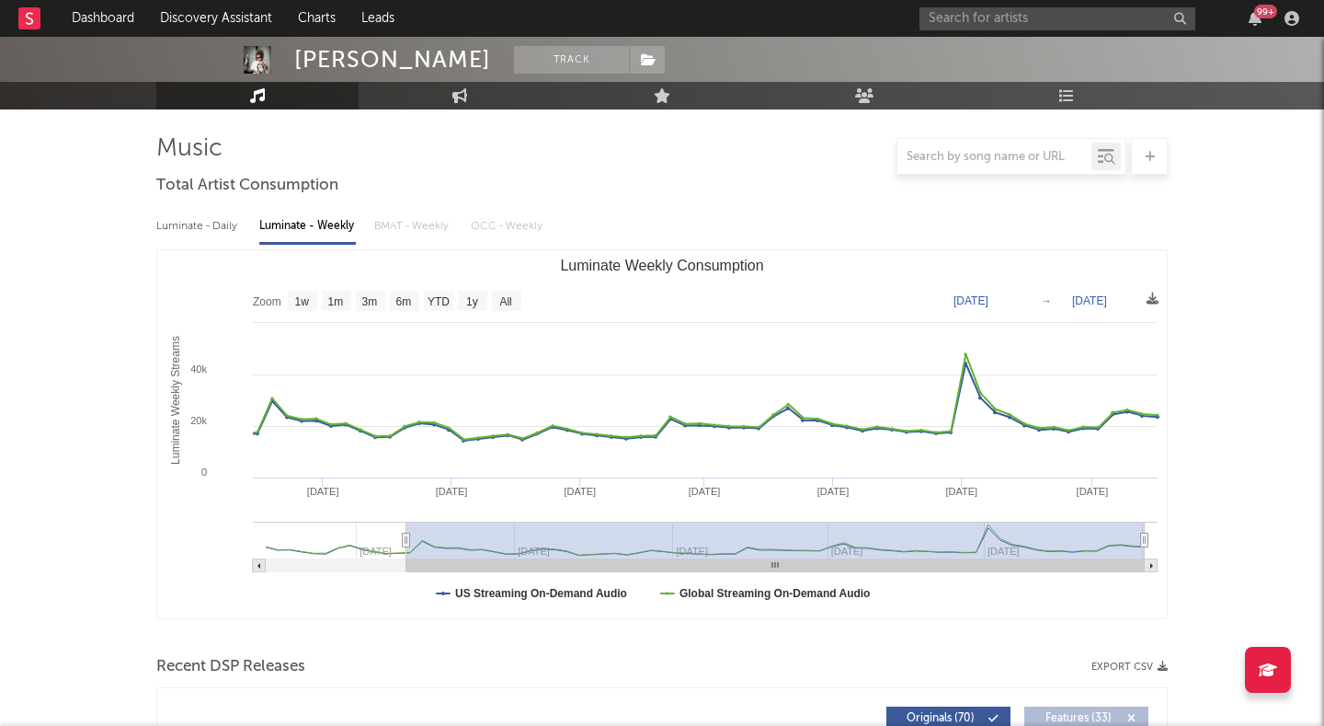
drag, startPoint x: 830, startPoint y: 538, endPoint x: 405, endPoint y: 556, distance: 425.3
click at [405, 556] on g "Luminate Weekly Consumption" at bounding box center [705, 547] width 905 height 51
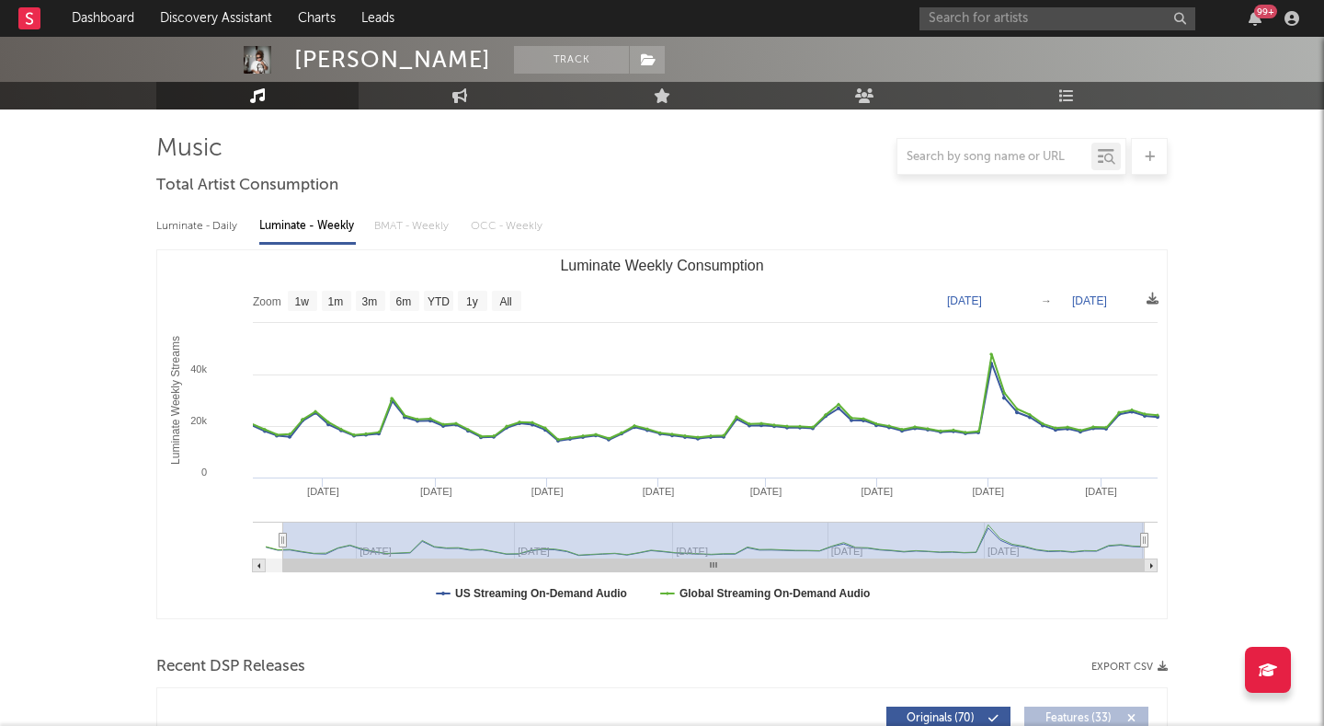
type input "[DATE]"
select select "All"
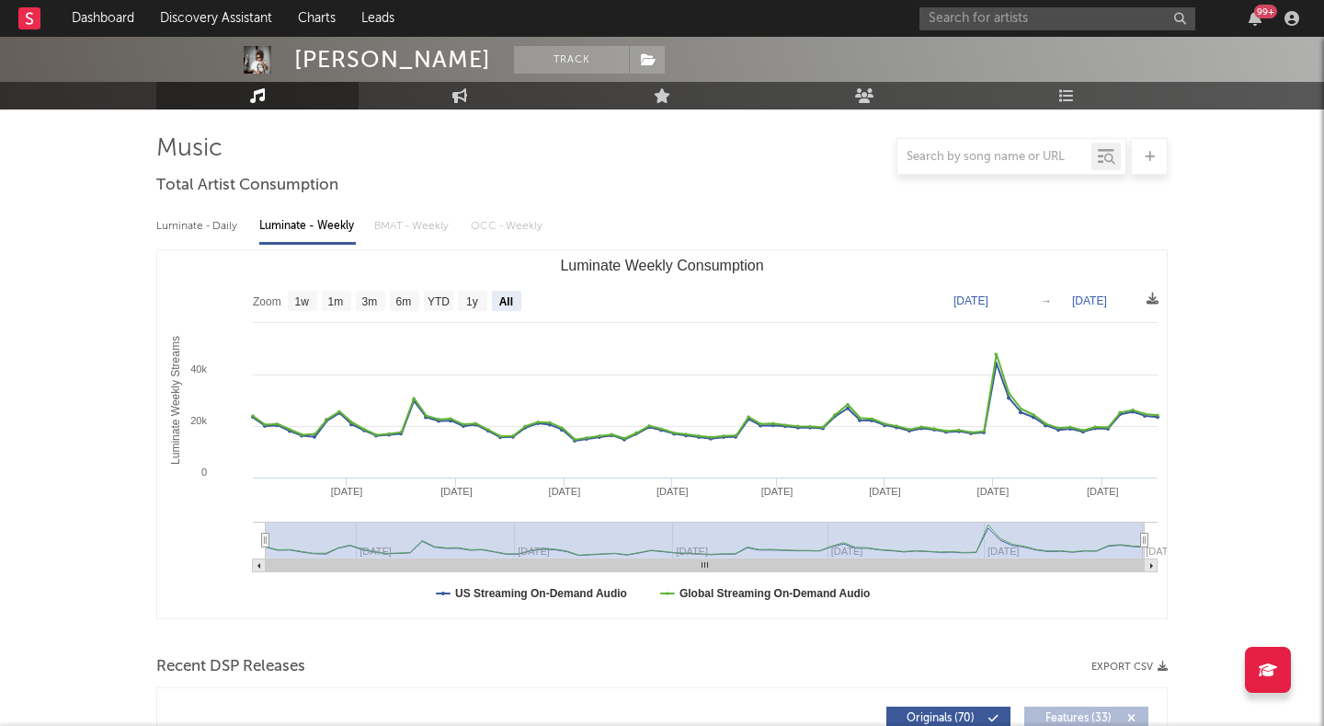
drag, startPoint x: 405, startPoint y: 534, endPoint x: 184, endPoint y: 543, distance: 220.9
click at [184, 543] on icon "Created with Highcharts 10.3.3 Luminate Weekly Streams Luminate Weekly Consumpt…" at bounding box center [662, 434] width 1010 height 368
drag, startPoint x: 1146, startPoint y: 538, endPoint x: 1185, endPoint y: 537, distance: 38.6
drag, startPoint x: 1147, startPoint y: 539, endPoint x: 1212, endPoint y: 536, distance: 65.4
